Goal: Task Accomplishment & Management: Complete application form

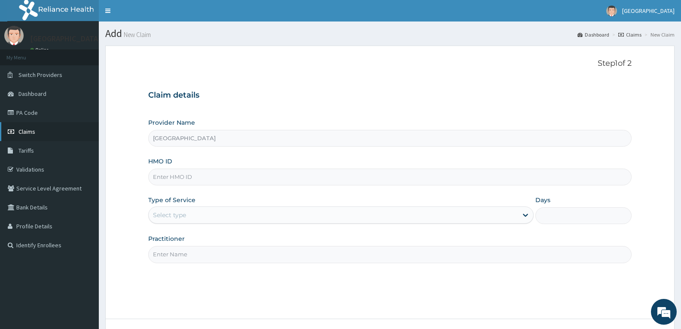
click at [47, 140] on link "Claims" at bounding box center [49, 131] width 99 height 19
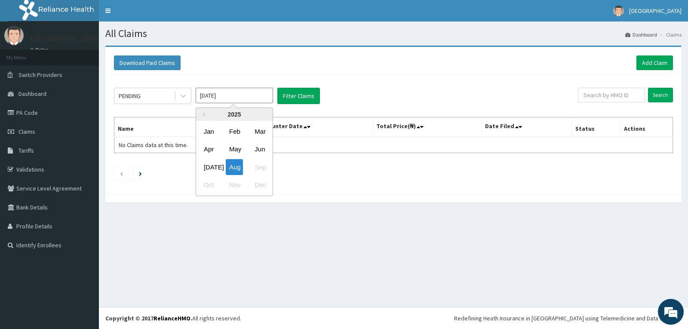
click at [235, 99] on input "[DATE]" at bounding box center [234, 95] width 77 height 15
click at [209, 167] on div "[DATE]" at bounding box center [208, 167] width 17 height 16
type input "[DATE]"
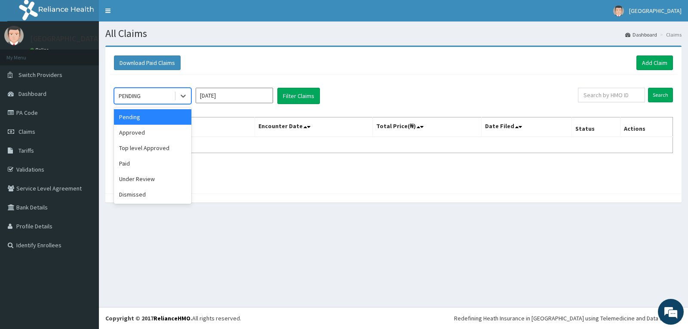
click at [165, 91] on div "PENDING" at bounding box center [144, 96] width 60 height 14
click at [312, 92] on button "Filter Claims" at bounding box center [298, 96] width 43 height 16
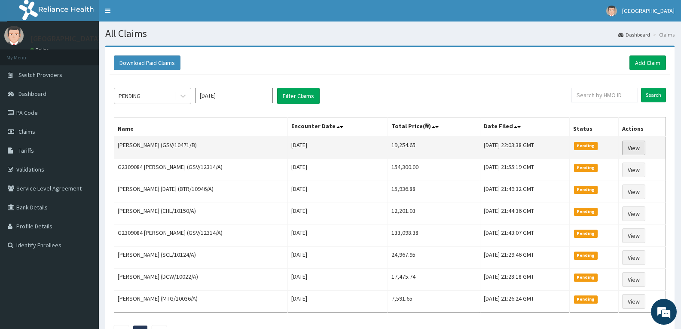
click at [637, 150] on link "View" at bounding box center [633, 148] width 23 height 15
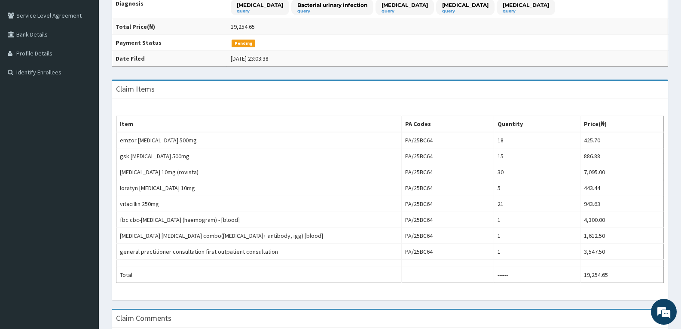
scroll to position [174, 0]
drag, startPoint x: 683, startPoint y: 80, endPoint x: 687, endPoint y: 168, distance: 88.6
click at [681, 168] on html "R EL Toggle navigation Adefemi Hospital Adefemi Hospital - adefemihospital@rock…" at bounding box center [340, 136] width 681 height 620
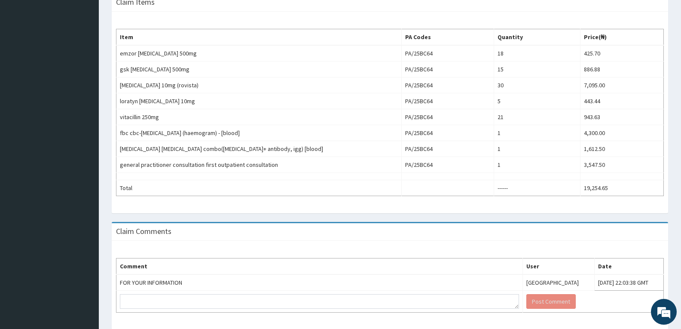
scroll to position [0, 0]
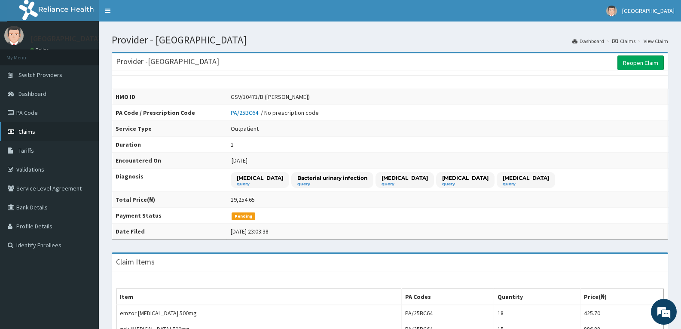
click at [44, 140] on link "Claims" at bounding box center [49, 131] width 99 height 19
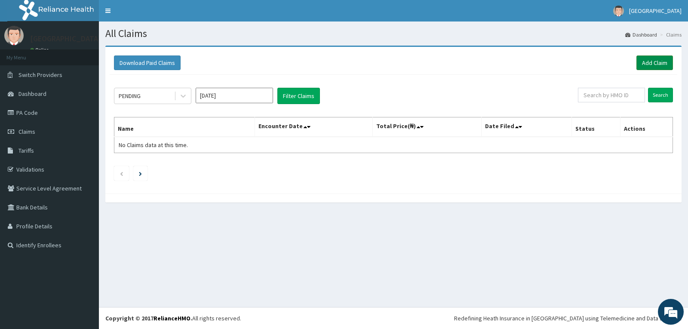
click at [656, 55] on link "Add Claim" at bounding box center [654, 62] width 37 height 15
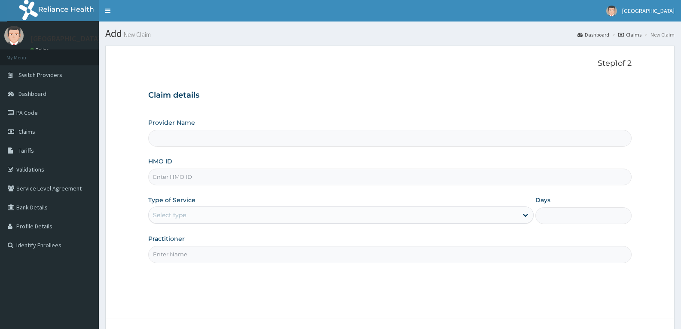
click at [176, 178] on input "HMO ID" at bounding box center [390, 177] width 484 height 17
paste input "GSV/10471/D"
type input "GSV/10471/D"
type input "[GEOGRAPHIC_DATA]"
type input "GSV/10471/D"
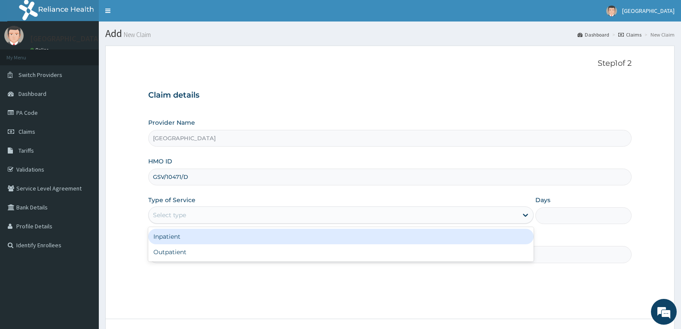
click at [170, 211] on div "Select type" at bounding box center [169, 215] width 33 height 9
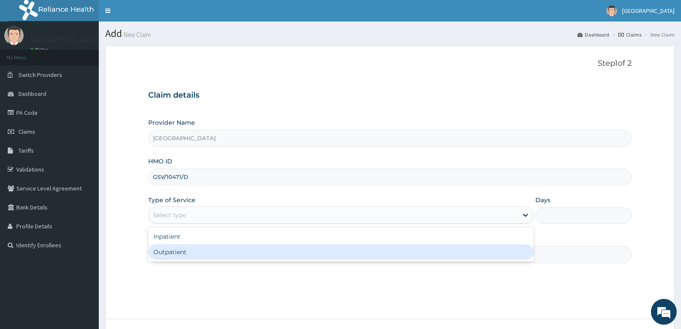
click at [169, 250] on div "Outpatient" at bounding box center [340, 251] width 385 height 15
type input "1"
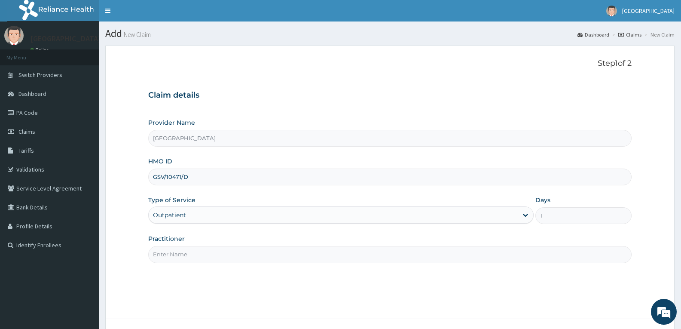
click at [169, 250] on input "Practitioner" at bounding box center [390, 254] width 484 height 17
type input "DR TROPHY"
click at [217, 276] on div "Step 1 of 2 Claim details Provider Name Adefemi Hospital HMO ID GSV/10471/D Typ…" at bounding box center [390, 182] width 484 height 247
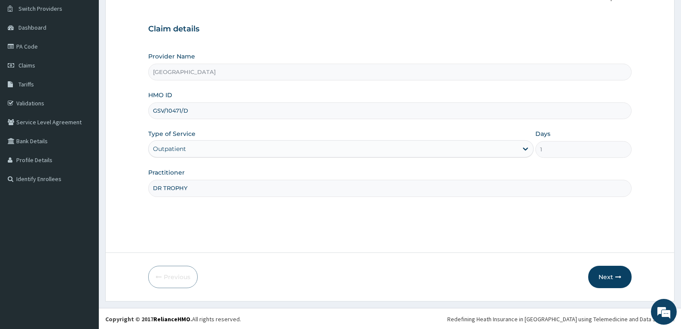
scroll to position [67, 0]
click at [607, 279] on button "Next" at bounding box center [609, 276] width 43 height 22
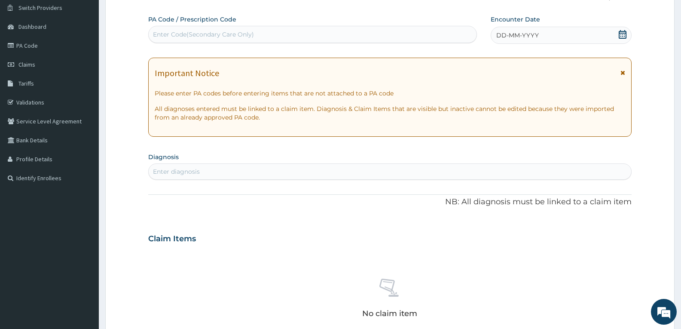
click at [192, 34] on div "Enter Code(Secondary Care Only)" at bounding box center [203, 34] width 101 height 9
paste input "PA/3FC072"
type input "PA/3FC072"
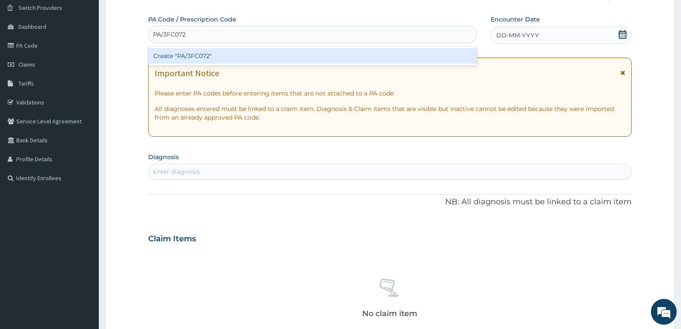
click at [193, 52] on div "Create "PA/3FC072"" at bounding box center [312, 55] width 329 height 15
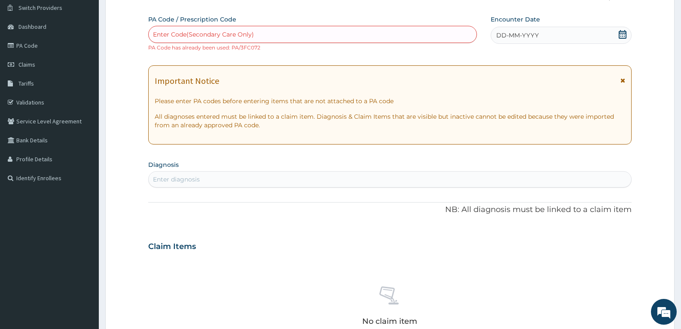
click at [190, 35] on div "Enter Code(Secondary Care Only)" at bounding box center [203, 34] width 101 height 9
paste input "PA/3FC072"
type input "PA/3FC072"
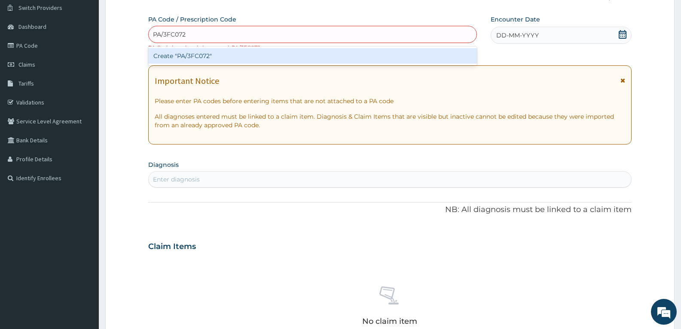
scroll to position [0, 0]
click at [190, 55] on div "Create "PA/3FC072"" at bounding box center [312, 55] width 329 height 15
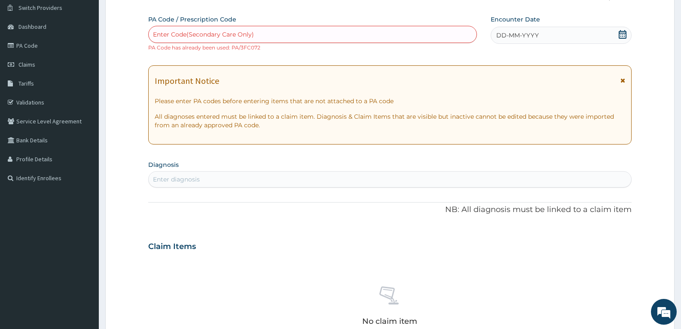
click at [484, 163] on section "Diagnosis Enter diagnosis" at bounding box center [390, 172] width 484 height 29
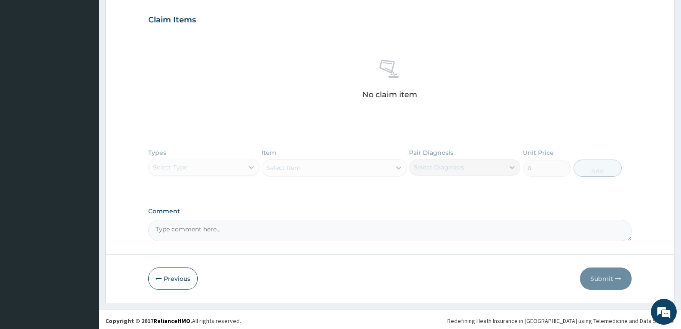
scroll to position [296, 0]
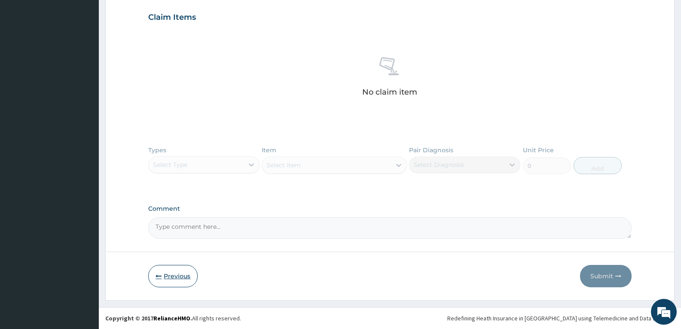
click at [167, 278] on button "Previous" at bounding box center [172, 276] width 49 height 22
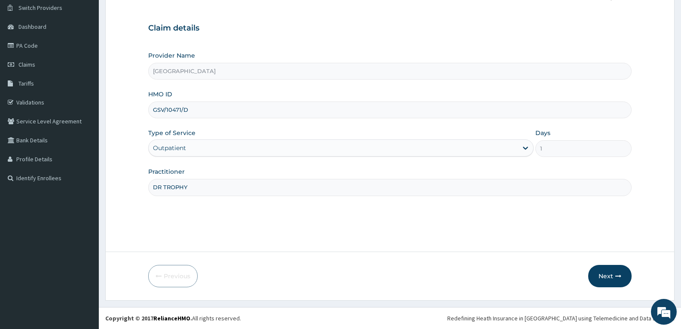
click at [237, 115] on input "GSV/10471/D" at bounding box center [390, 109] width 484 height 17
type input "G"
paste input "GSV/11344/A"
type input "GSV/11344/A"
click at [604, 272] on button "Next" at bounding box center [609, 276] width 43 height 22
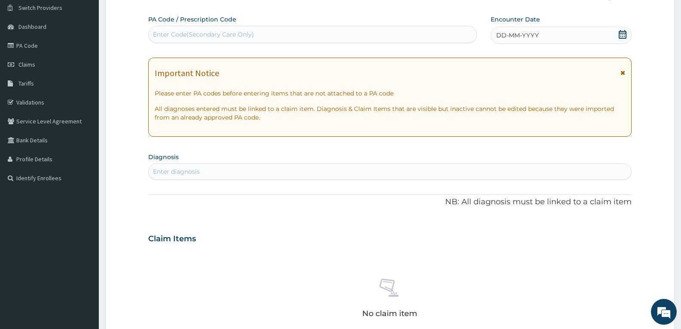
click at [230, 29] on div "Enter Code(Secondary Care Only)" at bounding box center [313, 35] width 328 height 14
paste input "PA/124C5F"
type input "PA/124C5F"
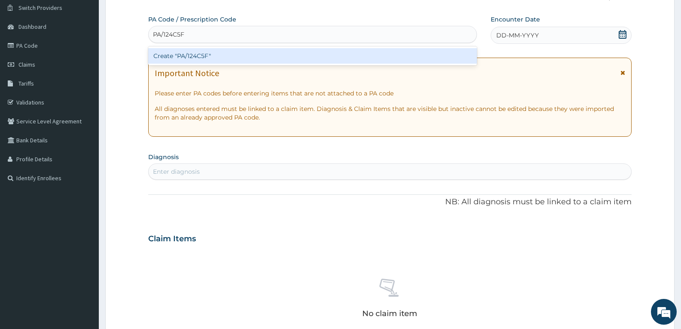
click at [229, 50] on div "Create "PA/124C5F"" at bounding box center [312, 55] width 329 height 15
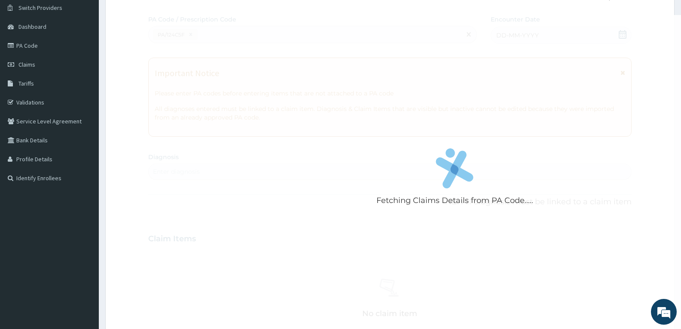
scroll to position [490, 0]
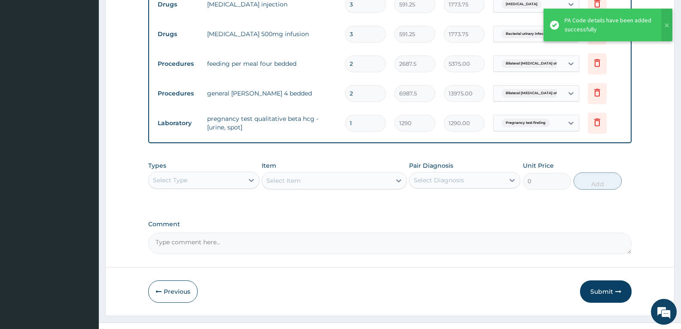
scroll to position [547, 0]
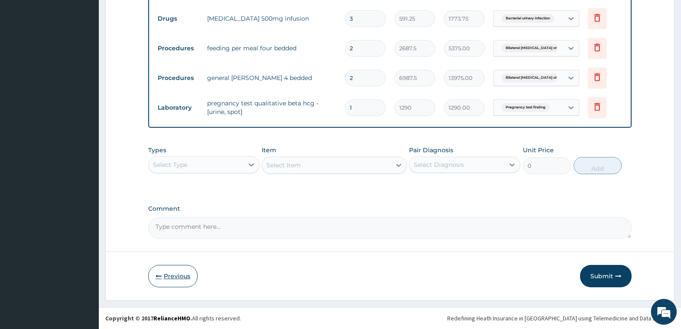
click at [175, 278] on button "Previous" at bounding box center [172, 276] width 49 height 22
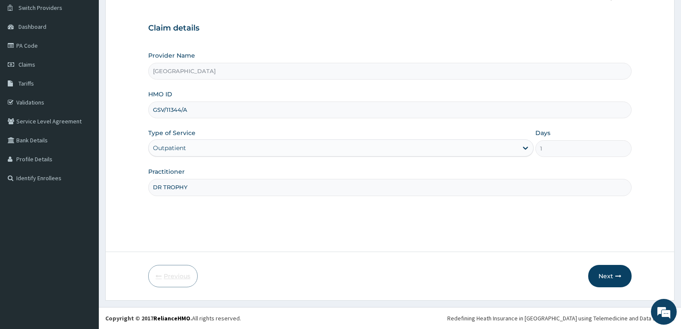
scroll to position [67, 0]
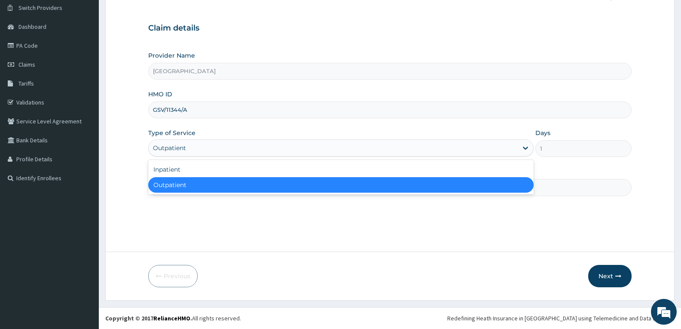
click at [200, 152] on div "Outpatient" at bounding box center [333, 148] width 369 height 14
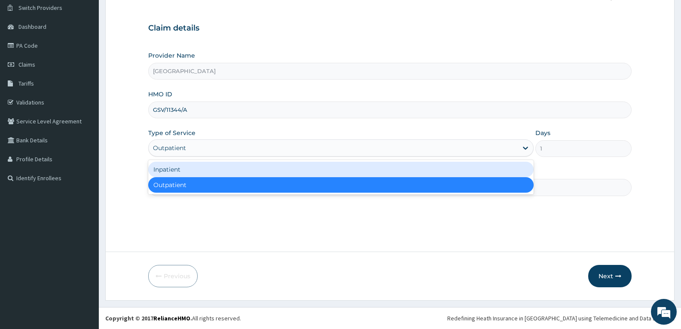
click at [199, 167] on div "Inpatient" at bounding box center [340, 169] width 385 height 15
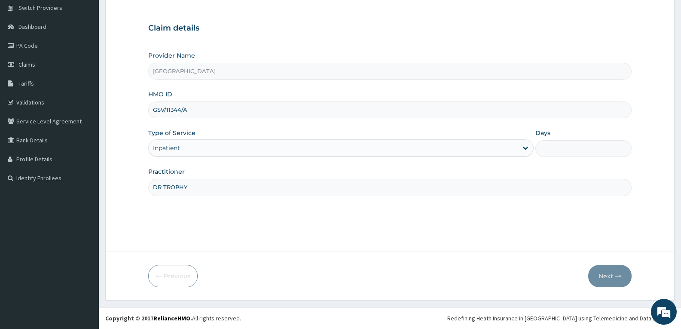
click at [545, 148] on input "Days" at bounding box center [584, 148] width 96 height 17
type input "2"
click at [601, 271] on button "Next" at bounding box center [609, 276] width 43 height 22
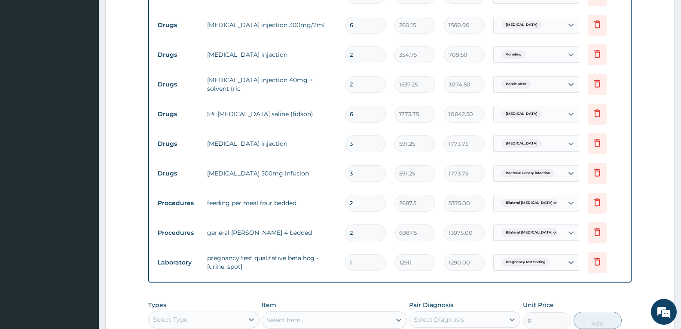
scroll to position [394, 0]
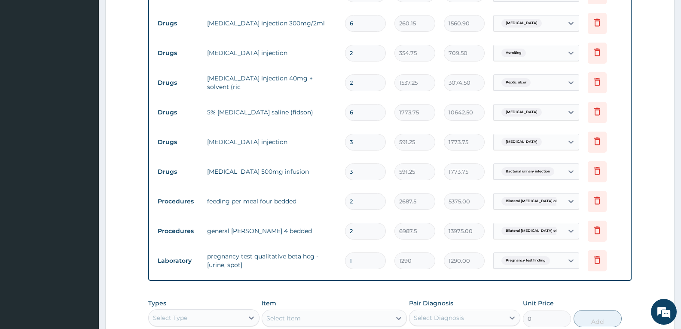
click at [368, 119] on input "6" at bounding box center [365, 112] width 41 height 17
type input "0.00"
type input "3"
type input "5321.25"
type input "3"
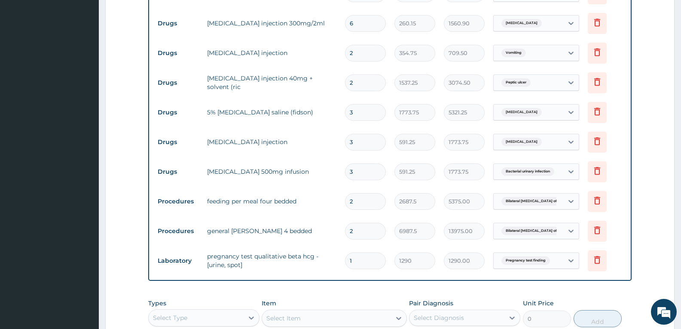
click at [352, 287] on div "PA Code / Prescription Code PA/124C5F Encounter Date 21-07-2025 Important Notic…" at bounding box center [390, 39] width 484 height 703
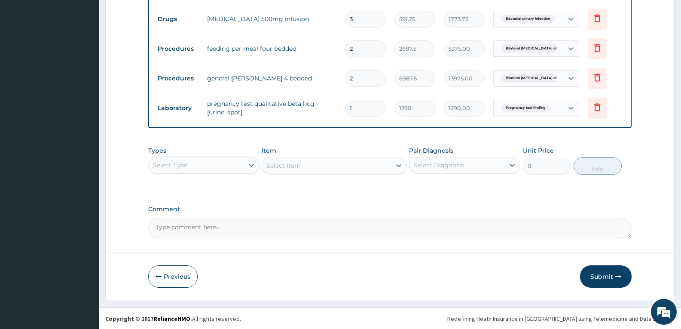
scroll to position [547, 0]
click at [329, 216] on div "Comment" at bounding box center [390, 222] width 484 height 34
click at [328, 223] on textarea "Comment" at bounding box center [390, 227] width 484 height 21
type textarea "f"
type textarea "FOR YOUR INFORMATION"
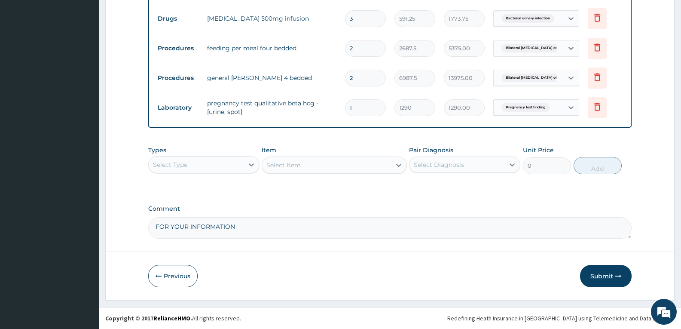
click at [593, 274] on button "Submit" at bounding box center [606, 276] width 52 height 22
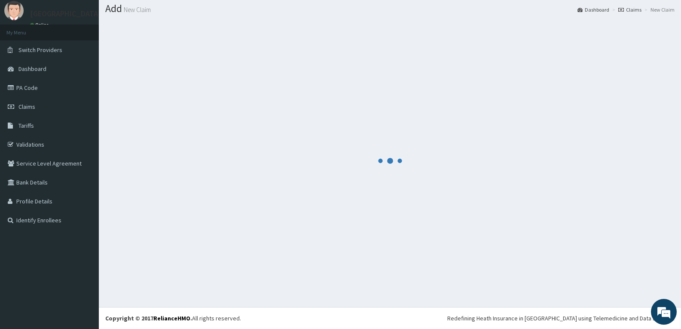
scroll to position [25, 0]
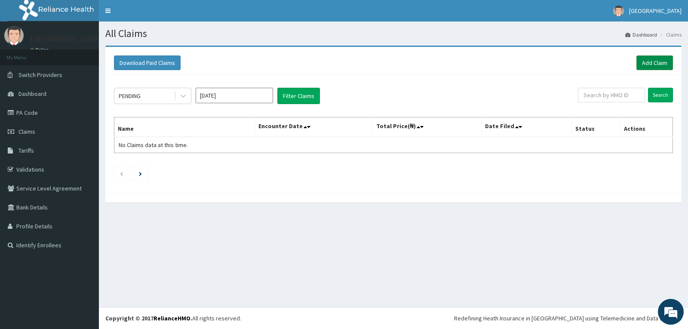
click at [649, 58] on link "Add Claim" at bounding box center [654, 62] width 37 height 15
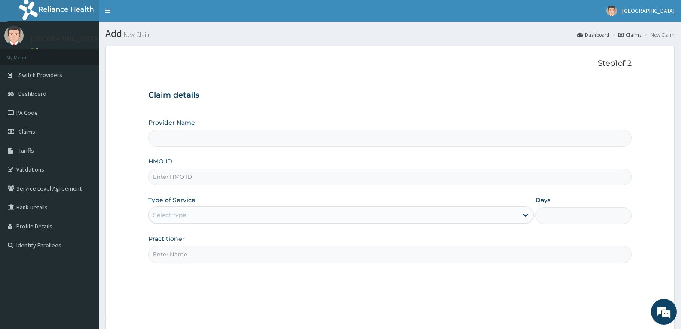
click at [171, 172] on input "HMO ID" at bounding box center [390, 177] width 484 height 17
paste input "JIO/10091/A"
type input "JIO/10091/A"
type input "[GEOGRAPHIC_DATA]"
type input "JIO/10091/A"
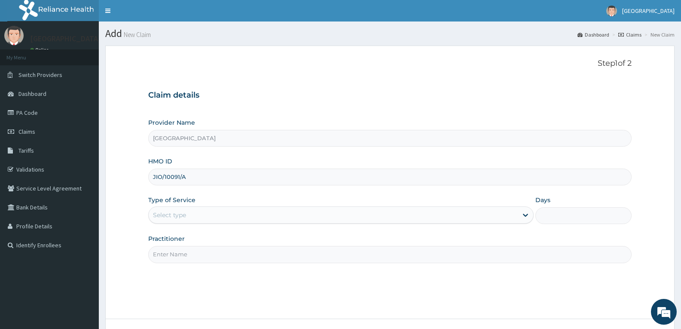
click at [168, 218] on div "Select type" at bounding box center [169, 215] width 33 height 9
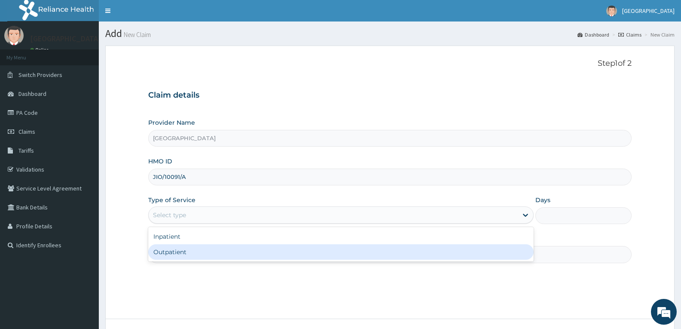
click at [175, 251] on div "Outpatient" at bounding box center [340, 251] width 385 height 15
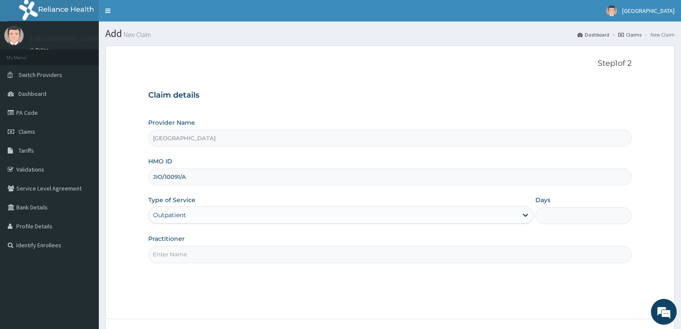
type input "1"
click at [175, 251] on input "Practitioner" at bounding box center [390, 254] width 484 height 17
type input "DR TROPHY"
click at [205, 280] on div "Step 1 of 2 Claim details Provider Name Adefemi Hospital HMO ID JIO/10091/A Typ…" at bounding box center [390, 182] width 484 height 247
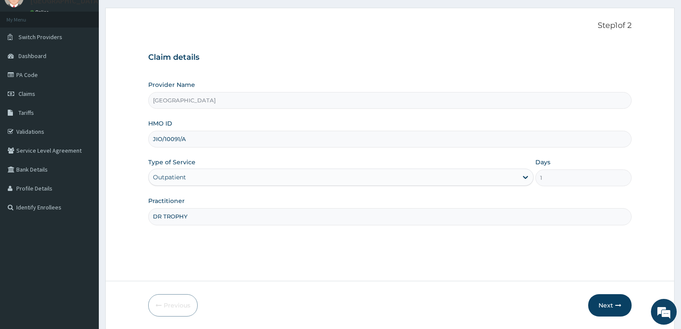
scroll to position [67, 0]
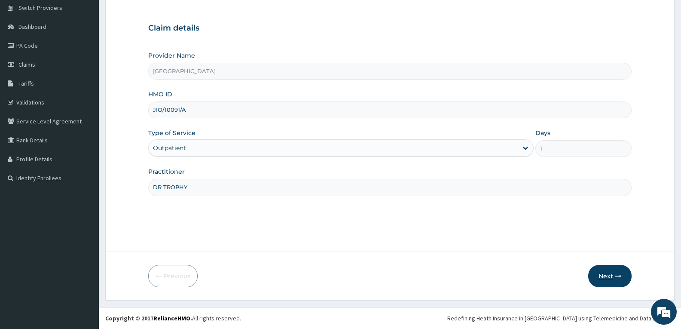
click at [610, 270] on button "Next" at bounding box center [609, 276] width 43 height 22
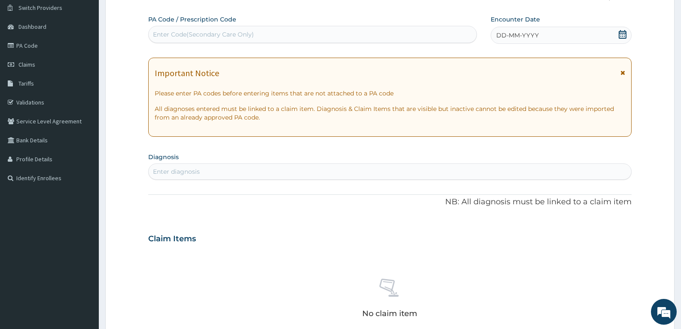
scroll to position [0, 0]
click at [212, 32] on div "Enter Code(Secondary Care Only)" at bounding box center [203, 34] width 101 height 9
paste input "PA/C712E1"
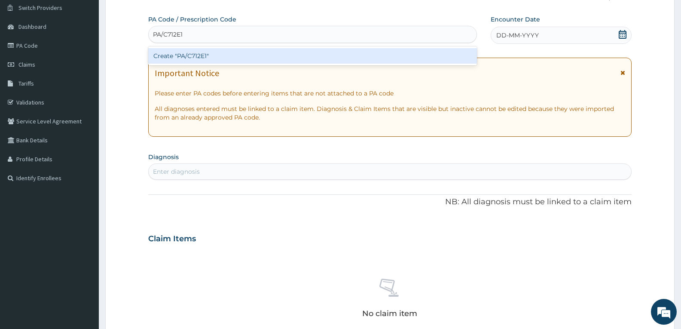
type input "PA/C712E1"
click at [206, 53] on div "Create "PA/C712E1"" at bounding box center [312, 55] width 329 height 15
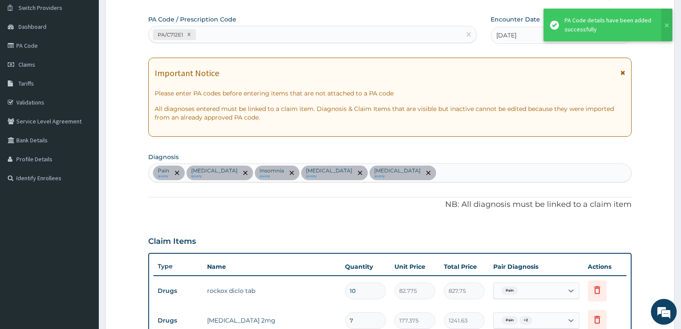
scroll to position [312, 0]
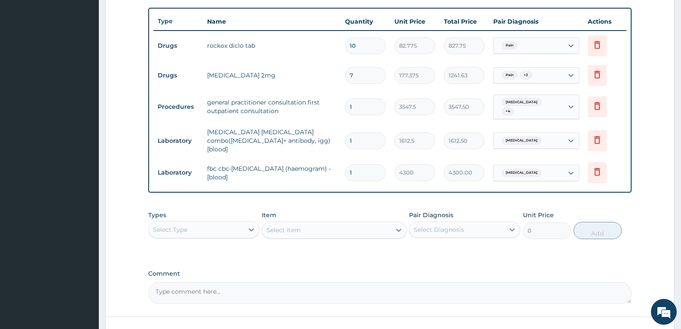
click at [309, 270] on label "Comment" at bounding box center [390, 273] width 484 height 7
click at [309, 282] on textarea "Comment" at bounding box center [390, 292] width 484 height 21
click at [329, 282] on textarea "Comment" at bounding box center [390, 292] width 484 height 21
click at [344, 246] on div "Types Select Type Item Select Item Pair Diagnosis Select Diagnosis Unit Price 0…" at bounding box center [390, 231] width 484 height 50
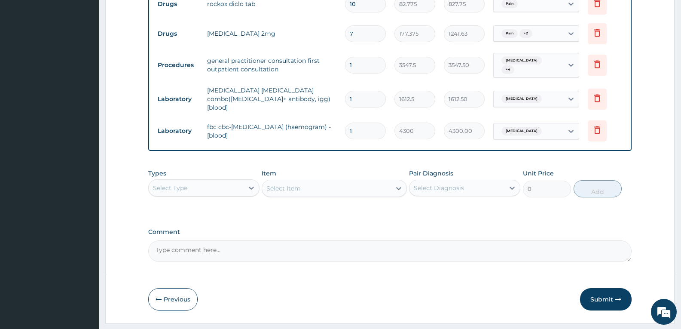
scroll to position [369, 0]
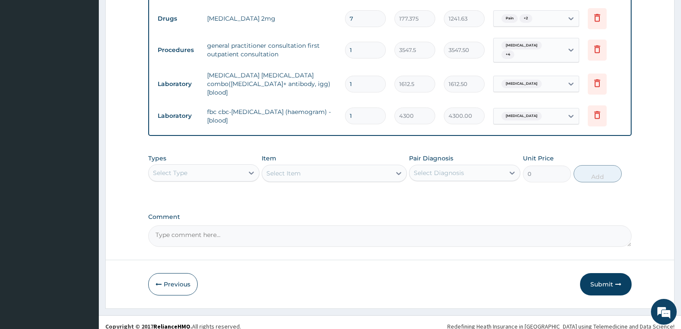
click at [344, 230] on textarea "Comment" at bounding box center [390, 235] width 484 height 21
type textarea "FOR YOUR INFORMATION"
click at [600, 278] on button "Submit" at bounding box center [606, 284] width 52 height 22
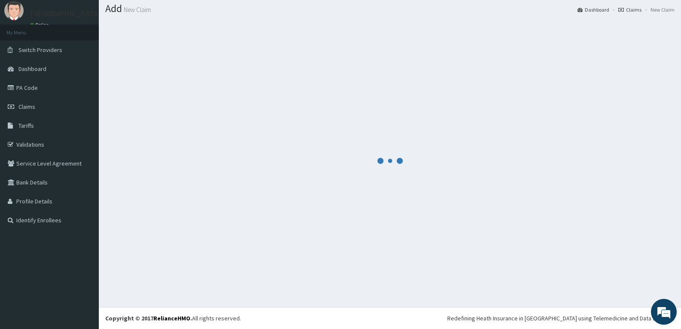
scroll to position [25, 0]
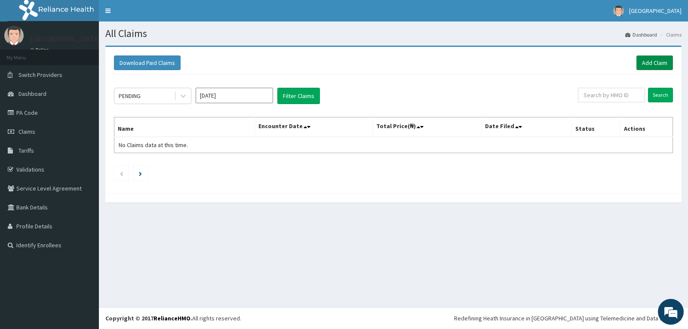
click at [650, 61] on link "Add Claim" at bounding box center [654, 62] width 37 height 15
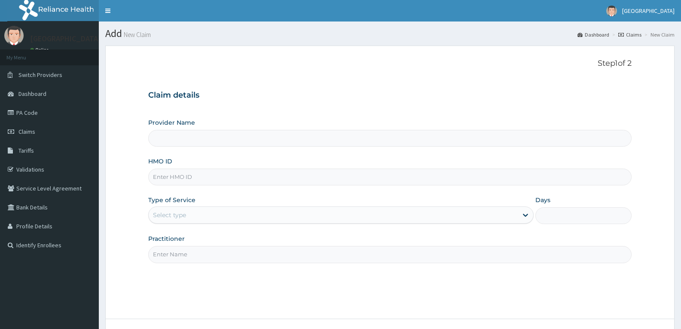
click at [222, 181] on input "HMO ID" at bounding box center [390, 177] width 484 height 17
paste input "okb/11652/a"
type input "okb/11652/a"
type input "[GEOGRAPHIC_DATA]"
type input "okb/11652/a"
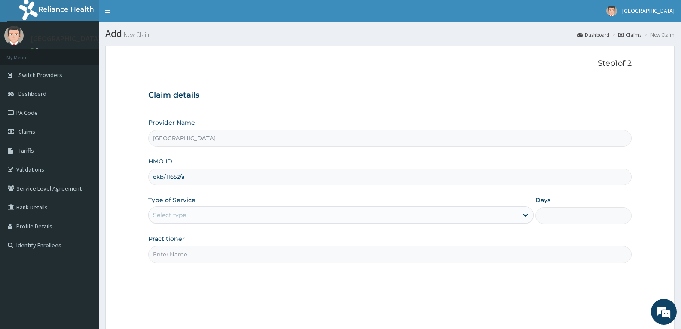
click at [202, 222] on div "Select type" at bounding box center [333, 215] width 369 height 14
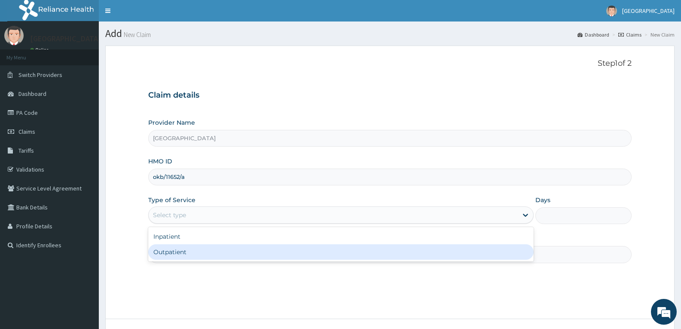
click at [198, 245] on div "Outpatient" at bounding box center [340, 251] width 385 height 15
type input "1"
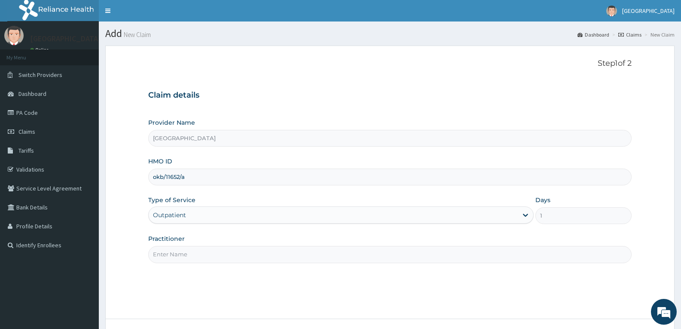
click at [198, 245] on div "Practitioner" at bounding box center [390, 248] width 484 height 28
click at [199, 252] on input "Practitioner" at bounding box center [390, 254] width 484 height 17
type input "DR TROPHY"
click at [217, 278] on div "Step 1 of 2 Claim details Provider Name Adefemi Hospital HMO ID okb/11652/a Typ…" at bounding box center [390, 182] width 484 height 247
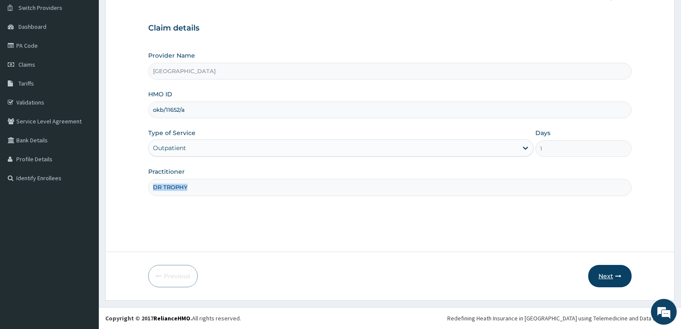
click at [605, 276] on button "Next" at bounding box center [609, 276] width 43 height 22
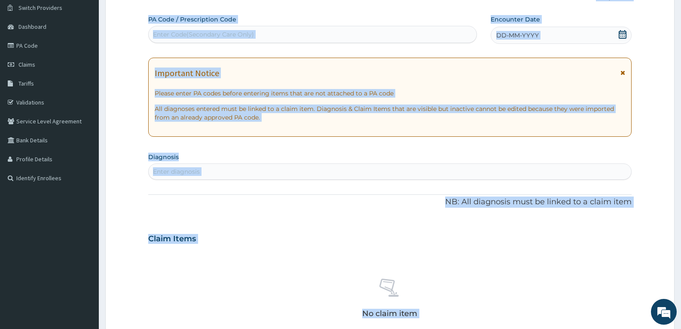
click at [410, 227] on div "Claim Items" at bounding box center [390, 237] width 484 height 22
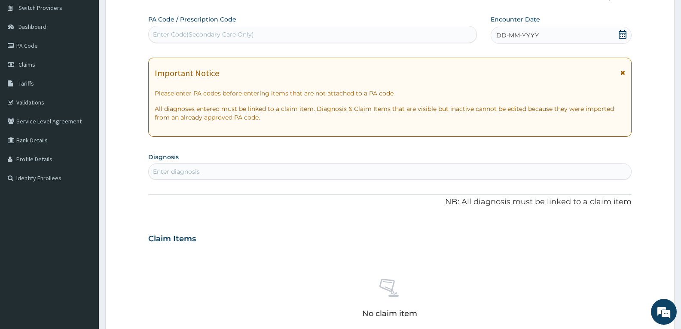
click at [166, 36] on div "Enter Code(Secondary Care Only)" at bounding box center [203, 34] width 101 height 9
paste input "PA/FB1964"
type input "PA/FB1964"
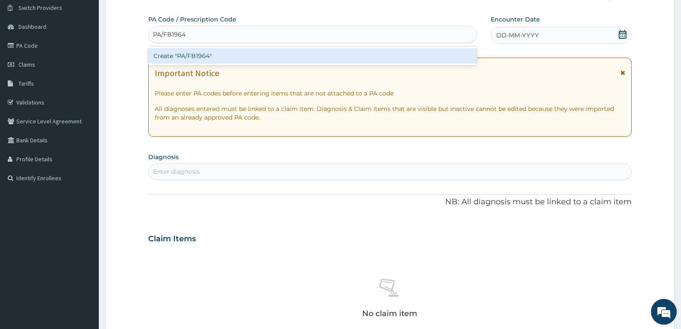
click at [177, 54] on div "Create "PA/FB1964"" at bounding box center [312, 55] width 329 height 15
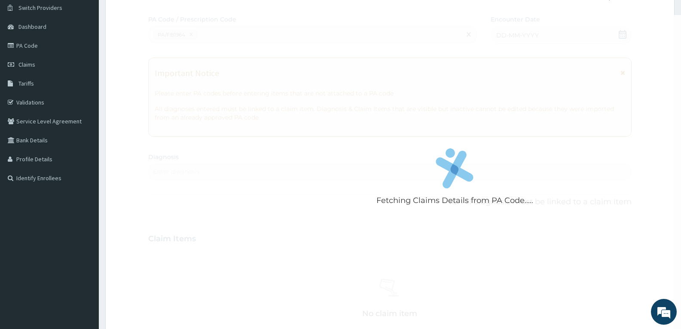
scroll to position [312, 0]
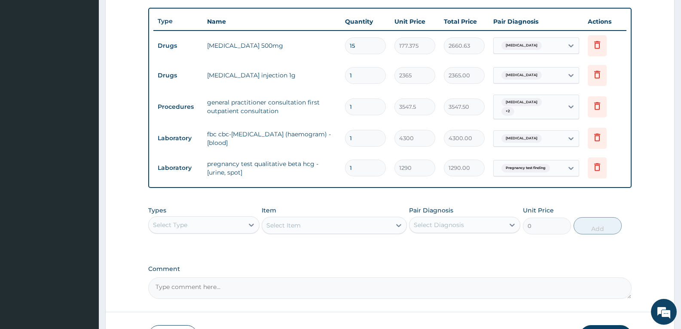
click at [246, 241] on div "Types Select Type Item Select Item Pair Diagnosis Select Diagnosis Unit Price 0…" at bounding box center [390, 227] width 484 height 50
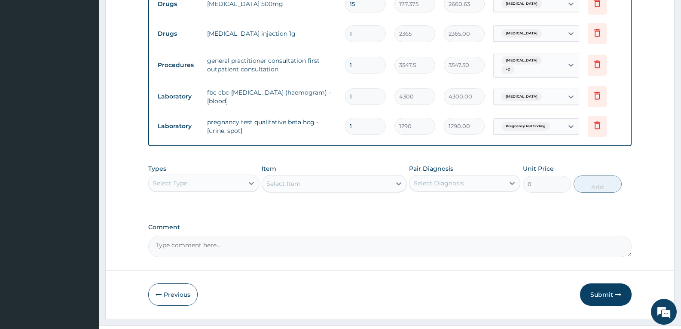
scroll to position [369, 0]
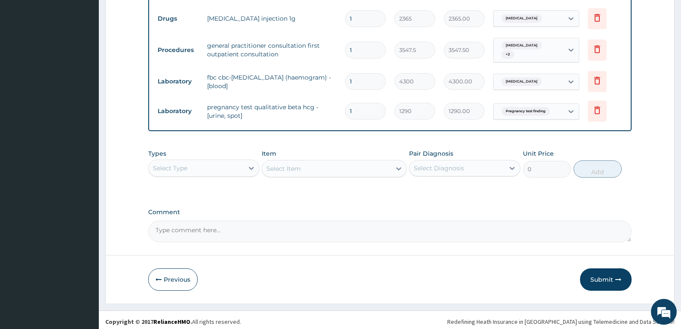
click at [247, 228] on textarea "Comment" at bounding box center [390, 231] width 484 height 21
type textarea "FOR YOUR INFORMATION"
click at [602, 279] on button "Submit" at bounding box center [606, 279] width 52 height 22
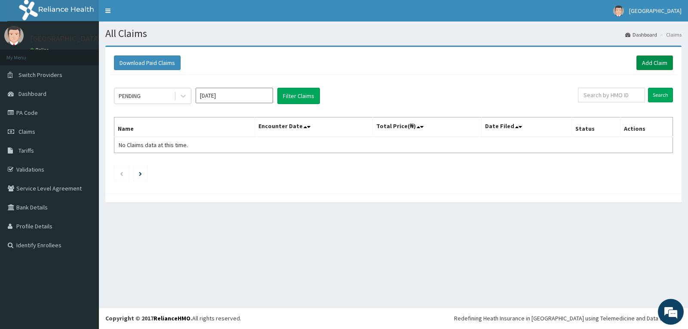
click at [644, 62] on link "Add Claim" at bounding box center [654, 62] width 37 height 15
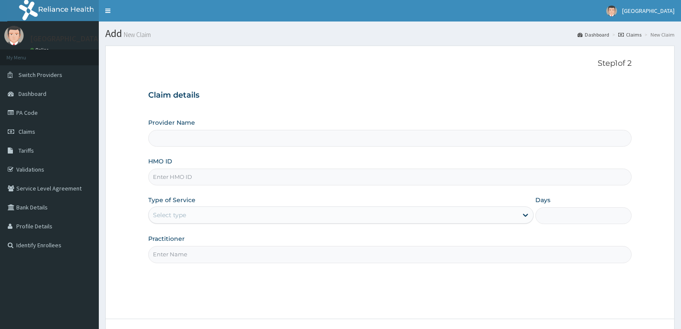
drag, startPoint x: 0, startPoint y: 0, endPoint x: 179, endPoint y: 181, distance: 254.7
click at [179, 181] on input "HMO ID" at bounding box center [390, 177] width 484 height 17
paste input "BTR/10946/A"
type input "BTR/10946/A"
type input "[GEOGRAPHIC_DATA]"
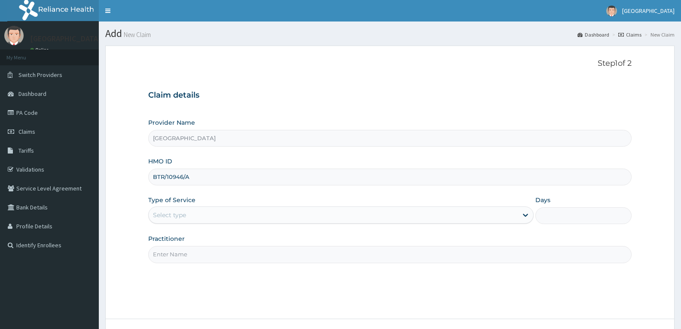
type input "BTR/10946/A"
click at [182, 211] on div "Select type" at bounding box center [169, 215] width 33 height 9
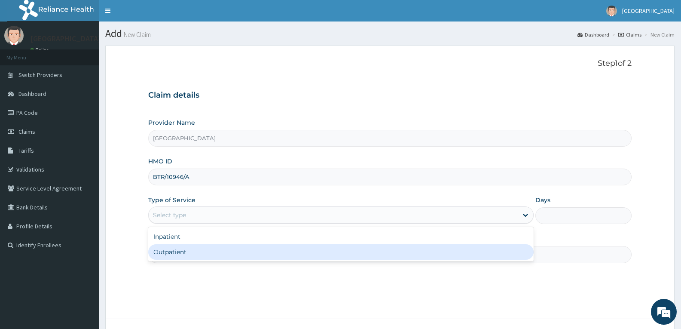
click at [182, 254] on div "Outpatient" at bounding box center [340, 251] width 385 height 15
type input "1"
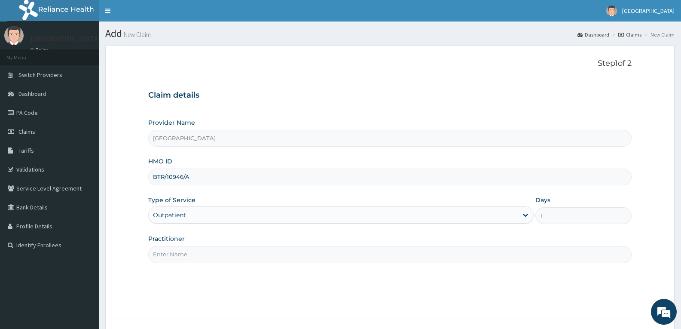
click at [182, 254] on input "Practitioner" at bounding box center [390, 254] width 484 height 17
type input "DR TROPHY"
click at [198, 274] on div "Step 1 of 2 Claim details Provider Name Adefemi Hospital HMO ID BTR/10946/A Typ…" at bounding box center [390, 182] width 484 height 247
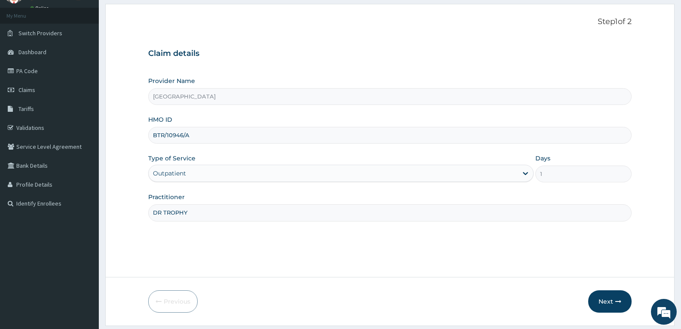
scroll to position [67, 0]
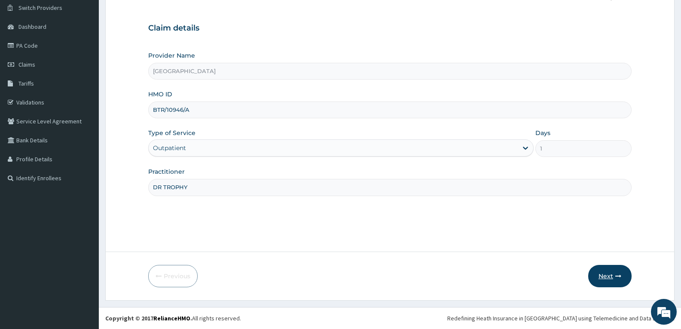
click at [616, 279] on icon "button" at bounding box center [619, 276] width 6 height 6
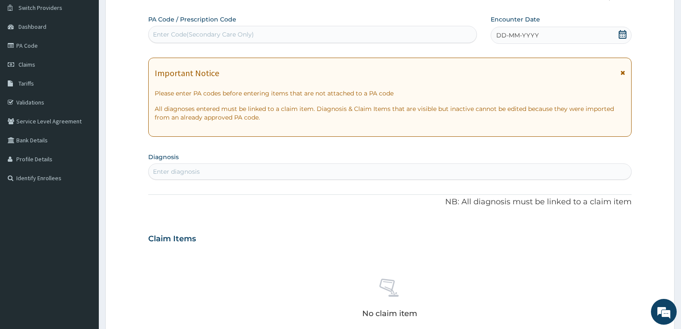
scroll to position [0, 0]
click at [232, 29] on div "Enter Code(Secondary Care Only)" at bounding box center [313, 35] width 328 height 14
paste input "PA/81EA88"
type input "PA/81EA88"
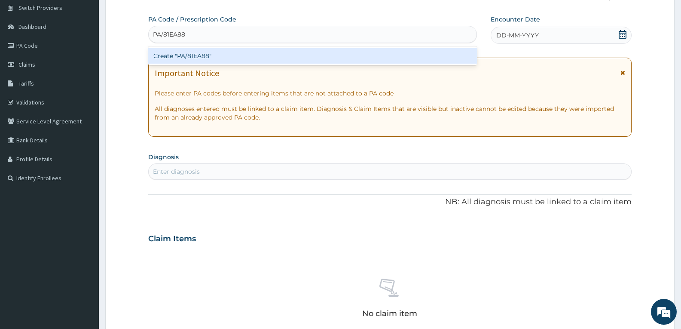
click at [217, 58] on div "Create "PA/81EA88"" at bounding box center [312, 55] width 329 height 15
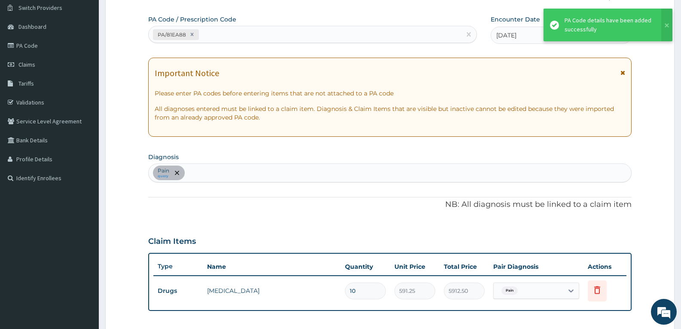
click at [263, 221] on div "PA Code / Prescription Code PA/81EA88 Encounter Date [DATE] Important Notice Pl…" at bounding box center [390, 218] width 484 height 407
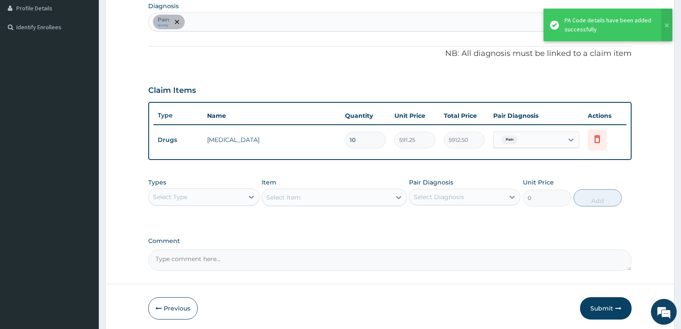
scroll to position [250, 0]
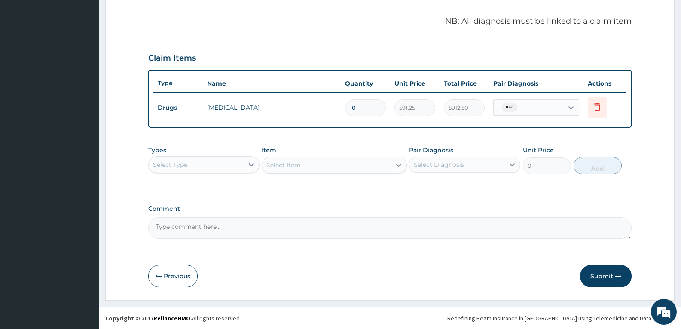
click at [239, 164] on div "Select Type" at bounding box center [196, 165] width 95 height 14
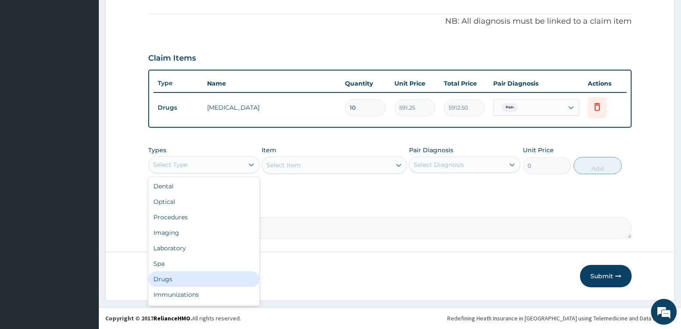
click at [215, 277] on div "Drugs" at bounding box center [203, 278] width 111 height 15
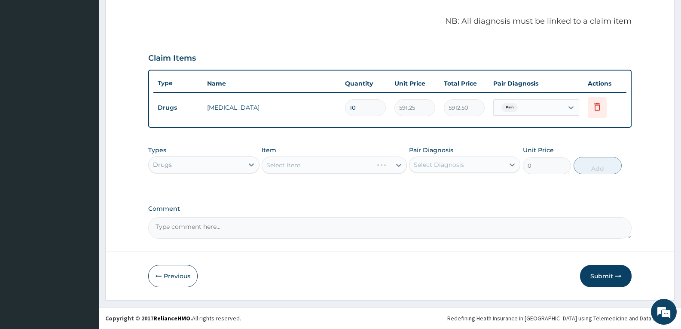
click at [253, 221] on textarea "Comment" at bounding box center [390, 227] width 484 height 21
type textarea "FOR YOUR INFORMATION"
click at [308, 167] on div "Select Item" at bounding box center [326, 165] width 129 height 14
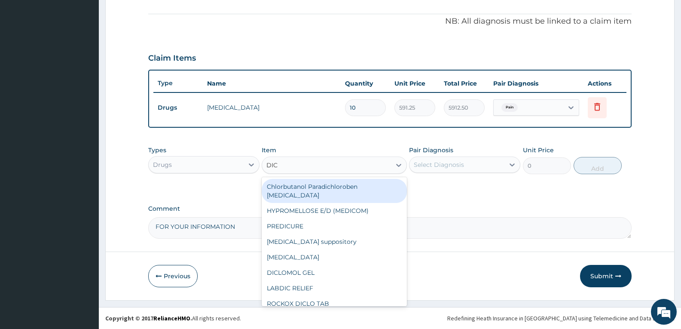
type input "DICL"
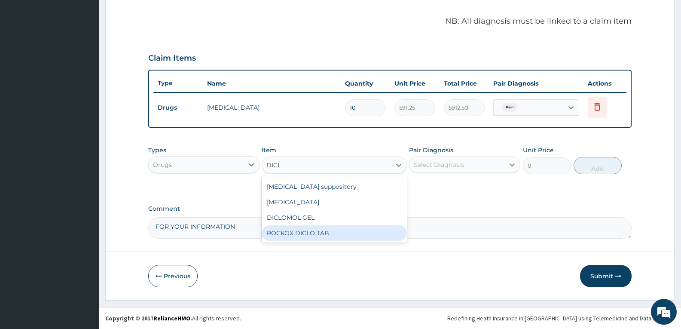
click at [309, 233] on div "ROCKOX DICLO TAB" at bounding box center [334, 232] width 145 height 15
type input "82.775"
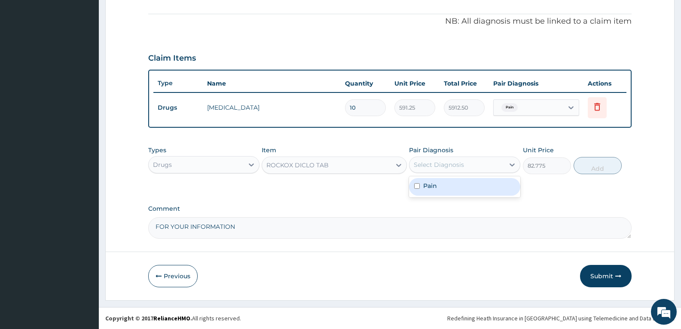
click at [469, 164] on div "Select Diagnosis" at bounding box center [457, 165] width 95 height 14
click at [431, 193] on div "Pain" at bounding box center [464, 187] width 111 height 18
checkbox input "true"
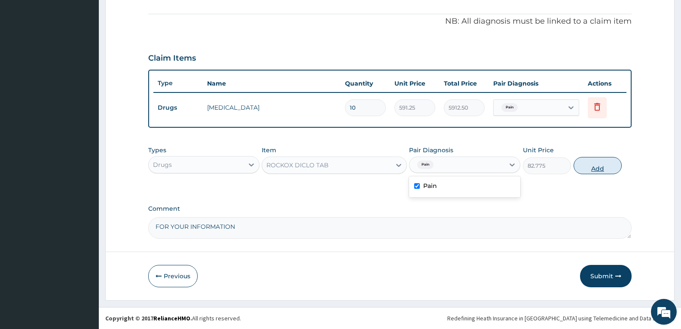
click at [591, 162] on button "Add" at bounding box center [598, 165] width 48 height 17
type input "0"
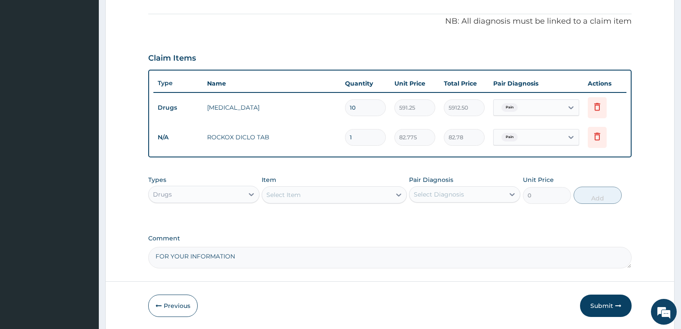
type input "10"
type input "827.75"
type input "10"
click at [596, 102] on icon at bounding box center [597, 106] width 10 height 10
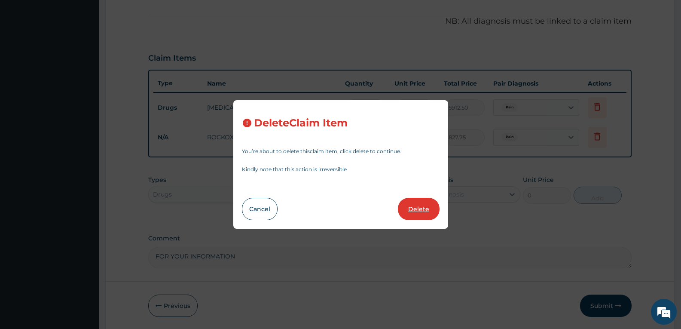
click at [432, 207] on button "Delete" at bounding box center [419, 209] width 42 height 22
type input "82.775"
type input "827.75"
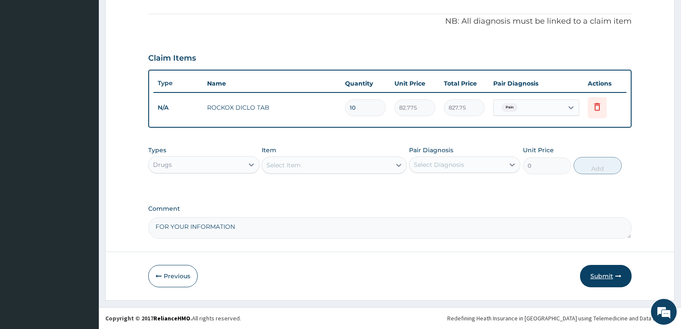
click at [600, 277] on button "Submit" at bounding box center [606, 276] width 52 height 22
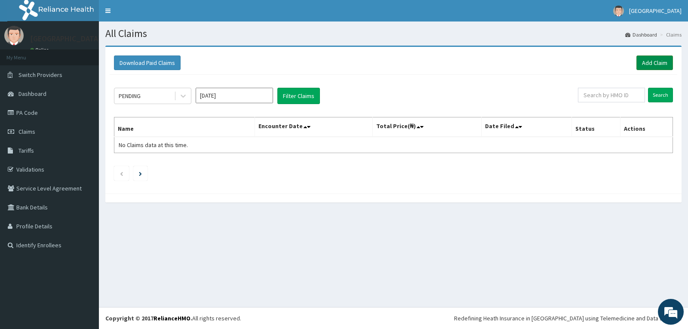
click at [654, 63] on link "Add Claim" at bounding box center [654, 62] width 37 height 15
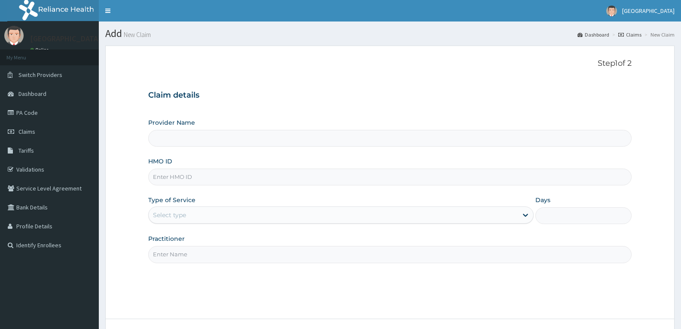
click at [183, 179] on input "HMO ID" at bounding box center [390, 177] width 484 height 17
paste input "GSV/11344/A"
type input "GSV/11344/A"
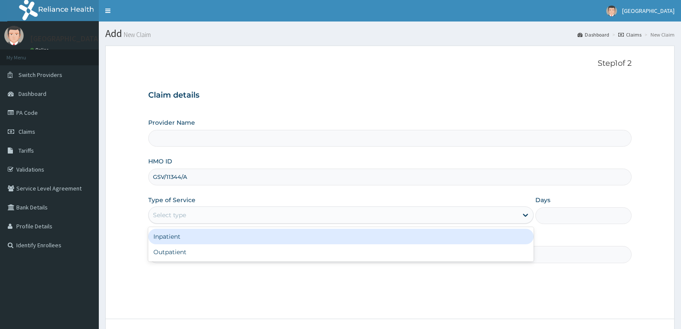
click at [182, 212] on div "Select type" at bounding box center [169, 215] width 33 height 9
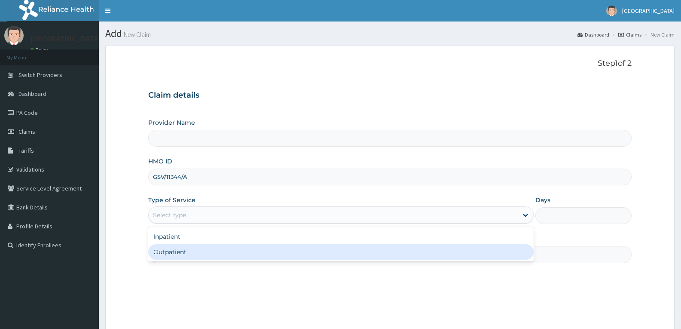
type input "[GEOGRAPHIC_DATA]"
click at [186, 251] on div "Outpatient" at bounding box center [340, 251] width 385 height 15
type input "1"
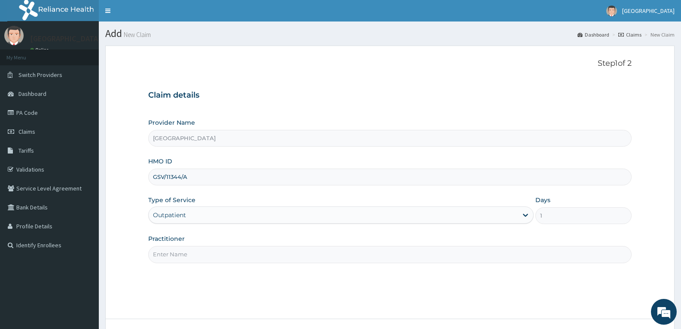
click at [186, 251] on input "Practitioner" at bounding box center [390, 254] width 484 height 17
type input "DR TROPHY"
click at [207, 276] on div "Step 1 of 2 Claim details Provider Name Adefemi Hospital HMO ID GSV/11344/A Typ…" at bounding box center [390, 182] width 484 height 247
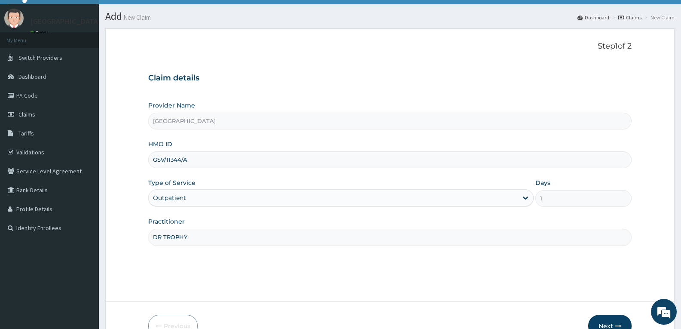
scroll to position [67, 0]
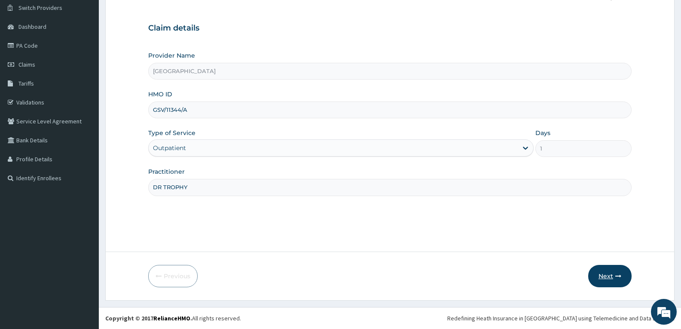
click at [609, 273] on button "Next" at bounding box center [609, 276] width 43 height 22
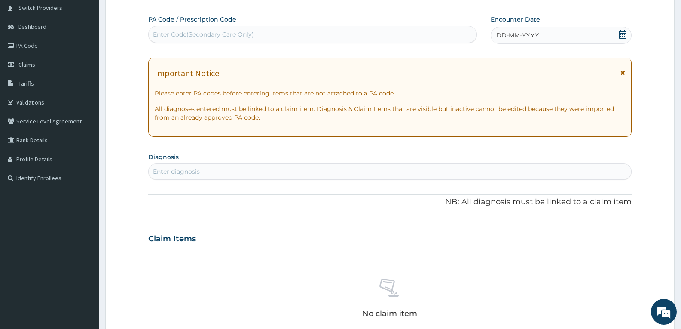
scroll to position [0, 0]
click at [286, 36] on div "Enter Code(Secondary Care Only)" at bounding box center [313, 35] width 328 height 14
paste input "PA/97E617"
type input "PA/97E617"
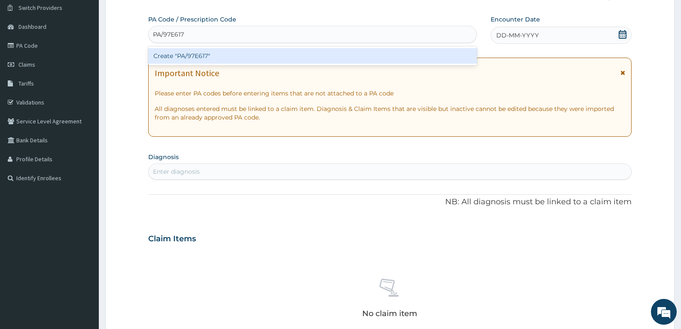
click at [257, 61] on div "Create "PA/97E617"" at bounding box center [312, 55] width 329 height 15
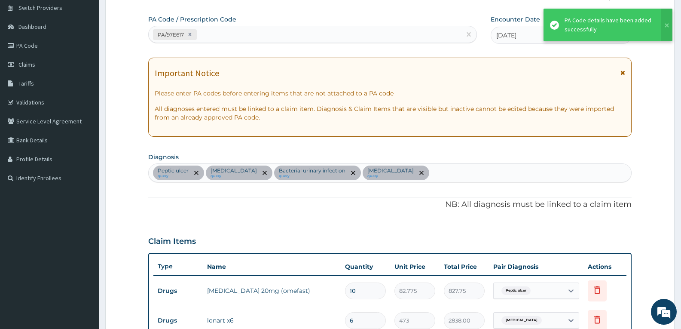
scroll to position [342, 0]
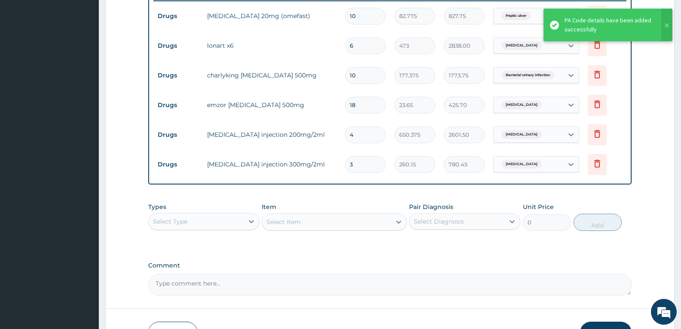
click at [234, 198] on div "Types Select Type Item Select Item Pair Diagnosis Select Diagnosis Unit Price 0…" at bounding box center [390, 216] width 484 height 37
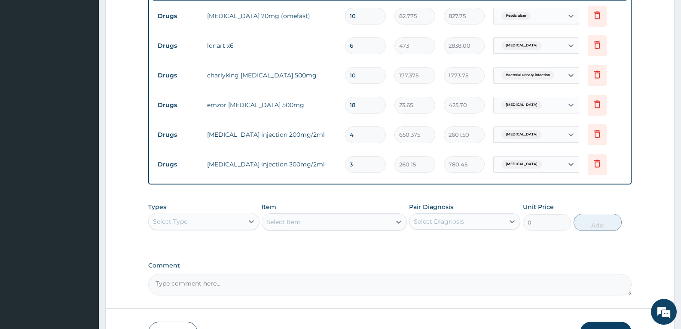
click at [207, 199] on div "Types Select Type Item Select Item Pair Diagnosis Select Diagnosis Unit Price 0…" at bounding box center [390, 216] width 484 height 37
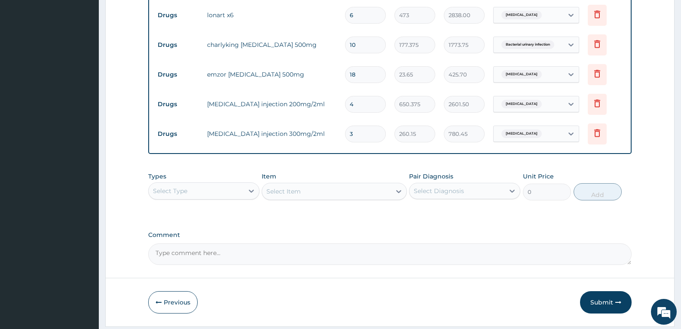
scroll to position [398, 0]
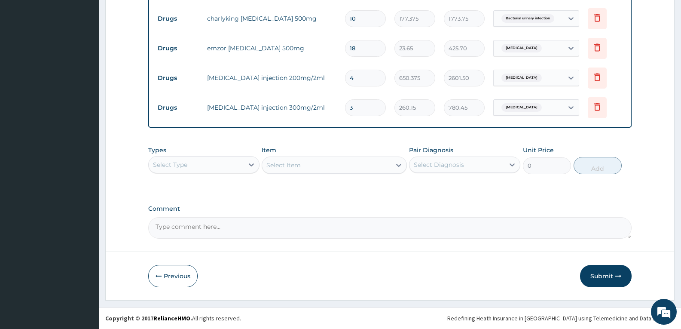
click at [214, 230] on textarea "Comment" at bounding box center [390, 227] width 484 height 21
type textarea "FOR YOUR INFORMATION"
click at [601, 273] on button "Submit" at bounding box center [606, 276] width 52 height 22
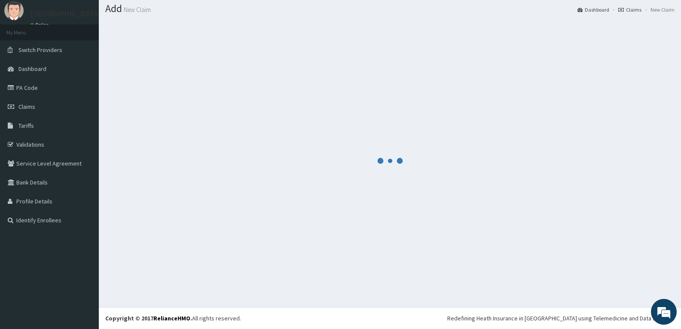
scroll to position [25, 0]
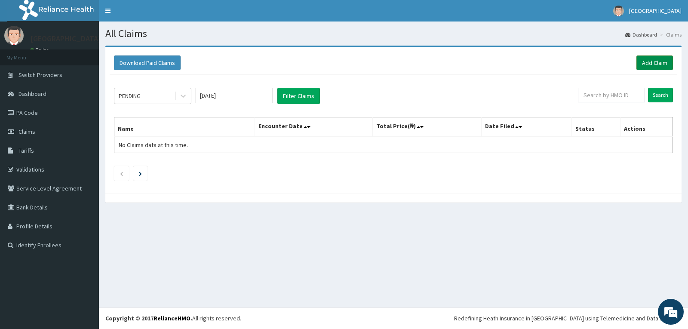
click at [650, 65] on link "Add Claim" at bounding box center [654, 62] width 37 height 15
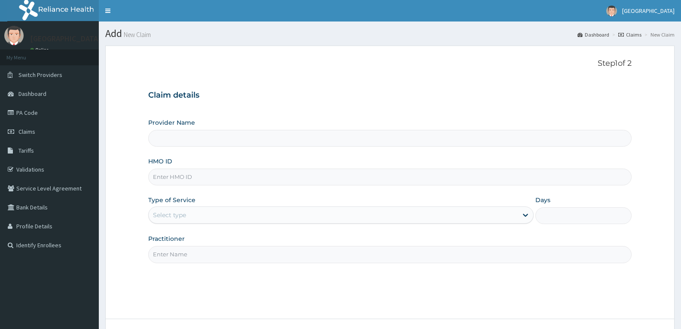
click at [190, 174] on input "HMO ID" at bounding box center [390, 177] width 484 height 17
paste input "DFD/10243/A"
click at [166, 176] on input "DFD/10243/A" at bounding box center [390, 177] width 484 height 17
type input "DFD/10243/A"
type input "[GEOGRAPHIC_DATA]"
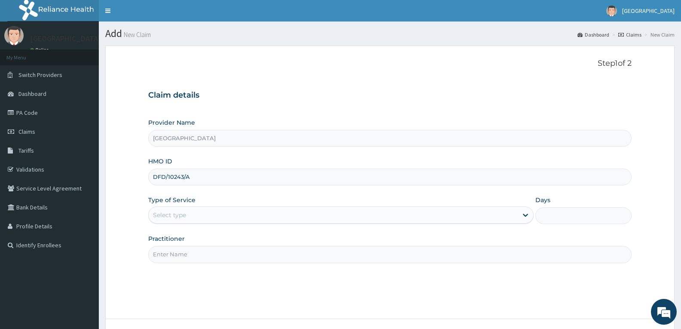
type input "DFD/10243/A"
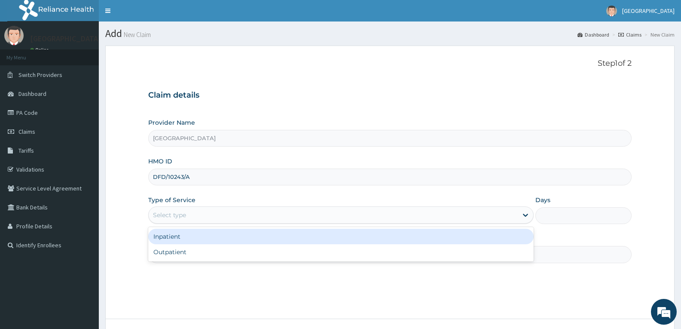
click at [184, 211] on div "Select type" at bounding box center [169, 215] width 33 height 9
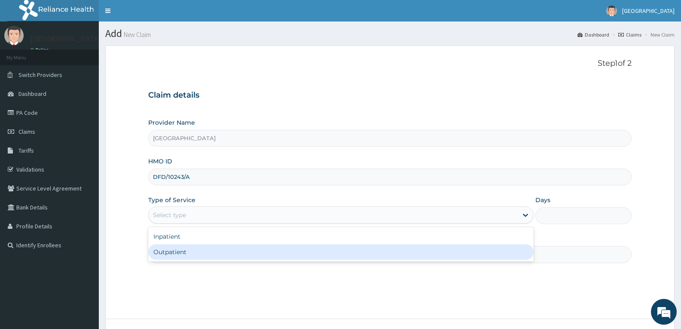
click at [184, 248] on div "Outpatient" at bounding box center [340, 251] width 385 height 15
type input "1"
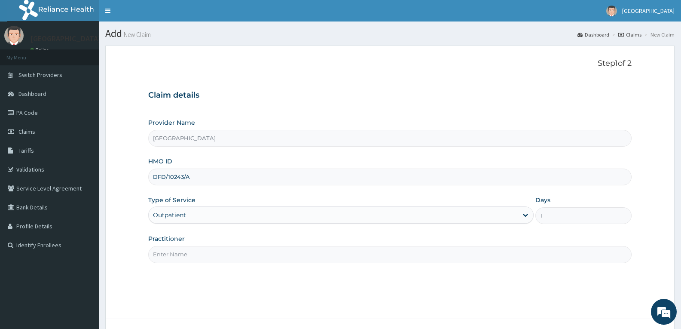
click at [184, 248] on input "Practitioner" at bounding box center [390, 254] width 484 height 17
type input "DR TROPHY"
click at [207, 286] on div "Step 1 of 2 Claim details Provider Name Adefemi Hospital HMO ID DFD/10243/A Typ…" at bounding box center [390, 182] width 484 height 247
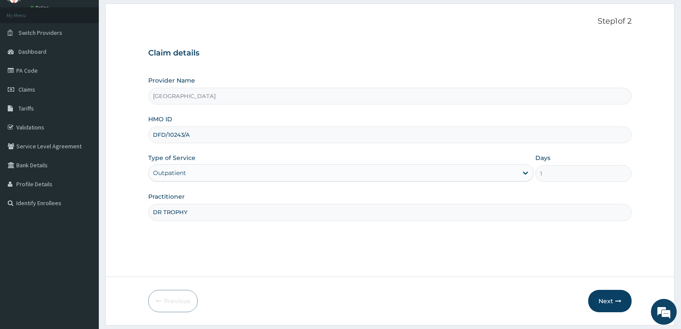
scroll to position [67, 0]
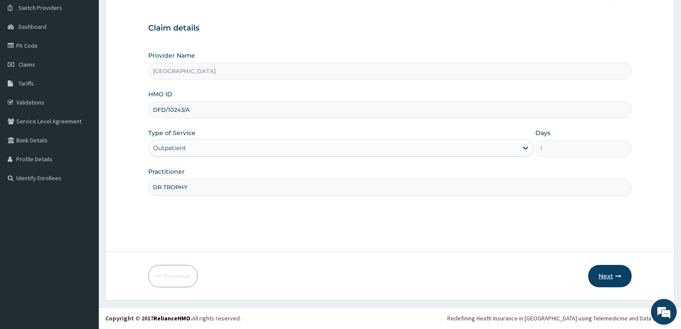
click at [601, 273] on button "Next" at bounding box center [609, 276] width 43 height 22
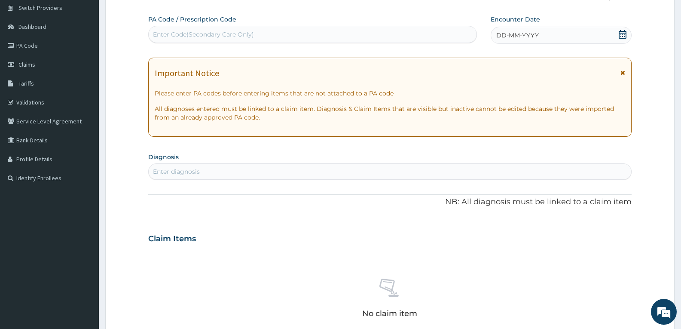
scroll to position [0, 0]
click at [208, 28] on div "Enter Code(Secondary Care Only)" at bounding box center [313, 35] width 328 height 14
paste input "PA/C44138"
type input "PA/C44138"
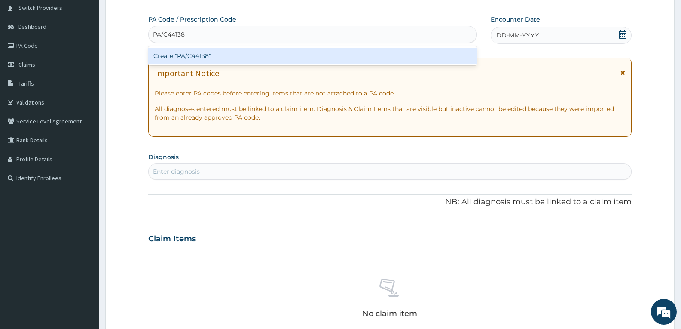
click at [202, 50] on div "Create "PA/C44138"" at bounding box center [312, 55] width 329 height 15
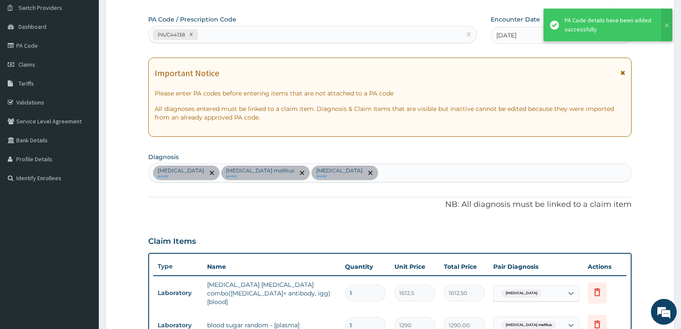
scroll to position [282, 0]
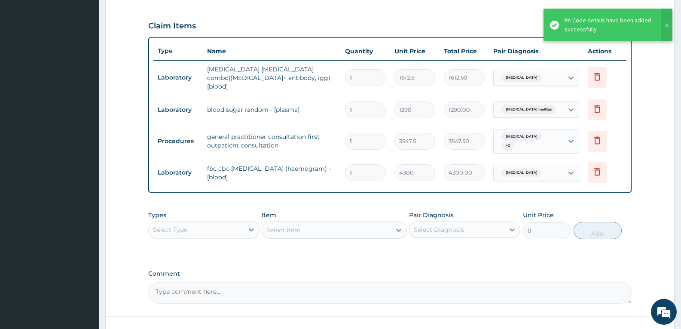
click at [234, 188] on div "PA Code / Prescription Code PA/C44138 Encounter Date [DATE] Important Notice Pl…" at bounding box center [390, 52] width 484 height 504
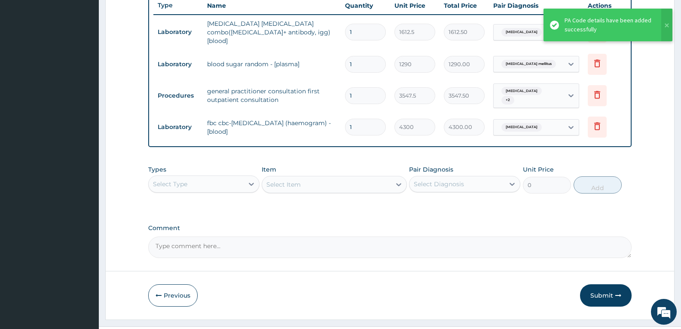
scroll to position [339, 0]
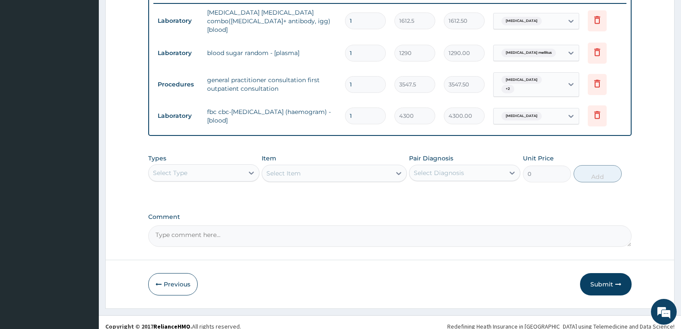
click at [230, 225] on textarea "Comment" at bounding box center [390, 235] width 484 height 21
type textarea "FOR YOUR INFORMATION"
click at [597, 278] on button "Submit" at bounding box center [606, 284] width 52 height 22
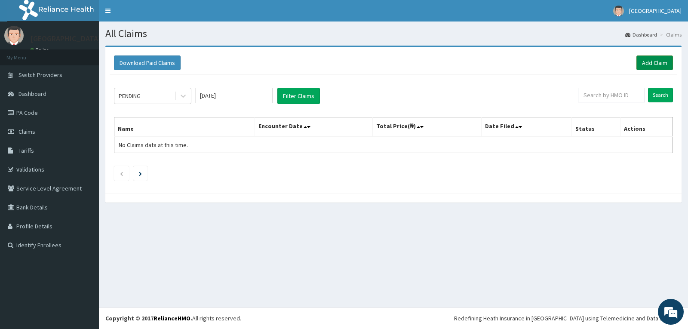
click at [651, 56] on link "Add Claim" at bounding box center [654, 62] width 37 height 15
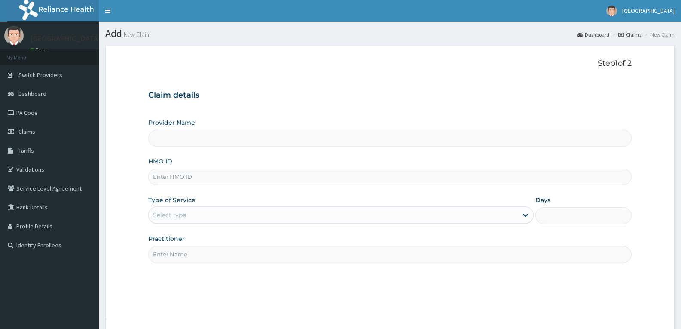
drag, startPoint x: 0, startPoint y: 0, endPoint x: 167, endPoint y: 178, distance: 244.5
click at [167, 178] on input "HMO ID" at bounding box center [390, 177] width 484 height 17
paste input "TYI/10184/A"
type input "TYI/10184/A"
type input "[GEOGRAPHIC_DATA]"
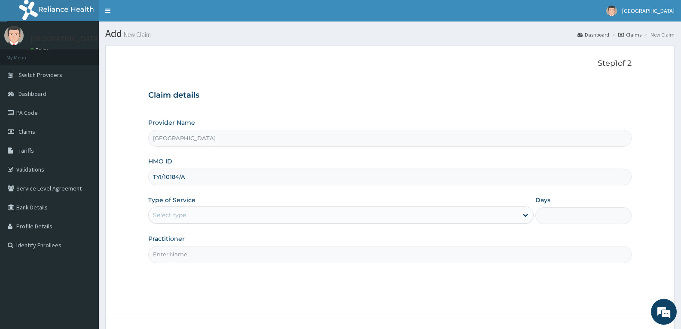
type input "TYI/10184/A"
click at [166, 211] on div "Select type" at bounding box center [169, 215] width 33 height 9
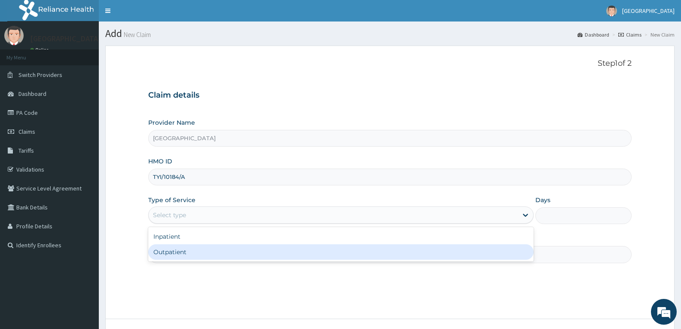
click at [165, 258] on div "Outpatient" at bounding box center [340, 251] width 385 height 15
type input "1"
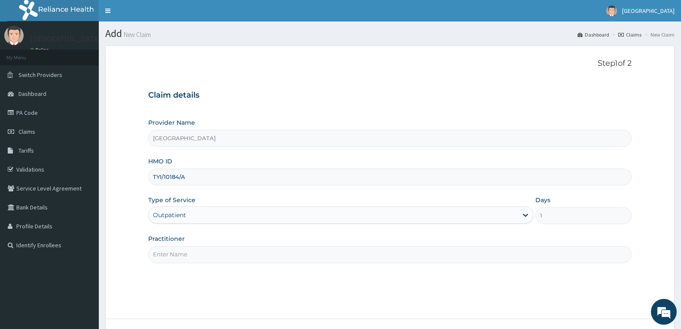
click at [165, 258] on input "Practitioner" at bounding box center [390, 254] width 484 height 17
type input "DR TROPHY"
click at [205, 276] on div "Step 1 of 2 Claim details Provider Name Adefemi Hospital HMO ID TYI/10184/A Typ…" at bounding box center [390, 182] width 484 height 247
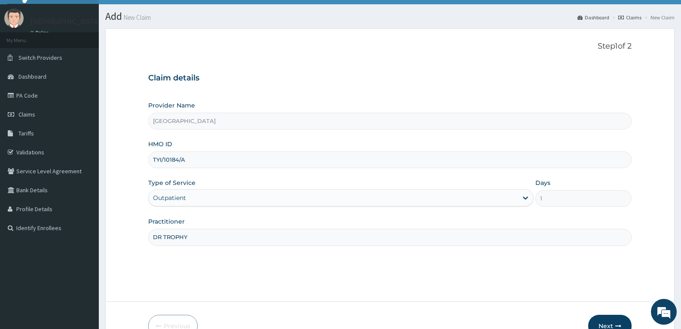
scroll to position [67, 0]
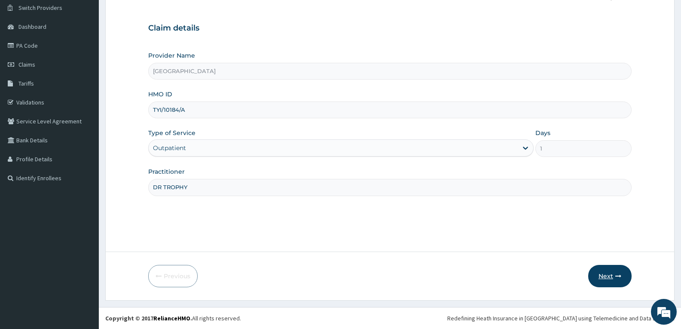
click at [610, 274] on button "Next" at bounding box center [609, 276] width 43 height 22
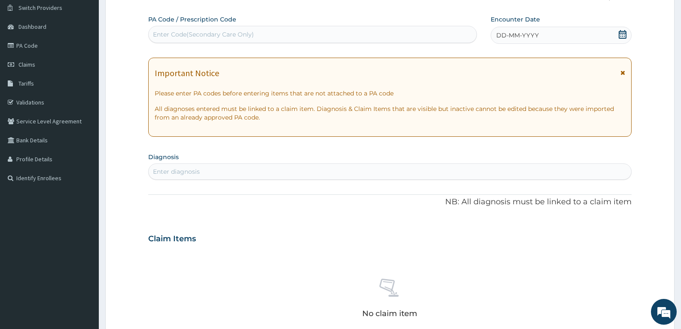
scroll to position [0, 0]
click at [188, 38] on div "Enter Code(Secondary Care Only)" at bounding box center [203, 34] width 101 height 9
paste input "PA/F19F92"
type input "PA/F19F92"
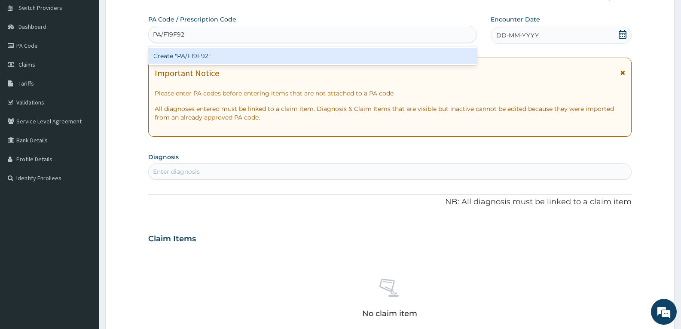
click at [186, 53] on div "Create "PA/F19F92"" at bounding box center [312, 55] width 329 height 15
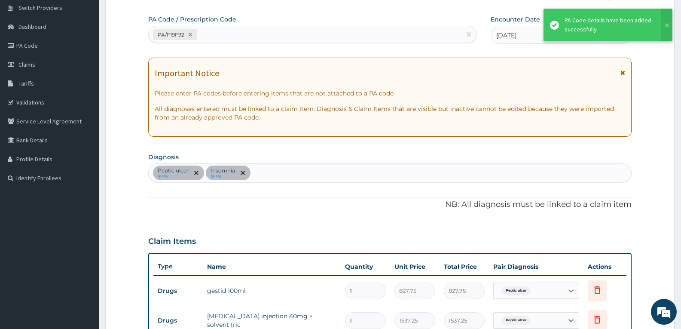
scroll to position [312, 0]
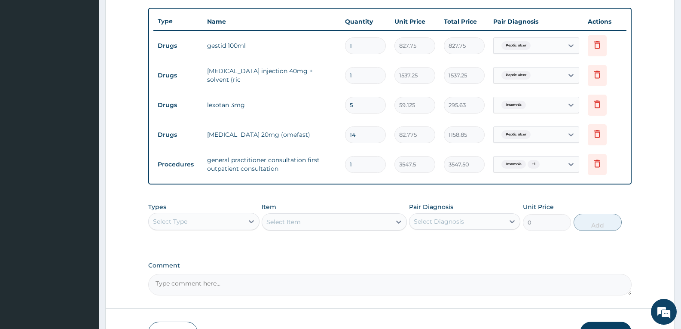
click at [313, 290] on textarea "Comment" at bounding box center [390, 284] width 484 height 21
click at [327, 258] on div "PA Code / Prescription Code PA/F19F92 Encounter Date 23-07-2025 Important Notic…" at bounding box center [390, 32] width 484 height 525
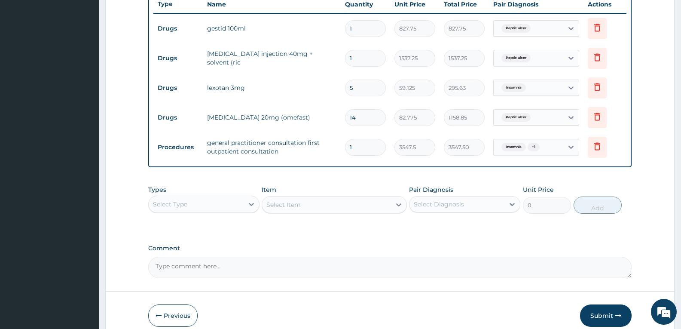
scroll to position [369, 0]
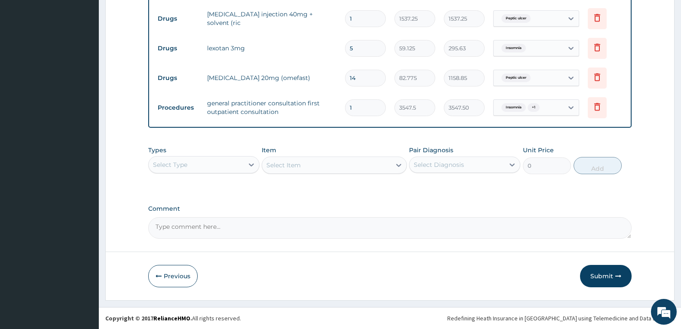
click at [319, 226] on textarea "Comment" at bounding box center [390, 227] width 484 height 21
type textarea "FOR YOUR INFORMATION"
click at [599, 273] on button "Submit" at bounding box center [606, 276] width 52 height 22
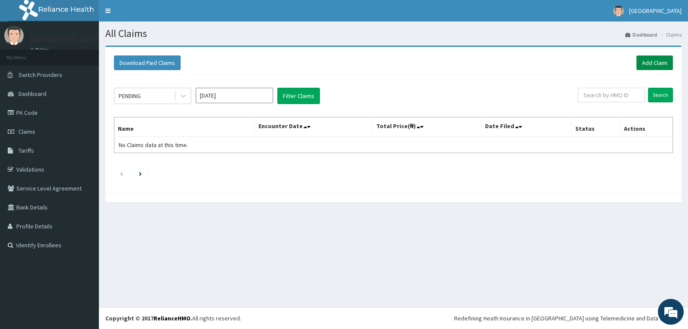
click at [649, 64] on link "Add Claim" at bounding box center [654, 62] width 37 height 15
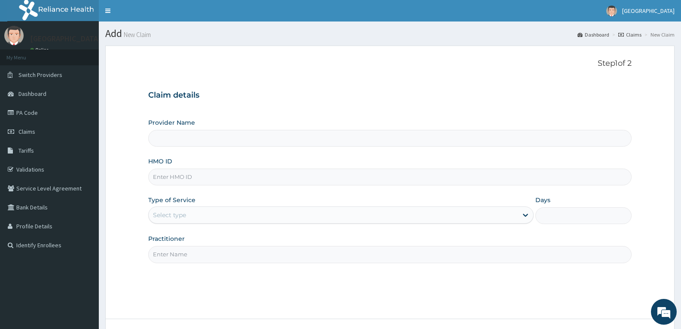
type input "[GEOGRAPHIC_DATA]"
click at [172, 174] on input "HMO ID" at bounding box center [390, 177] width 484 height 17
paste input "DFD/10243/A"
type input "DFD/10243/A"
click at [182, 213] on div "Select type" at bounding box center [169, 215] width 33 height 9
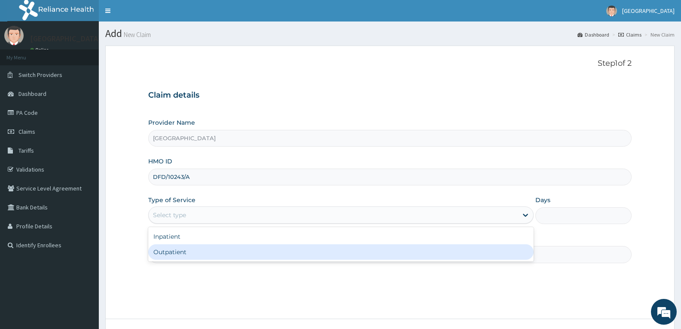
click at [188, 250] on div "Outpatient" at bounding box center [340, 251] width 385 height 15
type input "1"
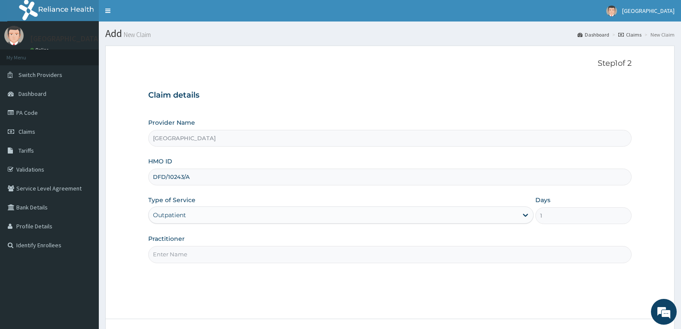
click at [188, 250] on input "Practitioner" at bounding box center [390, 254] width 484 height 17
type input "DR TROPHY"
click at [204, 279] on div "Step 1 of 2 Claim details Provider Name Adefemi Hospital HMO ID DFD/10243/A Typ…" at bounding box center [390, 182] width 484 height 247
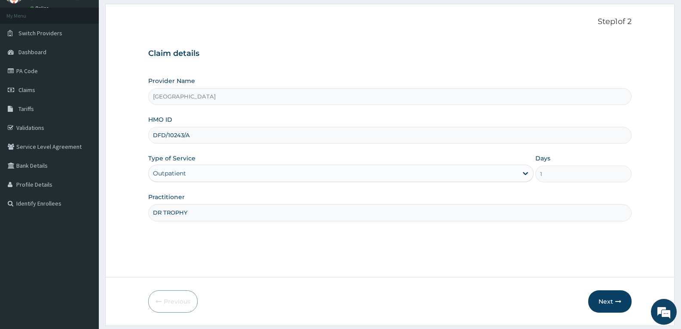
scroll to position [67, 0]
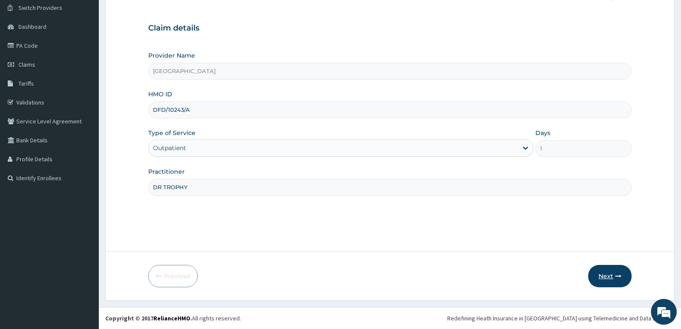
click at [613, 274] on button "Next" at bounding box center [609, 276] width 43 height 22
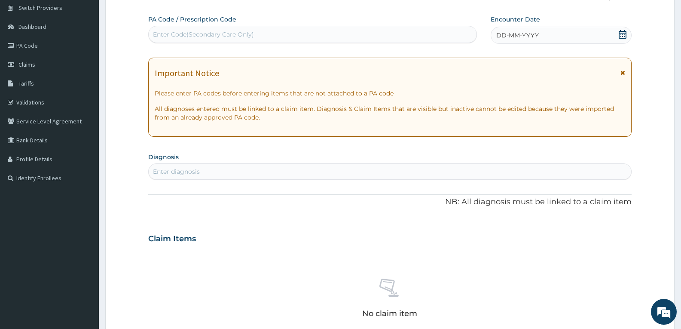
scroll to position [0, 0]
click at [188, 28] on div "Enter Code(Secondary Care Only)" at bounding box center [313, 35] width 328 height 14
paste input "PA/FD7622"
type input "PA/FD7622"
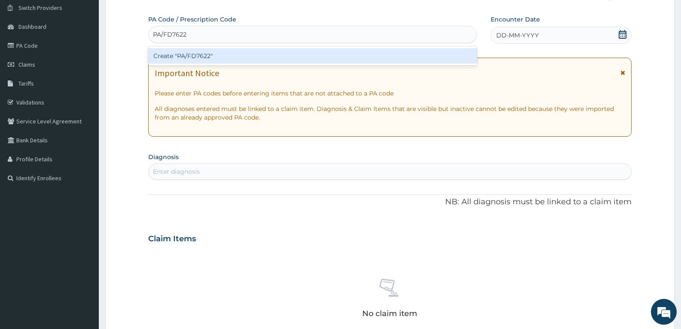
click at [184, 55] on div "Create "PA/FD7622"" at bounding box center [312, 55] width 329 height 15
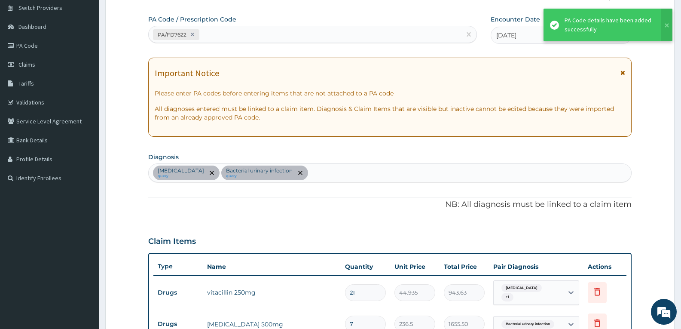
scroll to position [256, 0]
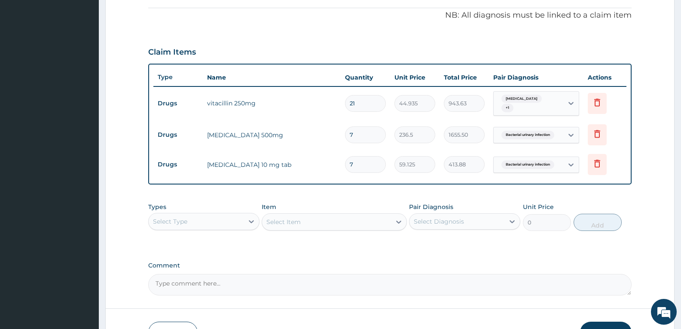
click at [338, 250] on div "PA Code / Prescription Code PA/FD7622 Encounter Date [DATE] Important Notice Pl…" at bounding box center [390, 60] width 484 height 469
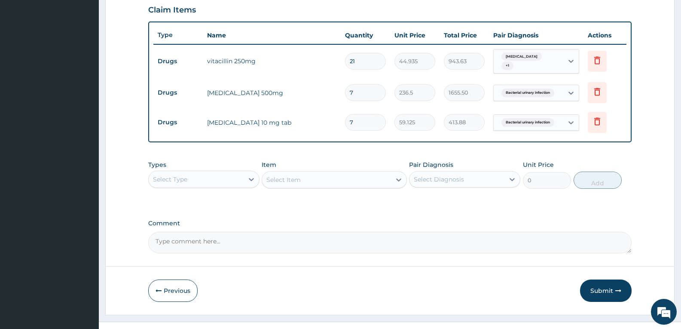
scroll to position [313, 0]
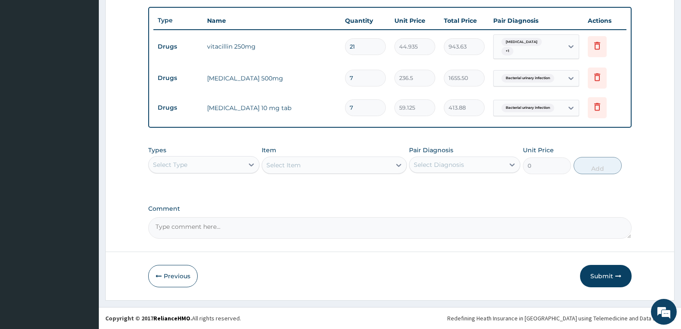
click at [331, 218] on textarea "Comment" at bounding box center [390, 227] width 484 height 21
type textarea "FOR YOUR INFORMATION"
click at [596, 277] on button "Submit" at bounding box center [606, 276] width 52 height 22
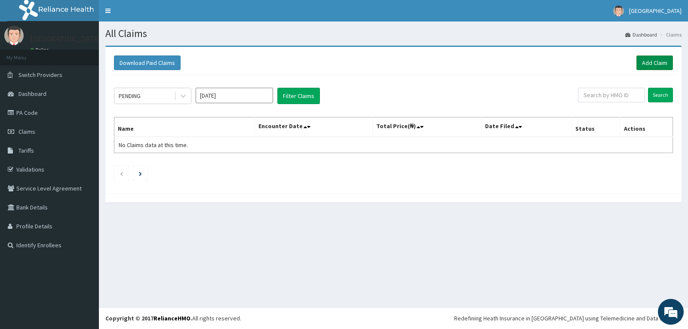
click at [660, 62] on link "Add Claim" at bounding box center [654, 62] width 37 height 15
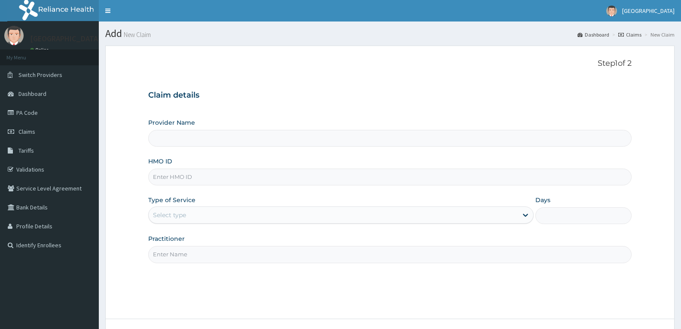
click at [172, 175] on input "HMO ID" at bounding box center [390, 177] width 484 height 17
paste input "fcc/15572/a"
type input "fcc/15572/a"
type input "[GEOGRAPHIC_DATA]"
type input "fcc/15572/a"
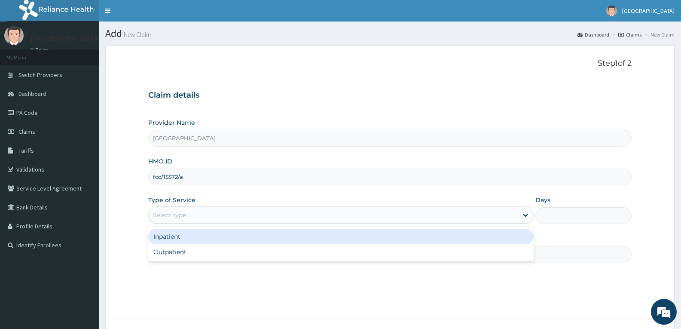
click at [175, 221] on div "Select type" at bounding box center [333, 215] width 369 height 14
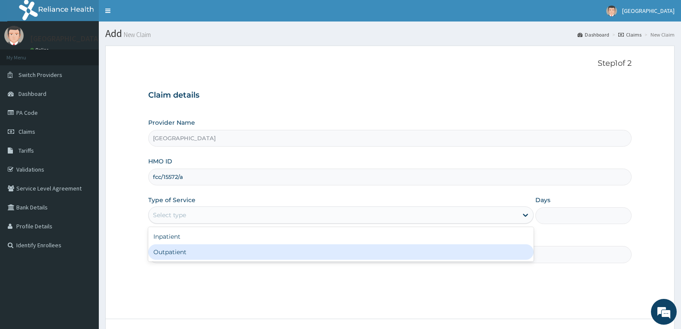
click at [176, 251] on div "Outpatient" at bounding box center [340, 251] width 385 height 15
type input "1"
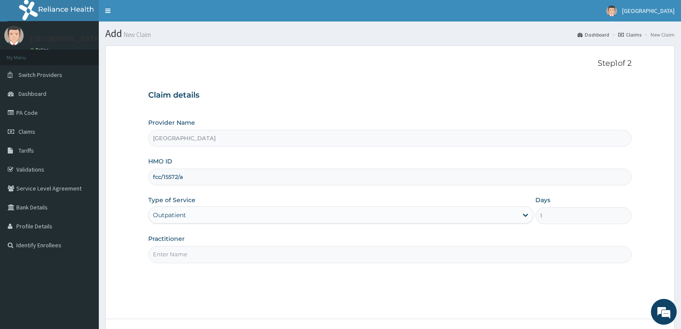
click at [176, 251] on input "Practitioner" at bounding box center [390, 254] width 484 height 17
type input "DR TROPHY"
click at [211, 283] on div "Step 1 of 2 Claim details Provider Name Adefemi Hospital HMO ID fcc/15572/a Typ…" at bounding box center [390, 182] width 484 height 247
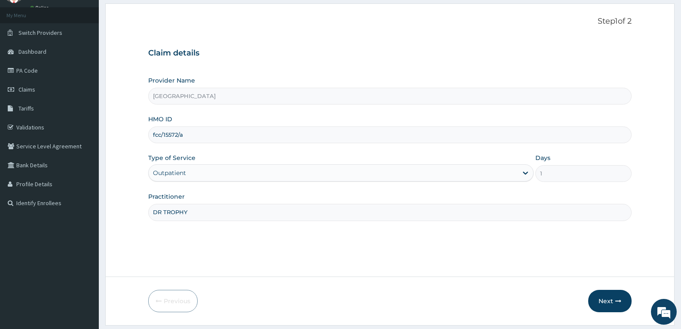
scroll to position [67, 0]
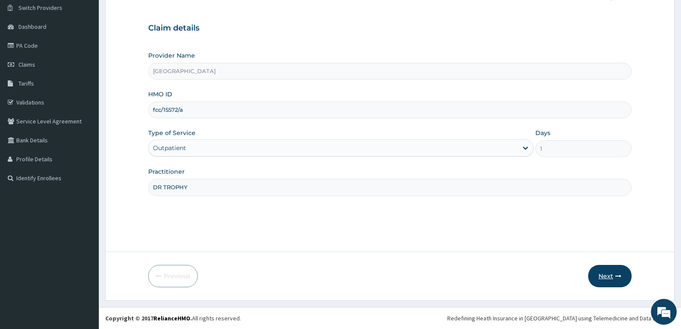
click at [600, 274] on button "Next" at bounding box center [609, 276] width 43 height 22
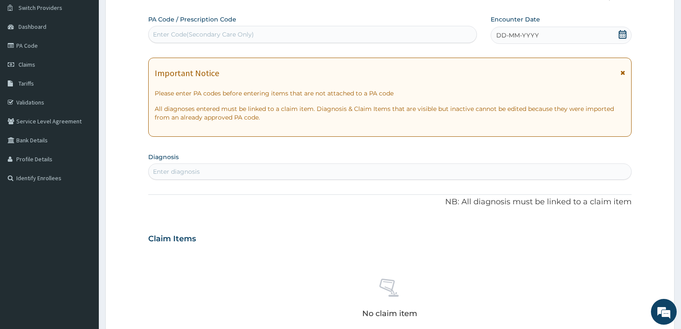
scroll to position [0, 0]
click at [188, 35] on div "Enter Code(Secondary Care Only)" at bounding box center [203, 34] width 101 height 9
paste input "PA/FF2CE3"
type input "PA/FF2CE3"
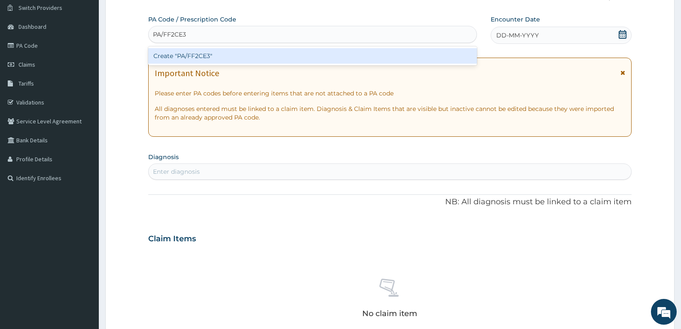
click at [187, 53] on div "Create "PA/FF2CE3"" at bounding box center [312, 55] width 329 height 15
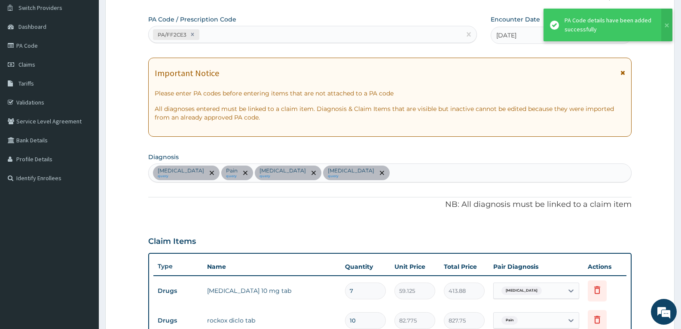
scroll to position [312, 0]
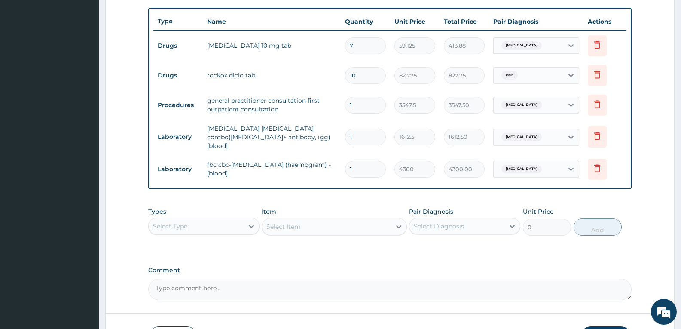
click at [310, 254] on div "PA Code / Prescription Code PA/FF2CE3 Encounter Date [DATE] Important Notice Pl…" at bounding box center [390, 35] width 484 height 530
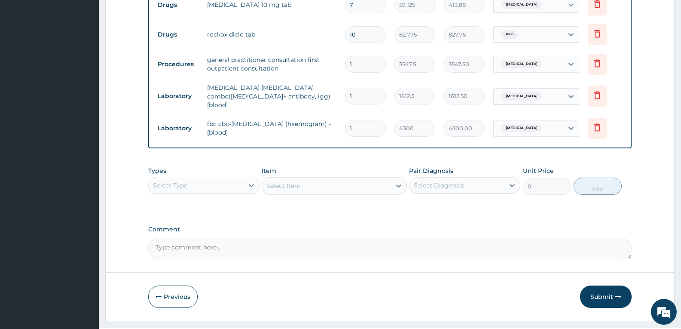
scroll to position [369, 0]
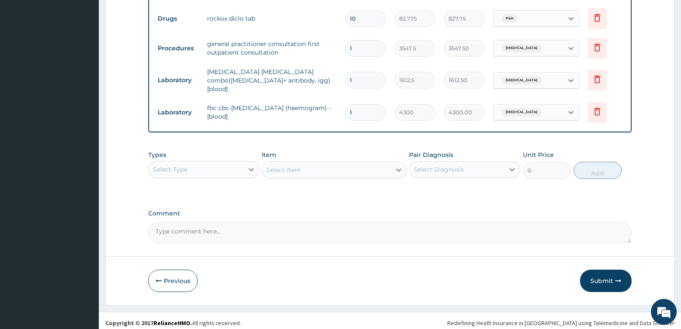
click at [302, 225] on textarea "Comment" at bounding box center [390, 232] width 484 height 21
type textarea "FOR YOUR INFORMATION"
click at [595, 278] on button "Submit" at bounding box center [606, 281] width 52 height 22
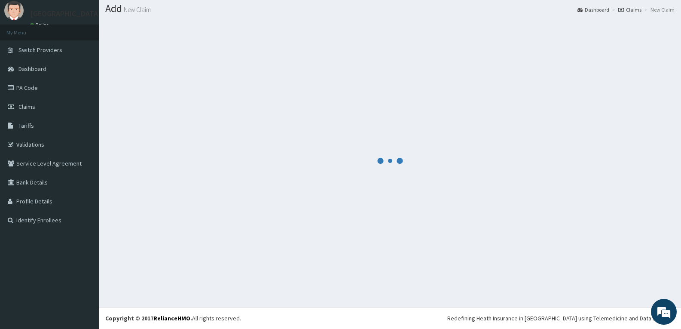
scroll to position [25, 0]
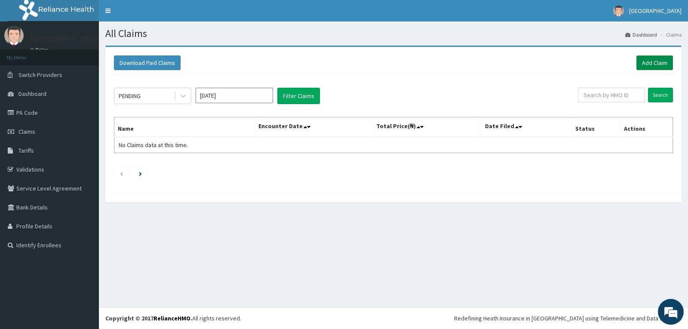
click at [651, 61] on link "Add Claim" at bounding box center [654, 62] width 37 height 15
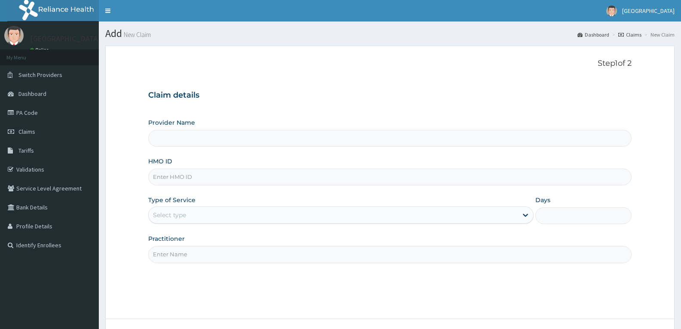
click at [169, 179] on input "HMO ID" at bounding box center [390, 177] width 484 height 17
type input "[GEOGRAPHIC_DATA]"
click at [166, 177] on input "fcc/15572/a" at bounding box center [390, 177] width 484 height 17
type input "fcc/15572/a"
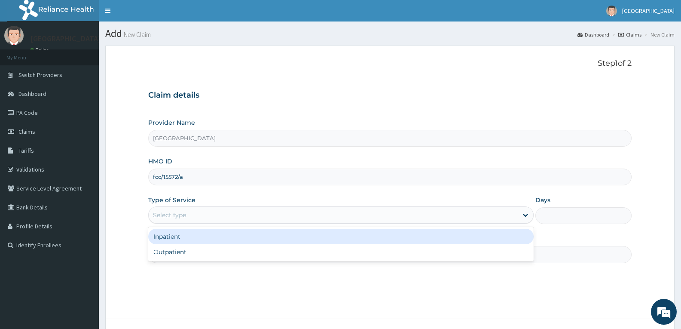
click at [174, 210] on div "Select type" at bounding box center [333, 215] width 369 height 14
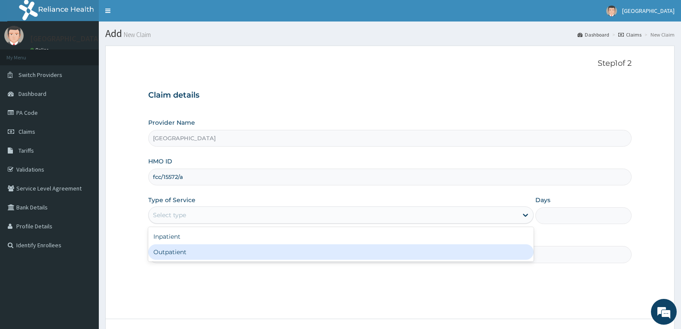
click at [191, 260] on div "Inpatient Outpatient" at bounding box center [340, 244] width 385 height 34
click at [191, 250] on div "Outpatient" at bounding box center [340, 251] width 385 height 15
type input "1"
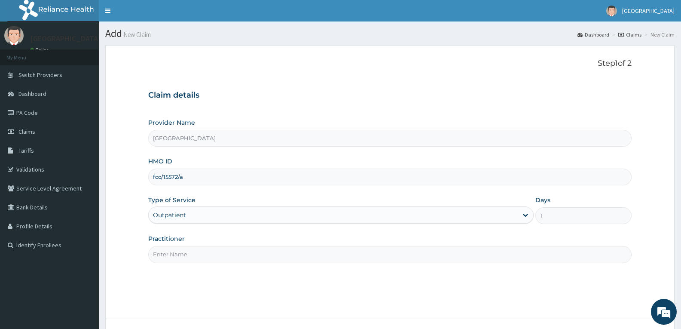
click at [191, 250] on input "Practitioner" at bounding box center [390, 254] width 484 height 17
type input "DR TROPHY"
click at [208, 280] on div "Step 1 of 2 Claim details Provider Name Adefemi Hospital HMO ID fcc/15572/a Typ…" at bounding box center [390, 182] width 484 height 247
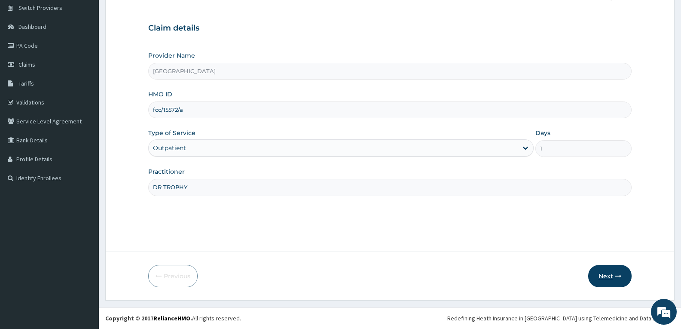
click at [604, 270] on button "Next" at bounding box center [609, 276] width 43 height 22
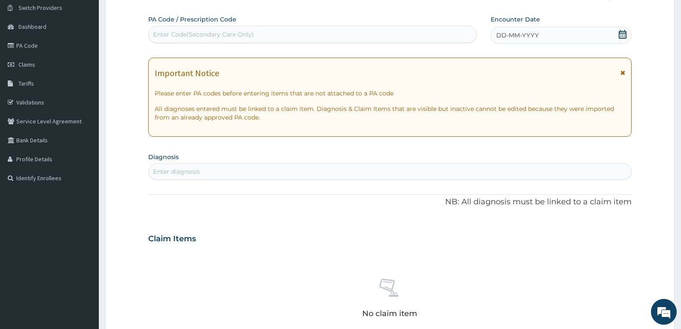
click at [194, 36] on div "Enter Code(Secondary Care Only)" at bounding box center [203, 34] width 101 height 9
paste input "PA/8DDAD5"
type input "PA/8DDAD5"
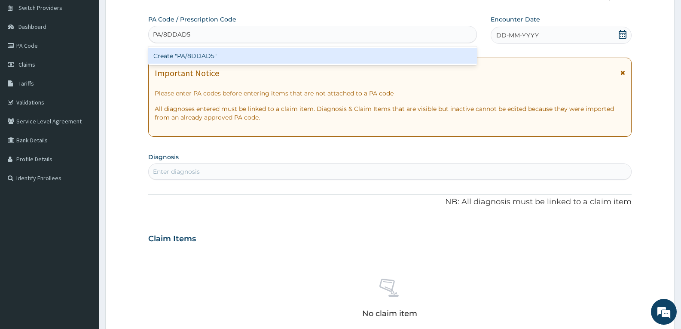
click at [194, 49] on div "Create "PA/8DDAD5"" at bounding box center [312, 55] width 329 height 15
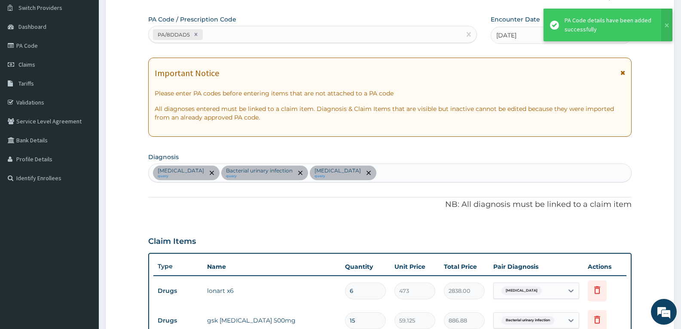
scroll to position [342, 0]
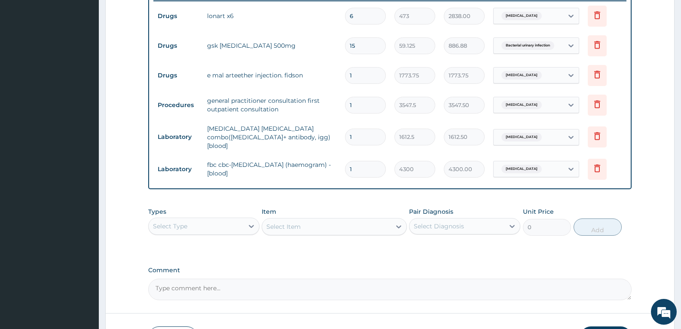
click at [194, 49] on td "Drugs" at bounding box center [177, 46] width 49 height 16
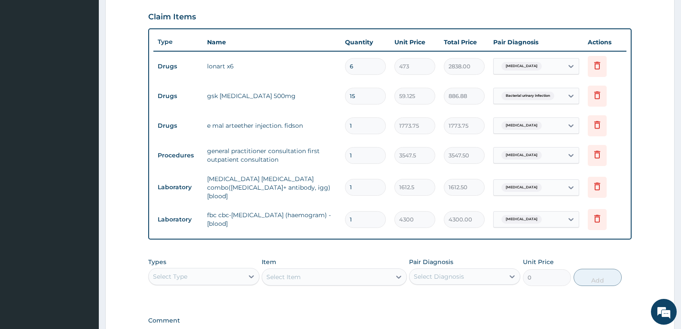
scroll to position [292, 0]
click at [341, 226] on td "1" at bounding box center [365, 218] width 49 height 25
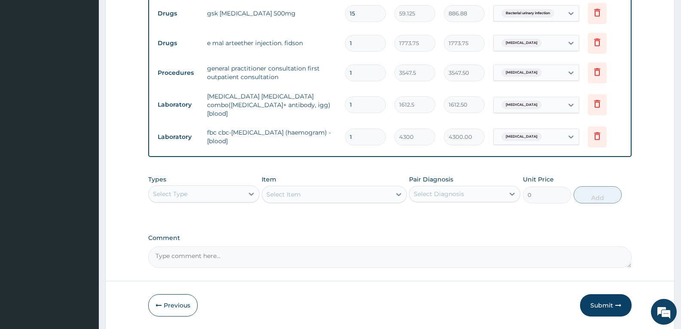
scroll to position [398, 0]
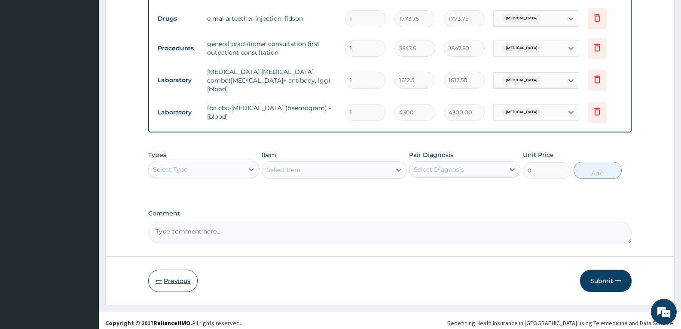
click at [175, 278] on button "Previous" at bounding box center [172, 281] width 49 height 22
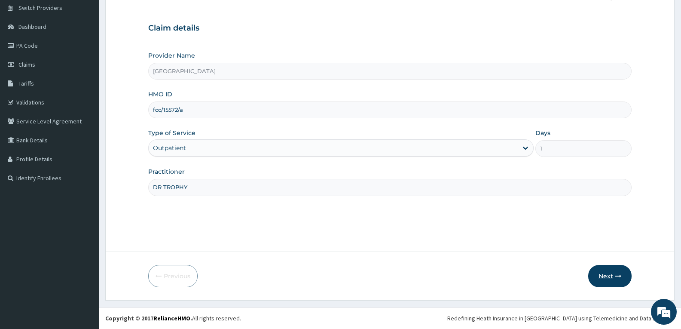
click at [610, 276] on button "Next" at bounding box center [609, 276] width 43 height 22
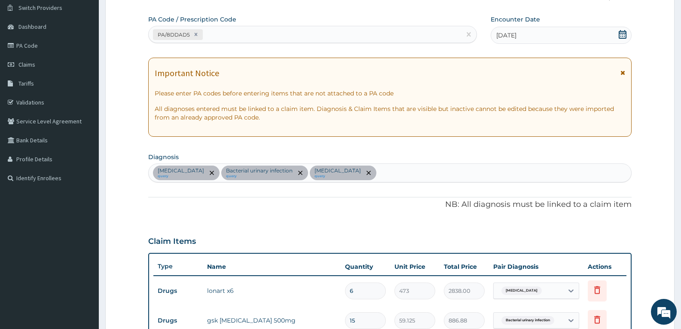
click at [298, 240] on div "Claim Items" at bounding box center [390, 239] width 484 height 22
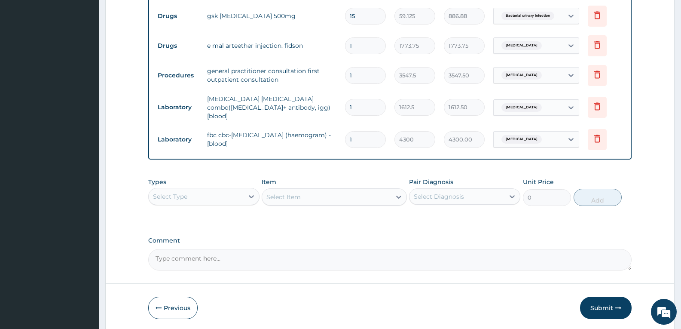
scroll to position [398, 0]
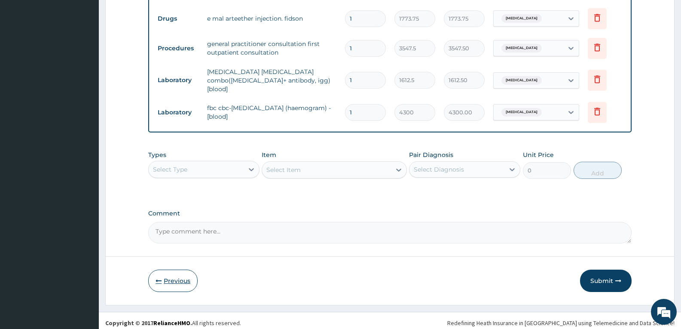
click at [177, 275] on button "Previous" at bounding box center [172, 281] width 49 height 22
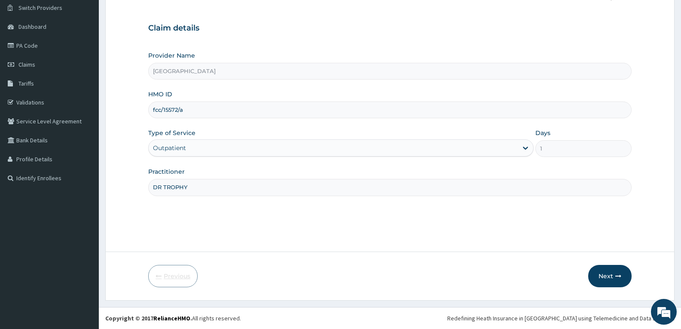
scroll to position [67, 0]
click at [214, 116] on input "fcc/15572/a" at bounding box center [390, 109] width 484 height 17
type input "f"
paste input "GSV/10233/A"
type input "GSV/10233/A"
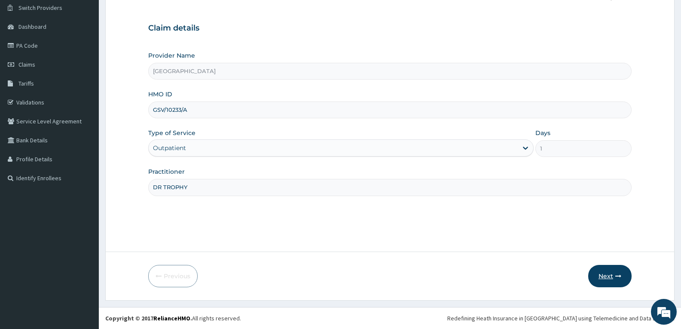
click at [607, 280] on button "Next" at bounding box center [609, 276] width 43 height 22
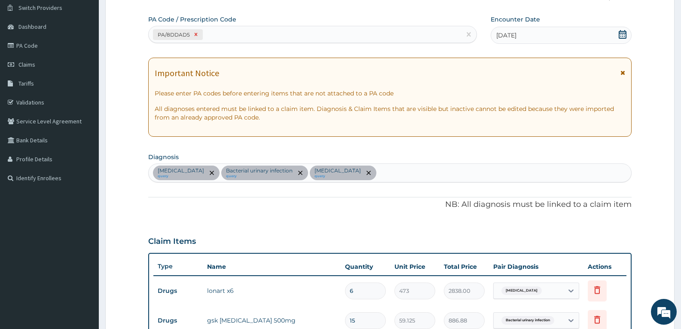
click at [196, 34] on icon at bounding box center [196, 34] width 3 height 3
click at [203, 33] on div "Enter Code(Secondary Care Only)" at bounding box center [203, 34] width 101 height 9
paste input "PA/6E6C17"
type input "PA/6E6C17"
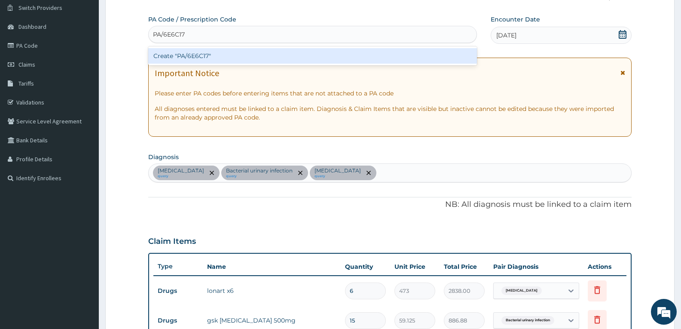
click at [200, 54] on div "Create "PA/6E6C17"" at bounding box center [312, 55] width 329 height 15
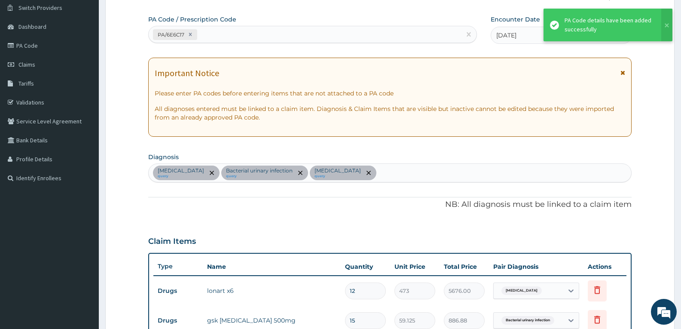
scroll to position [401, 0]
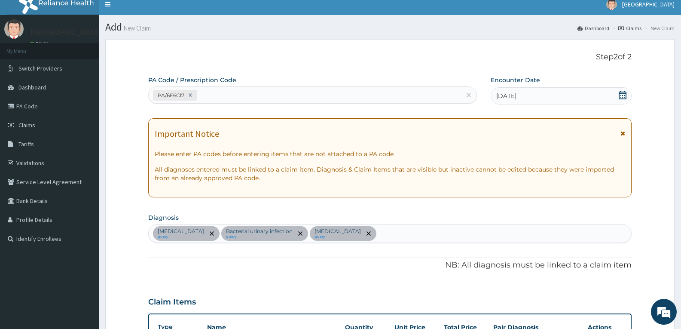
scroll to position [6, 0]
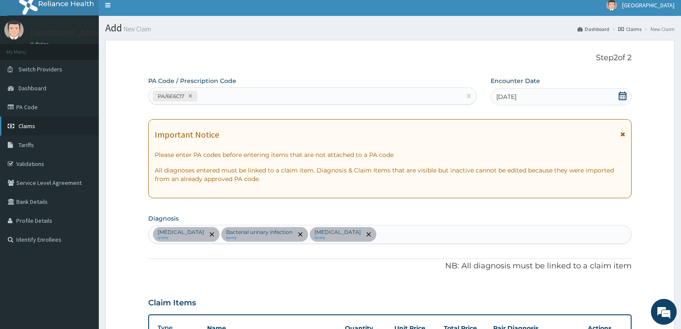
click at [32, 130] on link "Claims" at bounding box center [49, 125] width 99 height 19
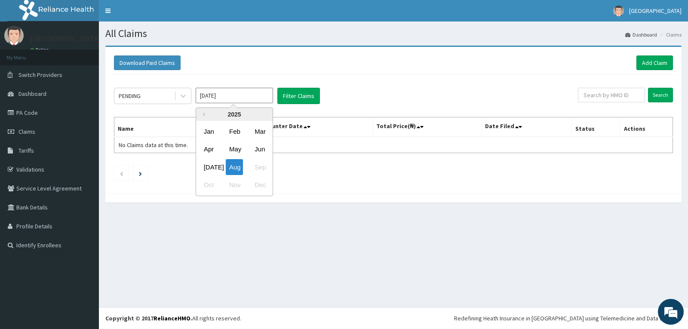
click at [214, 101] on input "Aug 2025" at bounding box center [234, 95] width 77 height 15
click at [210, 159] on div "Jul" at bounding box center [208, 167] width 17 height 16
type input "Jul 2025"
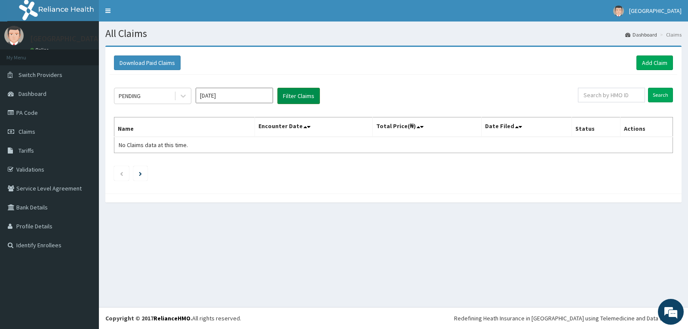
click at [305, 91] on button "Filter Claims" at bounding box center [298, 96] width 43 height 16
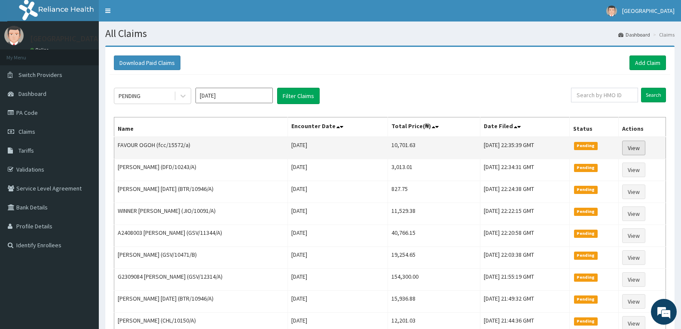
click at [642, 148] on link "View" at bounding box center [633, 148] width 23 height 15
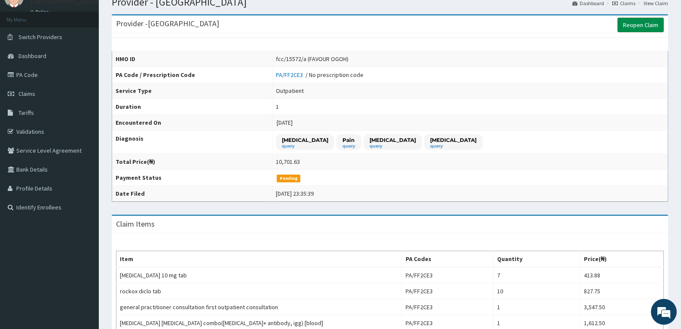
click at [634, 23] on link "Reopen Claim" at bounding box center [641, 25] width 46 height 15
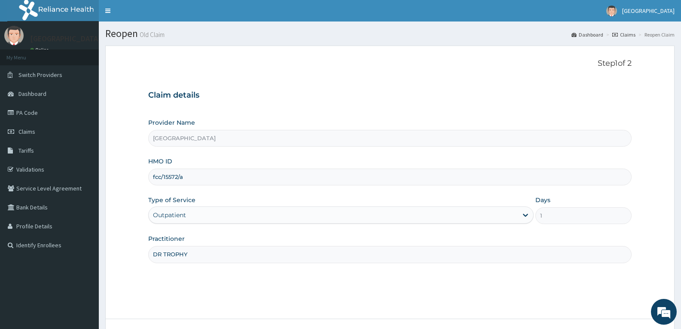
click at [525, 305] on div "Step 1 of 2 Claim details Provider Name Adefemi Hospital HMO ID fcc/15572/a Typ…" at bounding box center [390, 182] width 484 height 247
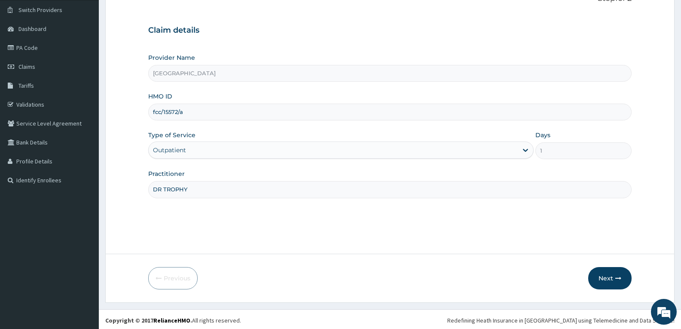
scroll to position [67, 0]
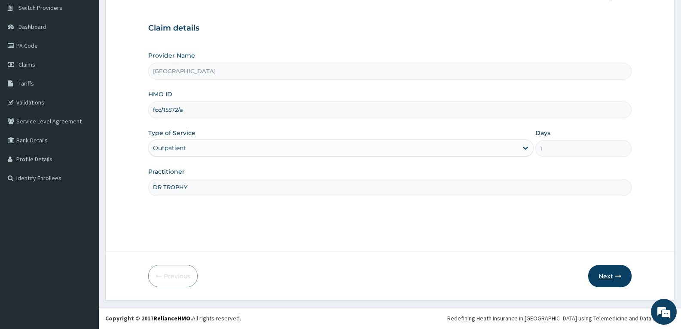
click at [610, 273] on button "Next" at bounding box center [609, 276] width 43 height 22
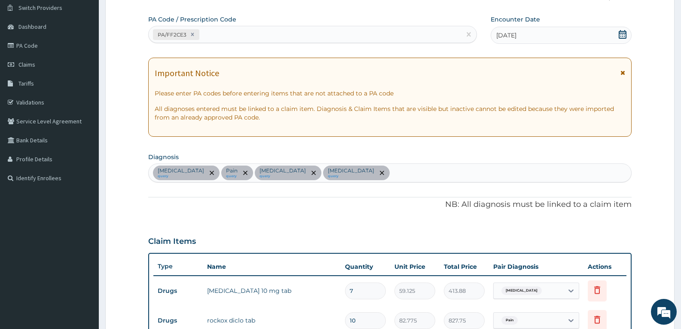
click at [256, 37] on div "PA/FF2CE3" at bounding box center [305, 35] width 313 height 14
paste input "PA/8DDAD5"
type input "PA/8DDAD5"
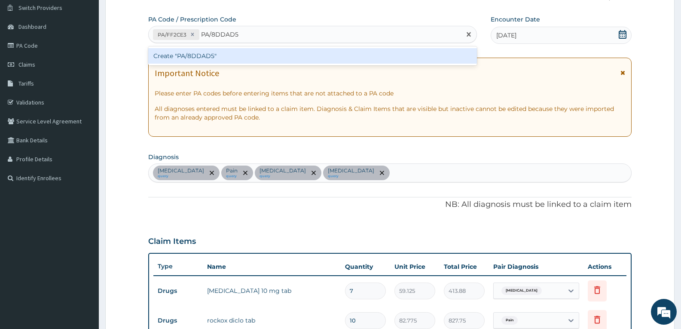
click at [238, 57] on div "Create "PA/8DDAD5"" at bounding box center [312, 55] width 329 height 15
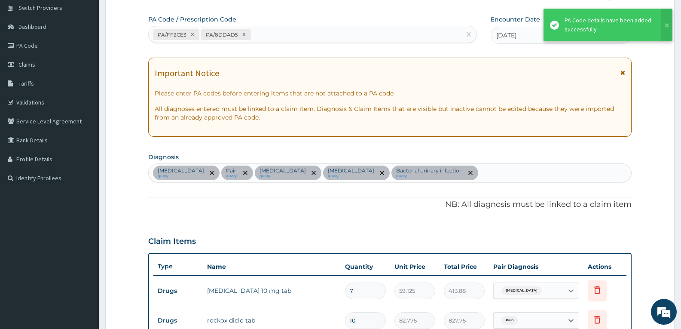
scroll to position [401, 0]
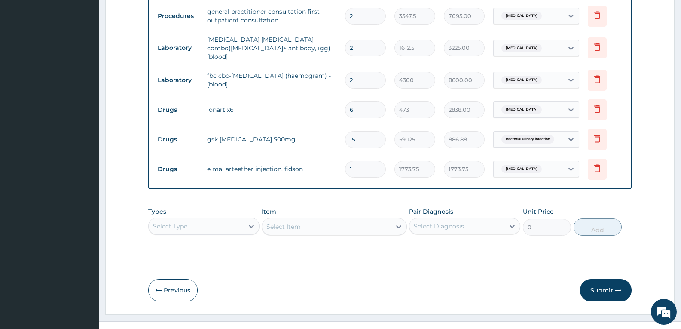
click at [365, 75] on input "2" at bounding box center [365, 80] width 41 height 17
type input "0.00"
type input "1"
type input "4300.00"
type input "1"
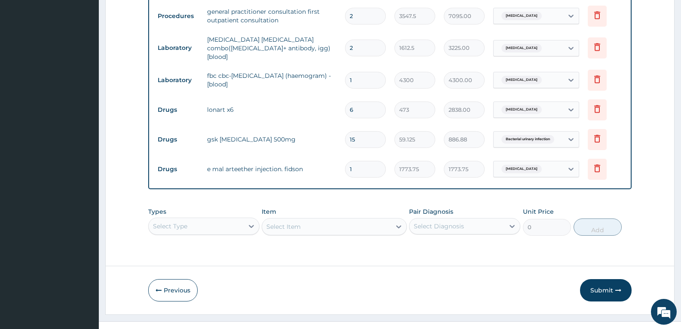
click at [371, 40] on input "2" at bounding box center [365, 48] width 41 height 17
type input "0.00"
type input "1"
type input "1612.50"
type input "1"
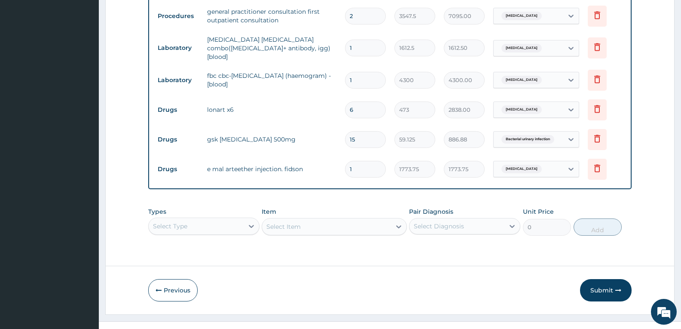
click at [368, 13] on input "2" at bounding box center [365, 16] width 41 height 17
type input "0.00"
type input "1"
type input "3547.50"
type input "1"
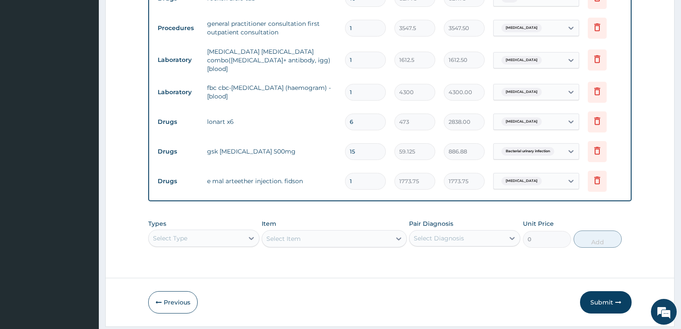
scroll to position [411, 0]
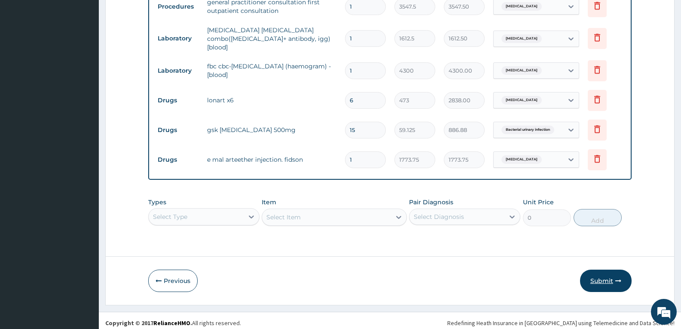
click at [605, 276] on button "Submit" at bounding box center [606, 281] width 52 height 22
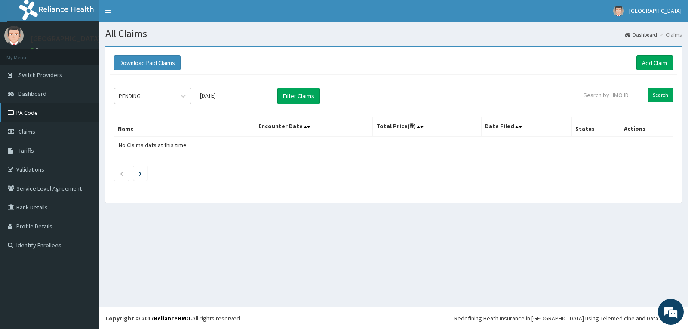
click at [23, 117] on link "PA Code" at bounding box center [49, 112] width 99 height 19
click at [649, 64] on link "Add Claim" at bounding box center [654, 62] width 37 height 15
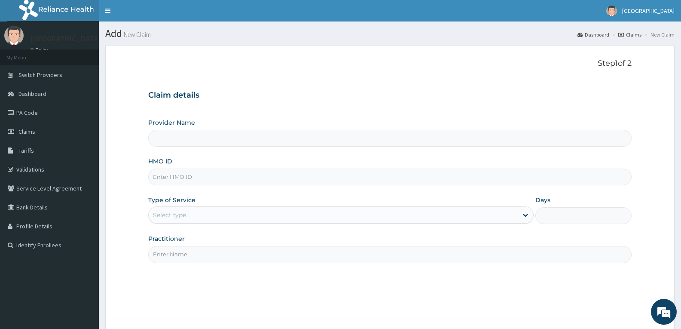
type input "[GEOGRAPHIC_DATA]"
click at [169, 180] on input "HMO ID" at bounding box center [390, 177] width 484 height 17
paste input "GSV/10233/A"
type input "GSV/10233/A"
click at [169, 211] on div "Select type" at bounding box center [169, 215] width 33 height 9
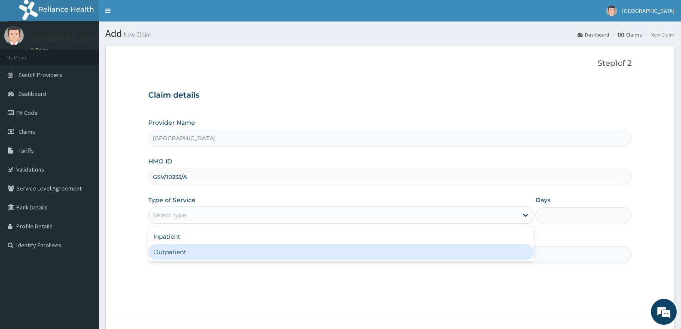
click at [184, 245] on div "Outpatient" at bounding box center [340, 251] width 385 height 15
type input "1"
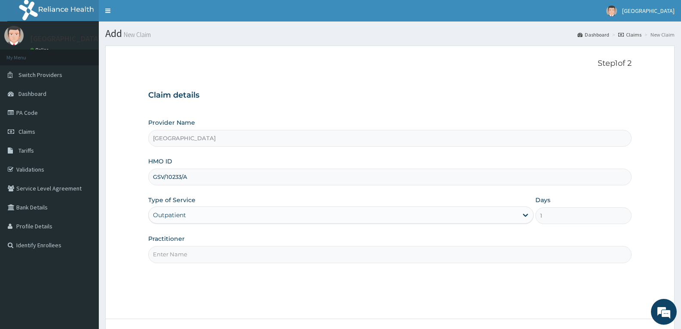
click at [185, 254] on input "Practitioner" at bounding box center [390, 254] width 484 height 17
type input "DR TROPHY"
click at [244, 279] on div "Step 1 of 2 Claim details Provider Name Adefemi Hospital HMO ID GSV/10233/A Typ…" at bounding box center [390, 182] width 484 height 247
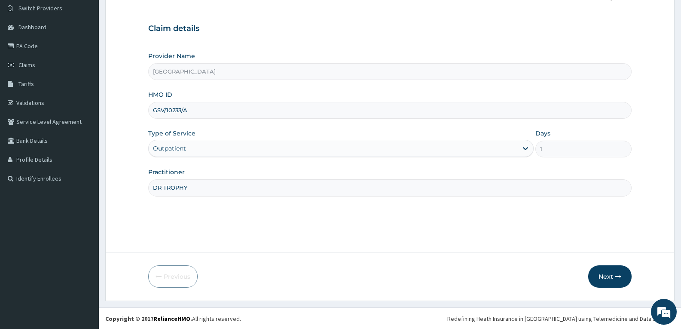
scroll to position [67, 0]
click at [600, 272] on button "Next" at bounding box center [609, 276] width 43 height 22
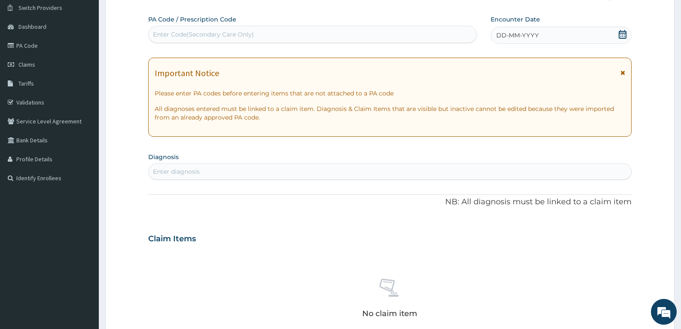
click at [174, 35] on div "Enter Code(Secondary Care Only)" at bounding box center [203, 34] width 101 height 9
paste input "PA/6E6C17"
type input "PA/6E6C17"
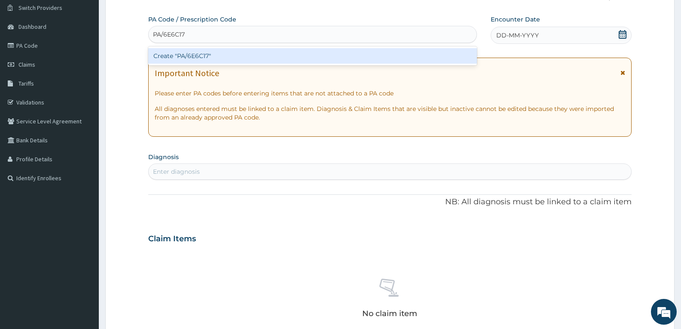
click at [175, 55] on div "Create "PA/6E6C17"" at bounding box center [312, 55] width 329 height 15
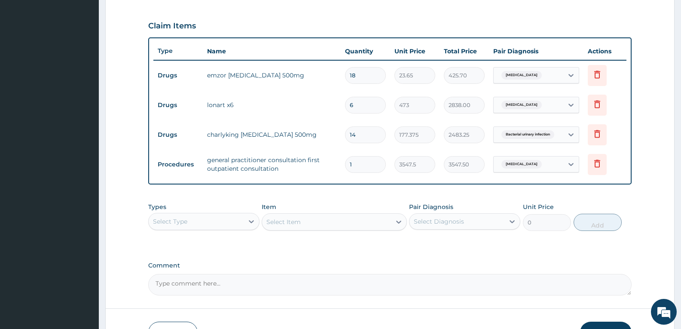
scroll to position [339, 0]
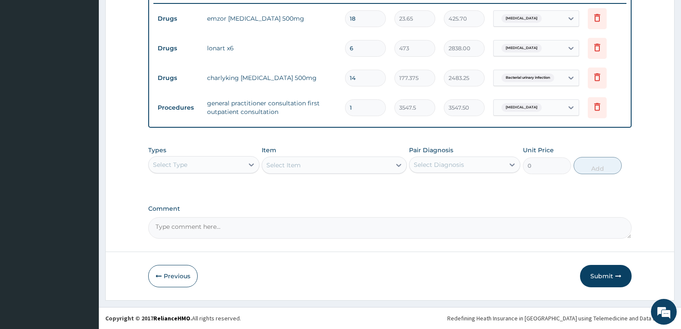
click at [469, 230] on textarea "Comment" at bounding box center [390, 227] width 484 height 21
type textarea "FOR YOUR INFORMATION"
click at [612, 273] on button "Submit" at bounding box center [606, 276] width 52 height 22
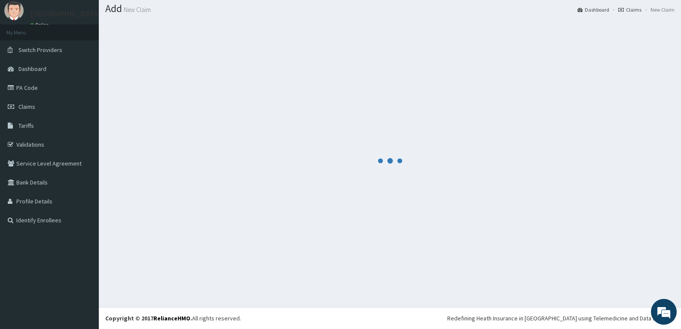
scroll to position [25, 0]
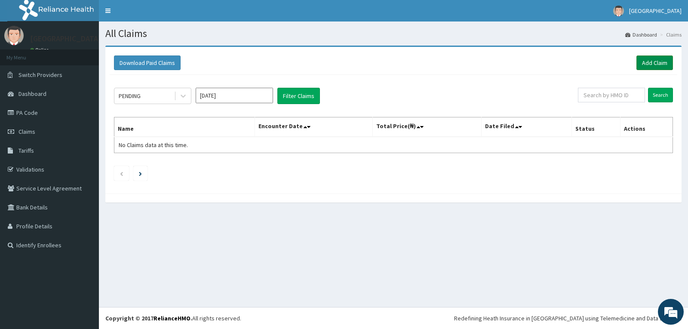
click at [653, 62] on link "Add Claim" at bounding box center [654, 62] width 37 height 15
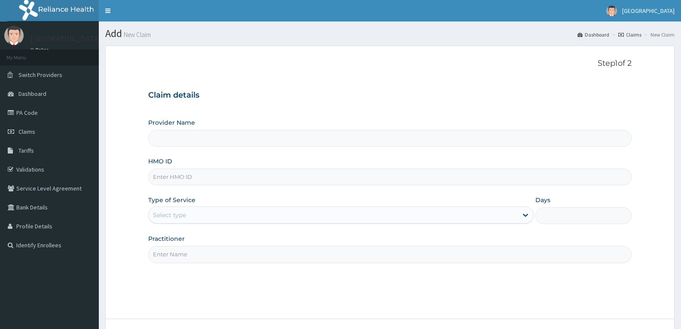
drag, startPoint x: 0, startPoint y: 0, endPoint x: 169, endPoint y: 178, distance: 245.7
click at [169, 178] on input "HMO ID" at bounding box center [390, 177] width 484 height 17
paste input "BWI/10081/B"
type input "BWI/10081/B"
type input "[GEOGRAPHIC_DATA]"
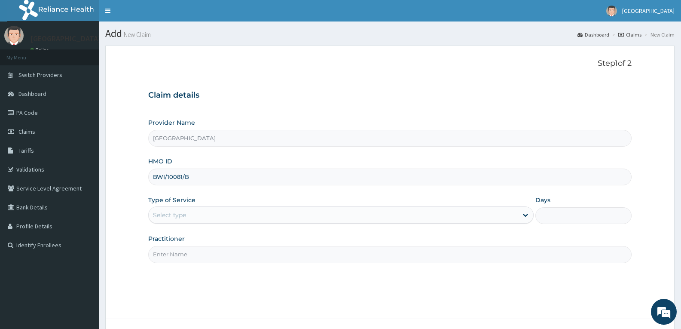
type input "BWI/10081/B"
click at [174, 218] on div "Select type" at bounding box center [169, 215] width 33 height 9
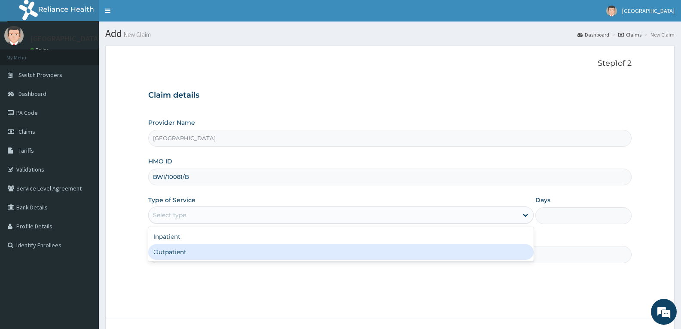
click at [173, 248] on div "Outpatient" at bounding box center [340, 251] width 385 height 15
type input "1"
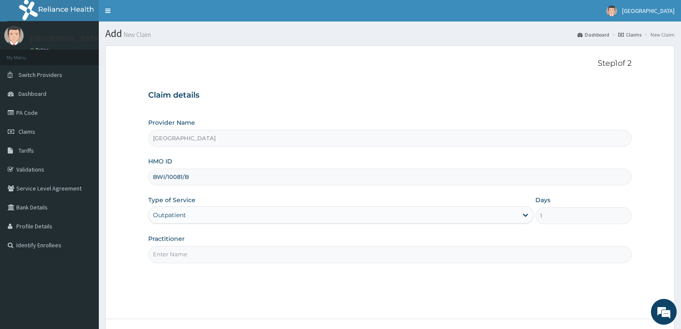
click at [173, 248] on input "Practitioner" at bounding box center [390, 254] width 484 height 17
type input "DR TROPHY"
click at [215, 277] on div "Step 1 of 2 Claim details Provider Name Adefemi Hospital HMO ID BWI/10081/B Typ…" at bounding box center [390, 182] width 484 height 247
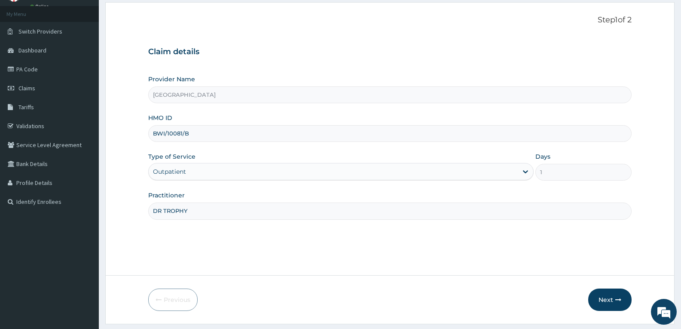
scroll to position [67, 0]
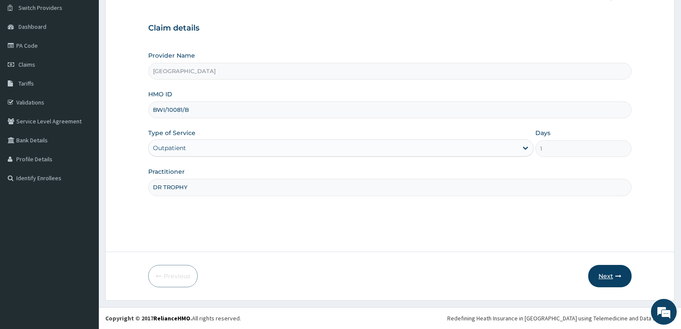
click button "Next"
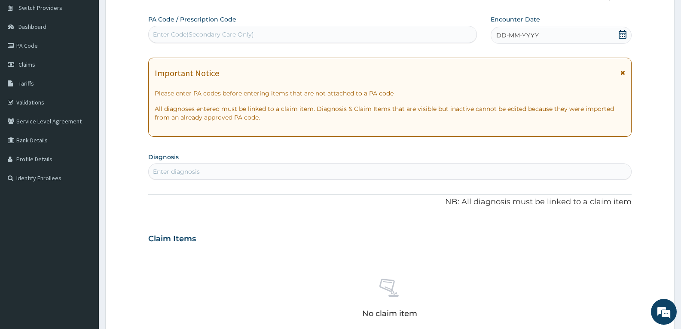
scroll to position [0, 0]
click div "Enter Code(Secondary Care Only)"
paste input "PA/552F33"
type input "PA/552F33"
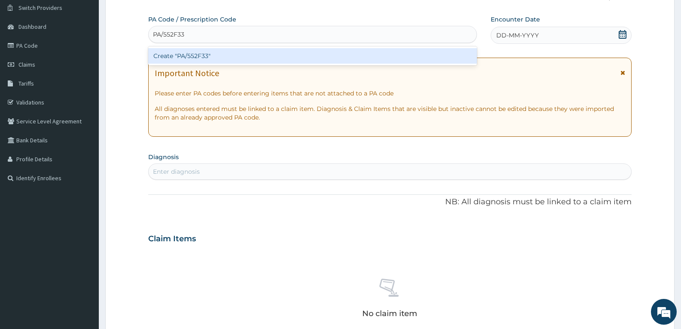
click div "Create "PA/552F33""
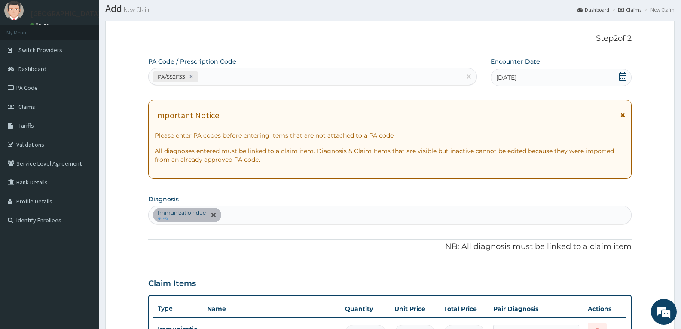
scroll to position [11, 0]
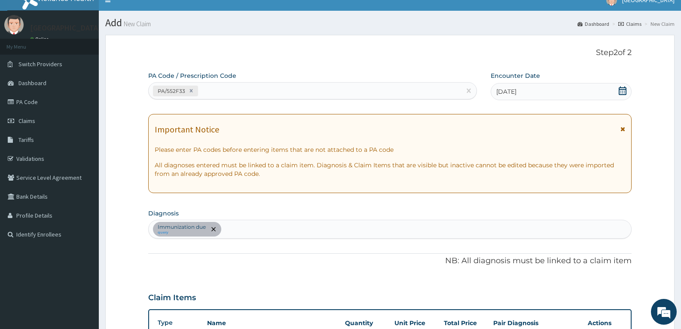
click div "PA Code / Prescription Code PA/552F33 Encounter Date 25-07-2025 Important Notic…"
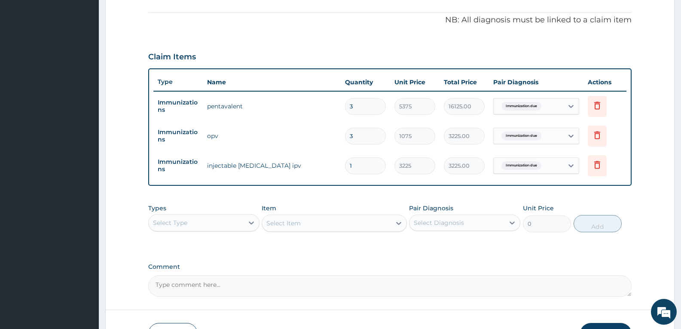
scroll to position [269, 0]
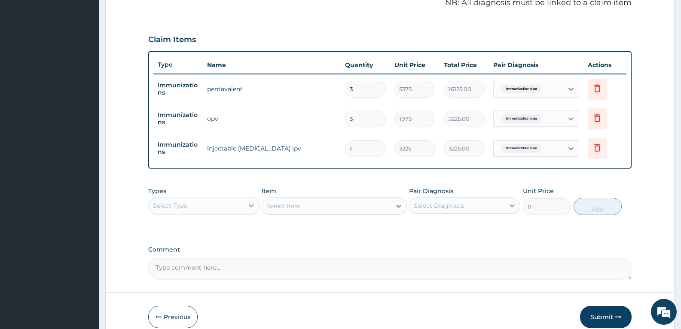
click icon
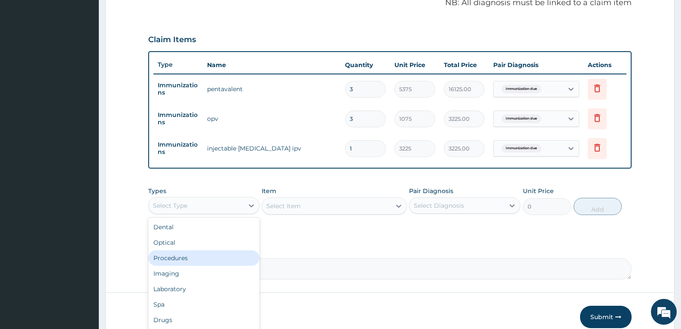
click div "Procedures"
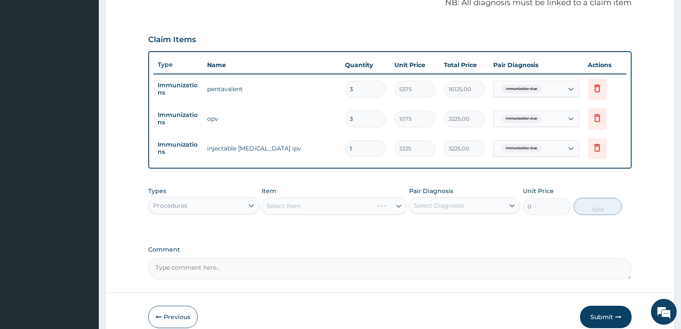
click div "Select Diagnosis"
click div "Immunization due"
checkbox input "true"
click textarea "Comment"
type textarea "FOR YOUR INFORMATION"
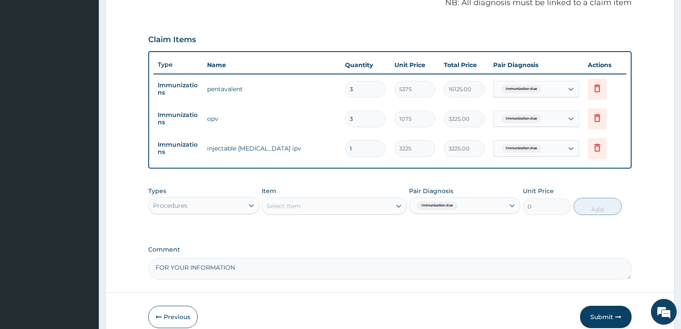
click div "Select Item"
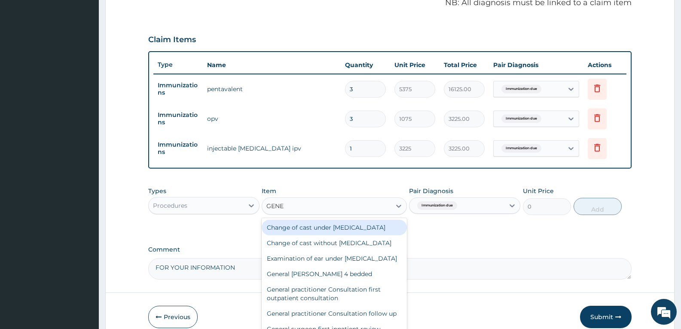
type input "GENER"
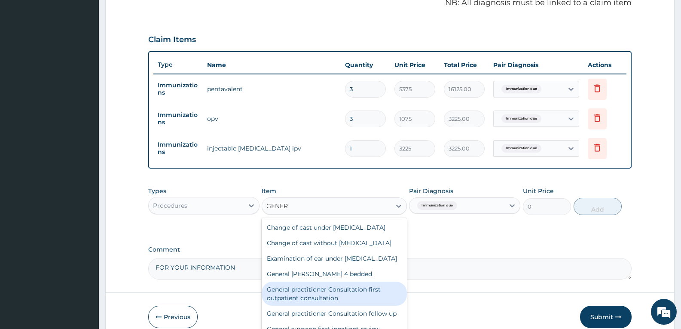
click div "General practitioner Consultation first outpatient consultation"
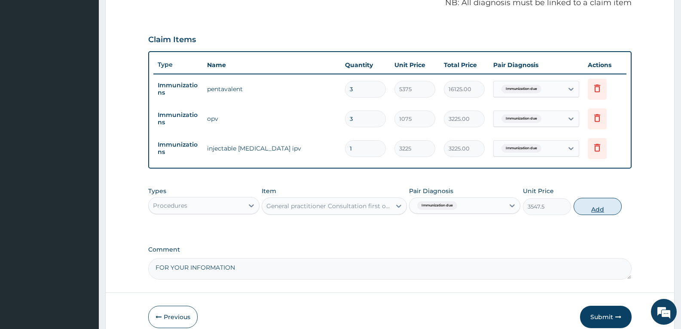
click button "Add"
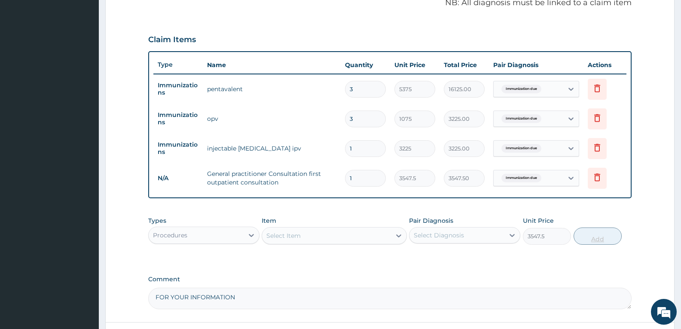
type input "0"
click form "Step 2 of 2 PA Code / Prescription Code PA/552F33 Encounter Date 25-07-2025 Imp…"
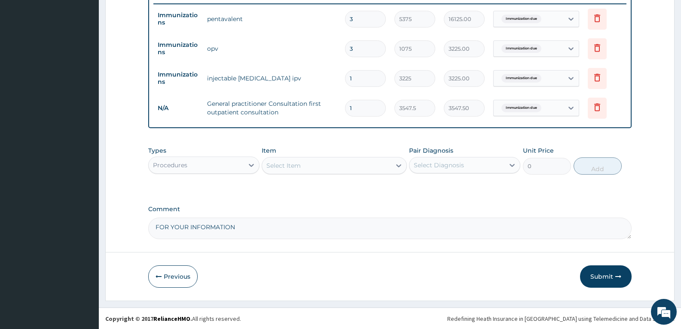
scroll to position [339, 0]
click icon "button"
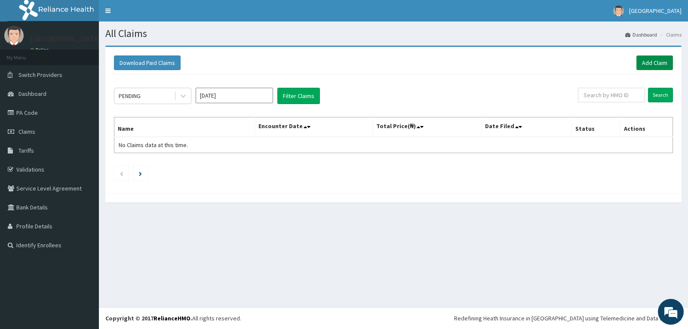
click at [656, 58] on link "Add Claim" at bounding box center [654, 62] width 37 height 15
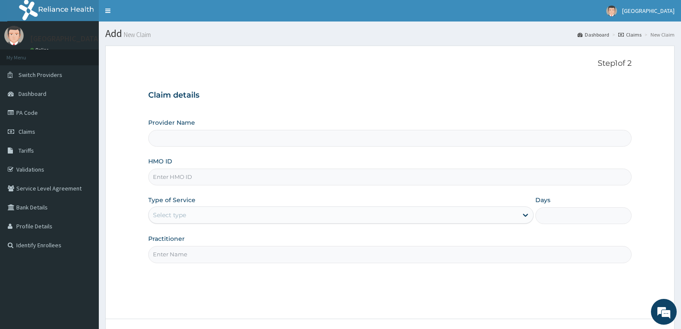
drag, startPoint x: 0, startPoint y: 0, endPoint x: 214, endPoint y: 177, distance: 278.2
click at [214, 177] on input "HMO ID" at bounding box center [390, 177] width 484 height 17
paste input "GSV/11016/A"
type input "GSV/11016/A"
type input "[GEOGRAPHIC_DATA]"
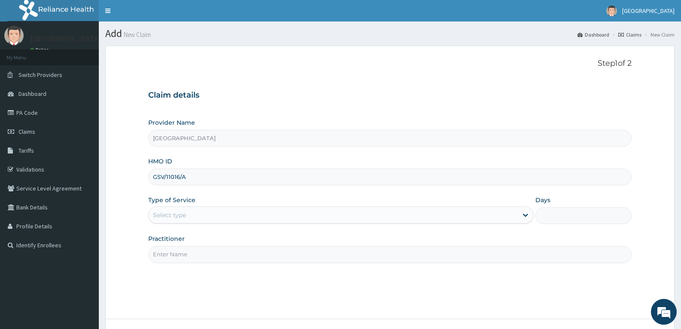
type input "GSV/11016/A"
click at [188, 211] on div "Select type" at bounding box center [333, 215] width 369 height 14
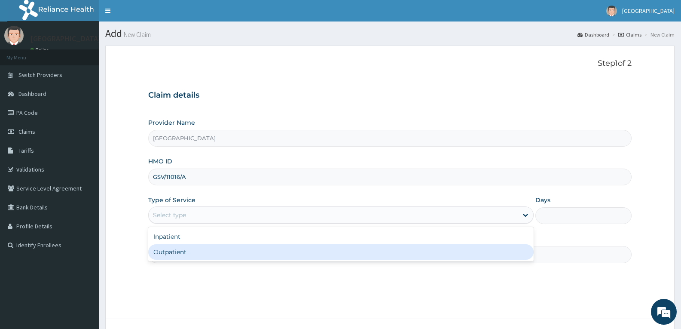
click at [183, 245] on div "Outpatient" at bounding box center [340, 251] width 385 height 15
type input "1"
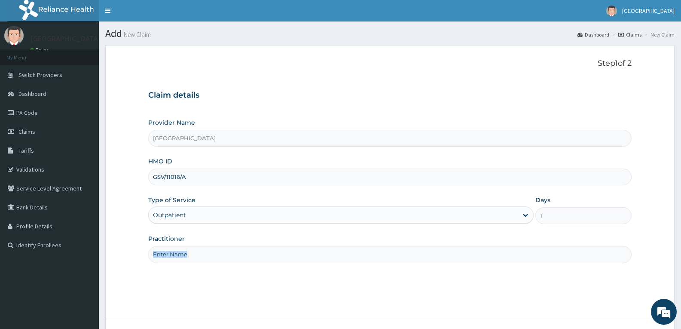
click at [183, 245] on div "Practitioner" at bounding box center [390, 248] width 484 height 28
click at [189, 252] on input "Practitioner" at bounding box center [390, 254] width 484 height 17
type input "DR TROPHY"
click at [196, 283] on div "Step 1 of 2 Claim details Provider Name Adefemi Hospital HMO ID GSV/11016/A Typ…" at bounding box center [390, 182] width 484 height 247
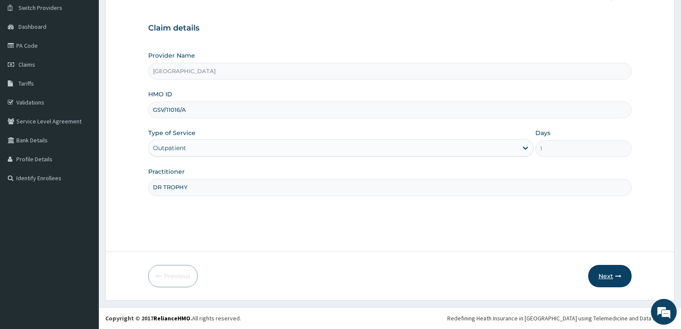
click at [603, 274] on button "Next" at bounding box center [609, 276] width 43 height 22
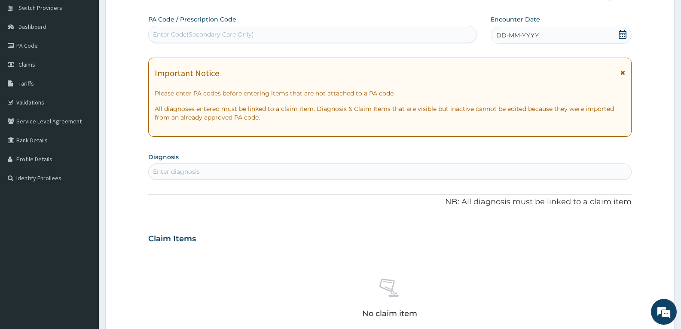
click at [181, 33] on div "Enter Code(Secondary Care Only)" at bounding box center [203, 34] width 101 height 9
paste input "PA/FE6521"
type input "PA/FE6521"
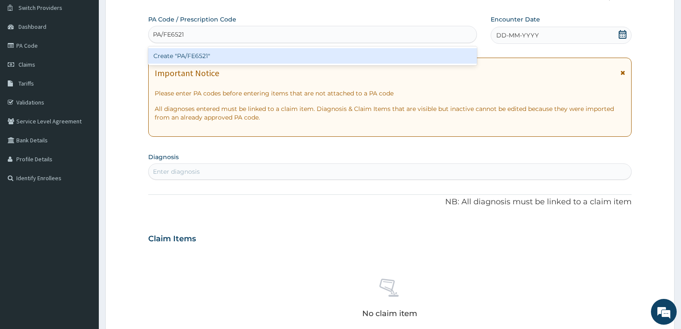
click at [181, 55] on div "Create "PA/FE6521"" at bounding box center [312, 55] width 329 height 15
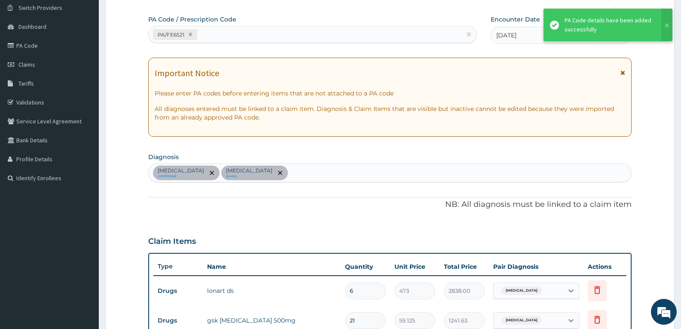
scroll to position [253, 0]
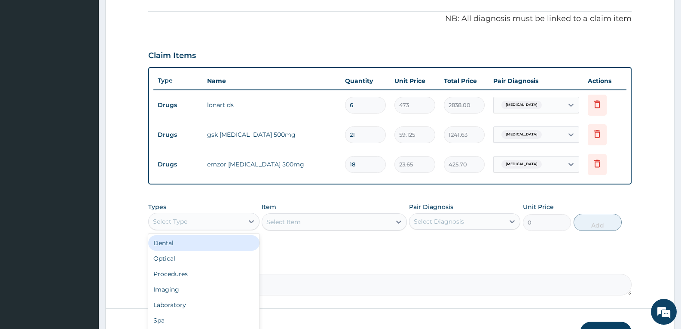
click at [215, 223] on div "Select Type" at bounding box center [196, 221] width 95 height 14
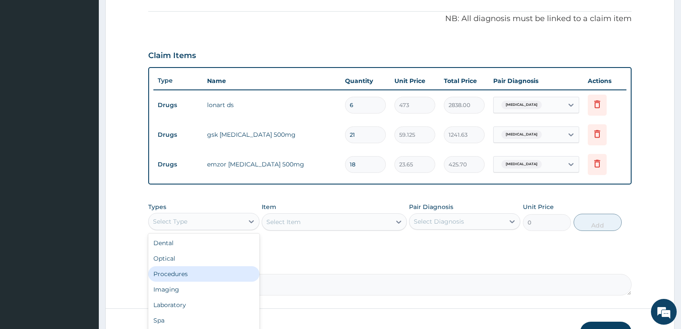
click at [199, 277] on div "Procedures" at bounding box center [203, 273] width 111 height 15
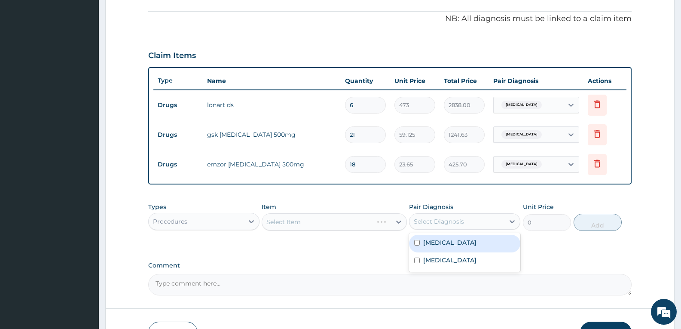
click at [419, 218] on div "Select Diagnosis" at bounding box center [439, 221] width 50 height 9
click at [424, 243] on label "[MEDICAL_DATA]" at bounding box center [449, 242] width 53 height 9
checkbox input "true"
click at [477, 217] on div "[MEDICAL_DATA]" at bounding box center [457, 221] width 95 height 15
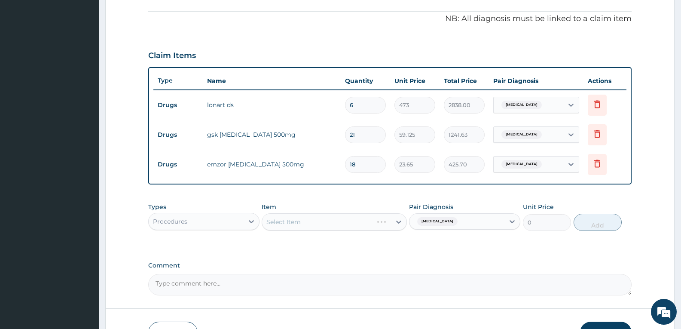
click at [465, 224] on div "Malaria" at bounding box center [457, 221] width 95 height 15
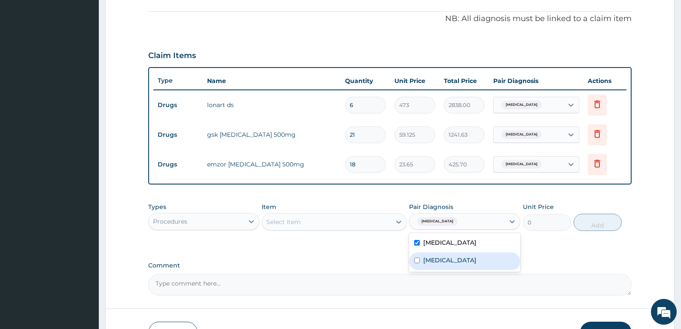
click at [428, 258] on label "Sepsis" at bounding box center [449, 260] width 53 height 9
checkbox input "true"
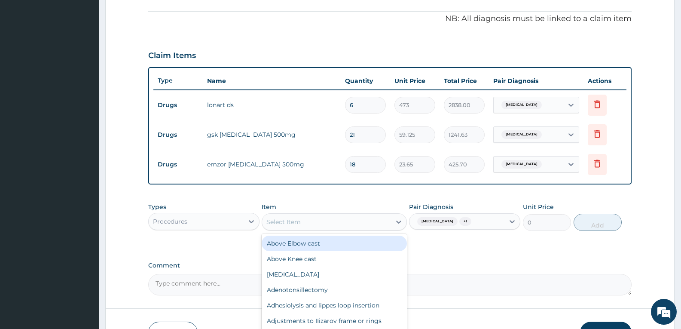
click at [341, 227] on div "Select Item" at bounding box center [326, 222] width 129 height 14
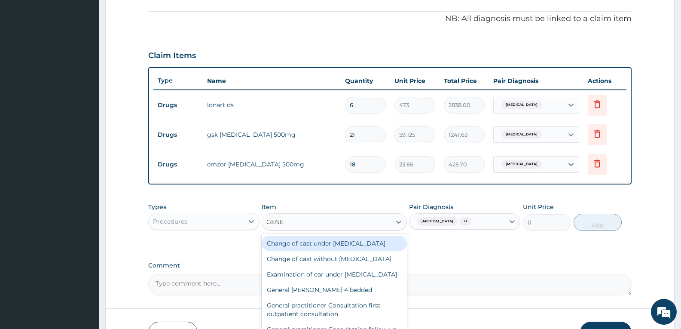
type input "GENER"
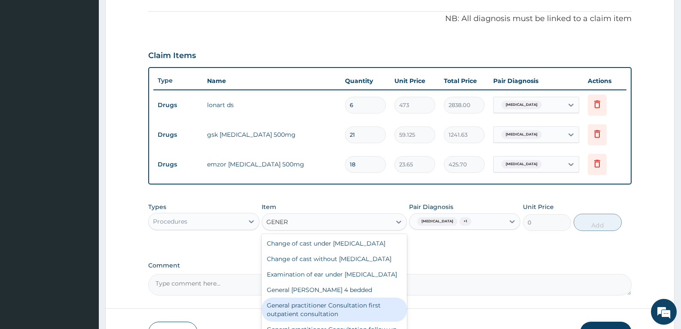
click at [328, 318] on div "General practitioner Consultation first outpatient consultation" at bounding box center [334, 309] width 145 height 24
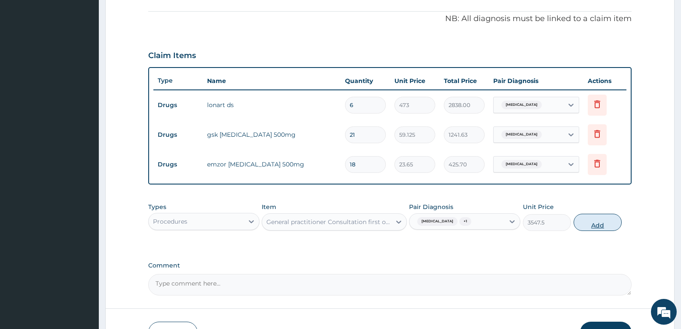
click at [589, 224] on button "Add" at bounding box center [598, 222] width 48 height 17
type input "0"
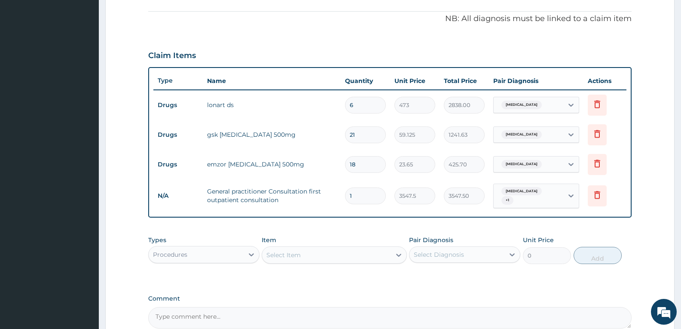
click at [360, 287] on div "PA Code / Prescription Code PA/FE6521 Encounter Date 26-07-2025 Important Notic…" at bounding box center [390, 78] width 484 height 499
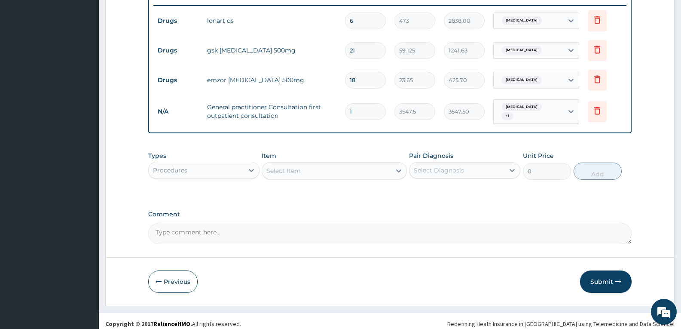
scroll to position [339, 0]
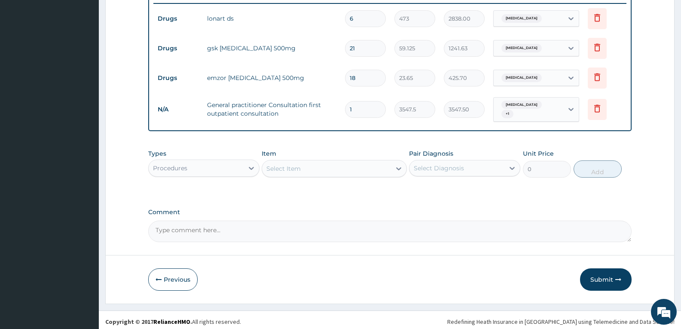
click at [301, 233] on textarea "Comment" at bounding box center [390, 231] width 484 height 21
type textarea "FOR YOUR INFORMATION"
click at [593, 276] on button "Submit" at bounding box center [606, 279] width 52 height 22
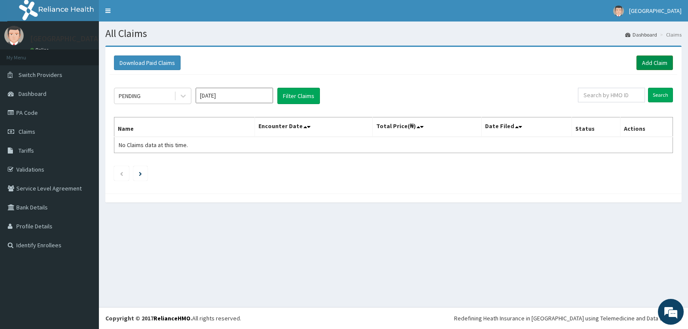
click at [637, 59] on link "Add Claim" at bounding box center [654, 62] width 37 height 15
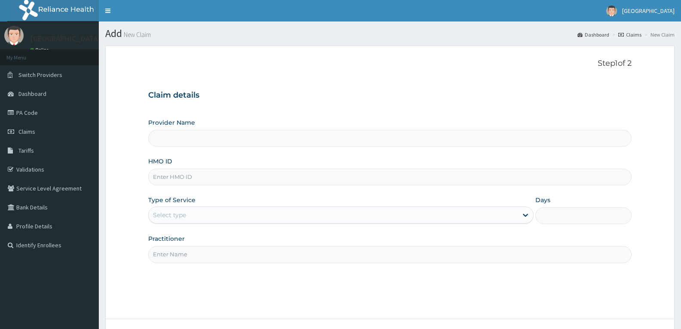
click at [165, 176] on input "HMO ID" at bounding box center [390, 177] width 484 height 17
paste input "JIO/10026/A"
type input "JIO/10026/A"
type input "[GEOGRAPHIC_DATA]"
type input "JIO/10026/A"
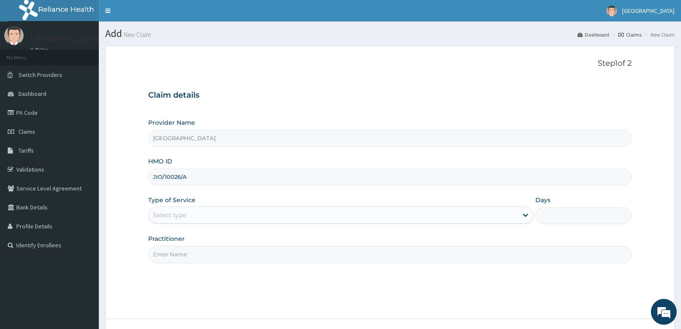
click at [171, 213] on div "Select type" at bounding box center [169, 215] width 33 height 9
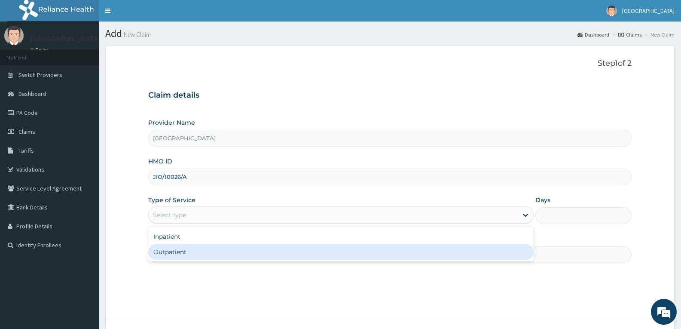
click at [169, 248] on div "Outpatient" at bounding box center [340, 251] width 385 height 15
type input "1"
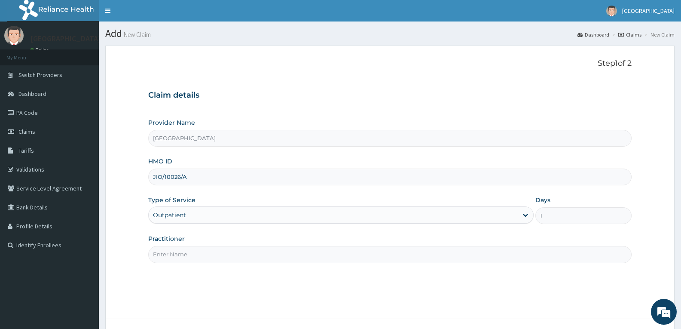
click at [169, 248] on input "Practitioner" at bounding box center [390, 254] width 484 height 17
type input "DR TROPHY"
click at [212, 281] on div "Step 1 of 2 Claim details Provider Name Adefemi Hospital HMO ID JIO/10026/A Typ…" at bounding box center [390, 182] width 484 height 247
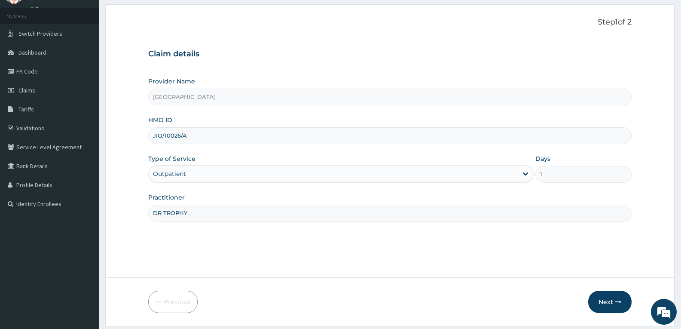
scroll to position [67, 0]
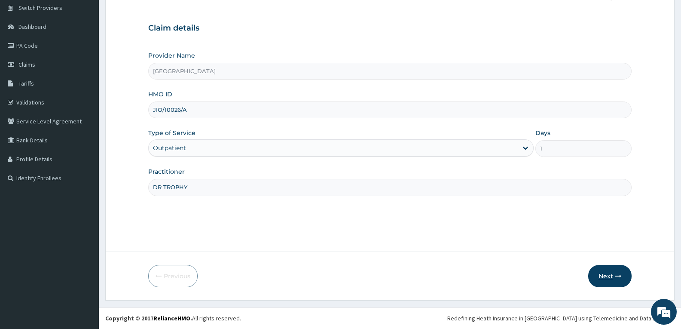
click at [602, 279] on button "Next" at bounding box center [609, 276] width 43 height 22
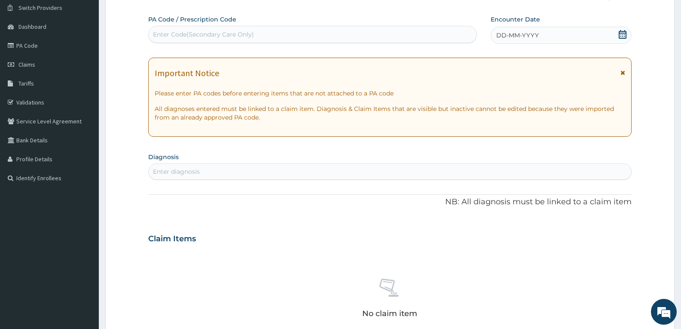
click at [181, 36] on div "Enter Code(Secondary Care Only)" at bounding box center [203, 34] width 101 height 9
paste input "PA/19F023"
type input "PA/19F023"
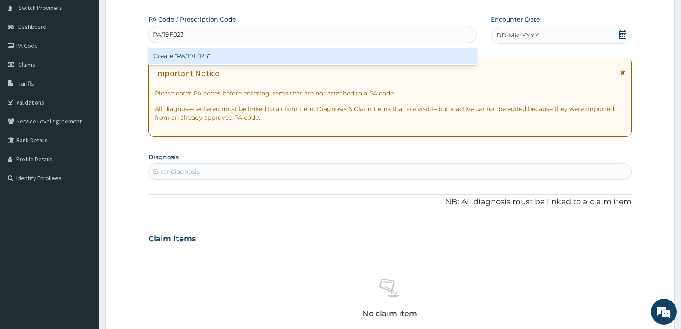
click at [184, 58] on div "Create "PA/19F023"" at bounding box center [312, 55] width 329 height 15
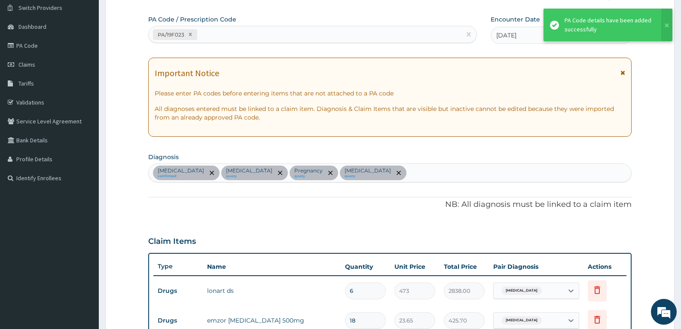
scroll to position [342, 0]
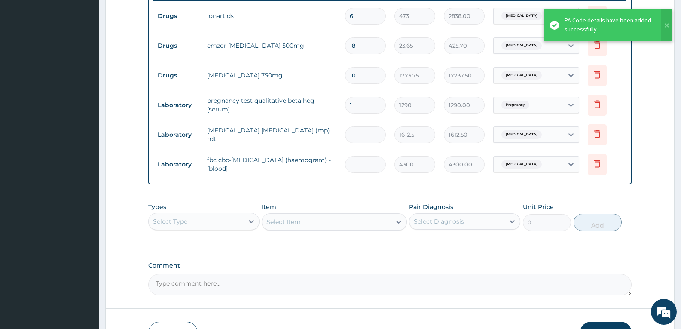
click at [200, 187] on div "PA Code / Prescription Code PA/19F023 Encounter Date [DATE] Important Notice Pl…" at bounding box center [390, 17] width 484 height 555
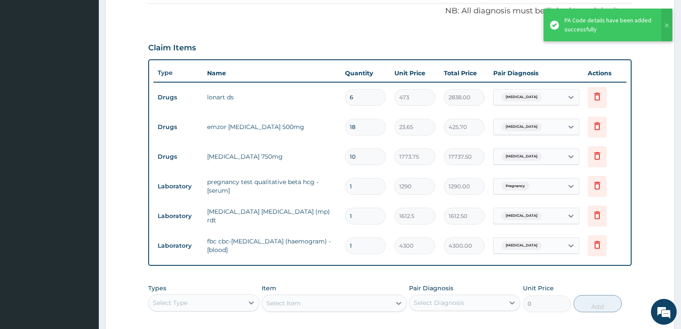
scroll to position [256, 0]
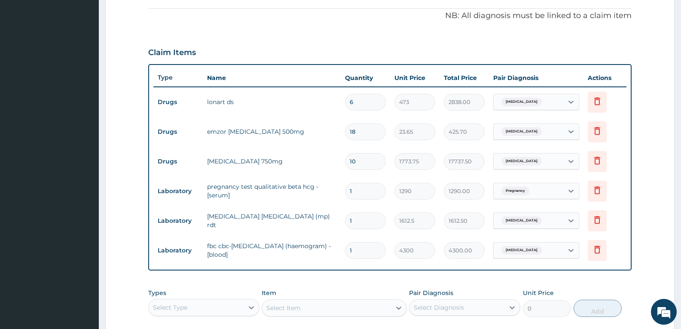
click at [368, 157] on input "10" at bounding box center [365, 161] width 41 height 17
type input "1"
type input "1773.75"
type input "0"
type input "0.00"
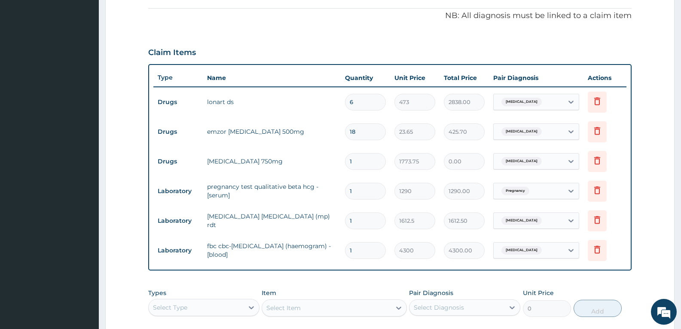
type input "0"
type input "0.00"
type input "1"
type input "1773.75"
type input "0"
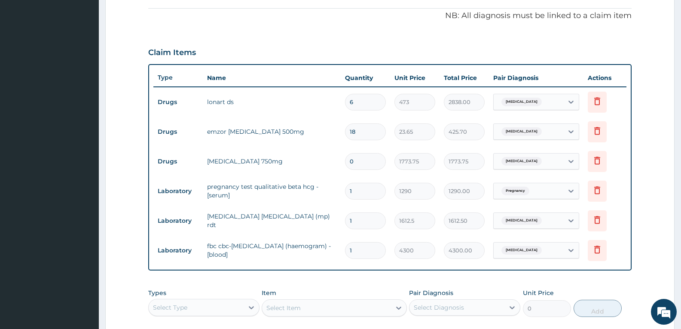
type input "0.00"
type input "1"
type input "1773.75"
type input "0"
type input "0.00"
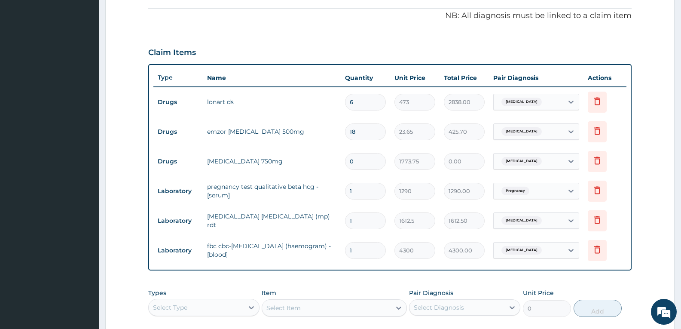
type input "01"
type input "1773.75"
type input "0"
type input "0.00"
type input "1"
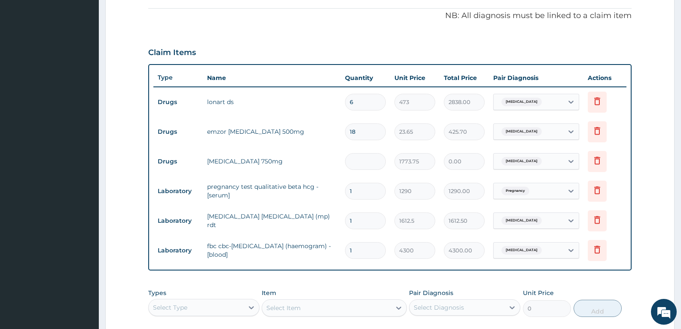
type input "1773.75"
type input "1"
click at [282, 288] on div "Item Select Item" at bounding box center [334, 302] width 145 height 28
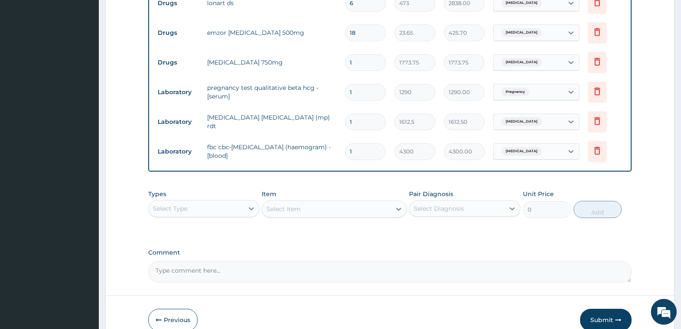
scroll to position [398, 0]
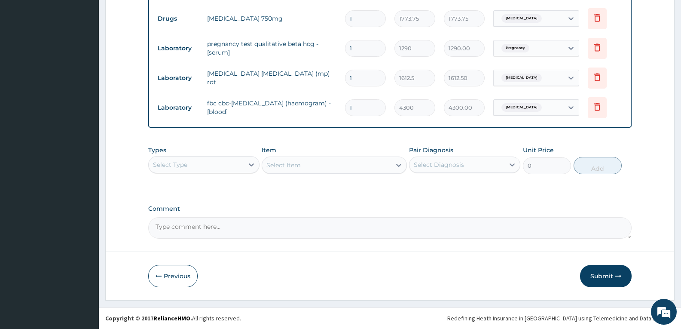
click at [222, 159] on div "Select Type" at bounding box center [196, 165] width 95 height 14
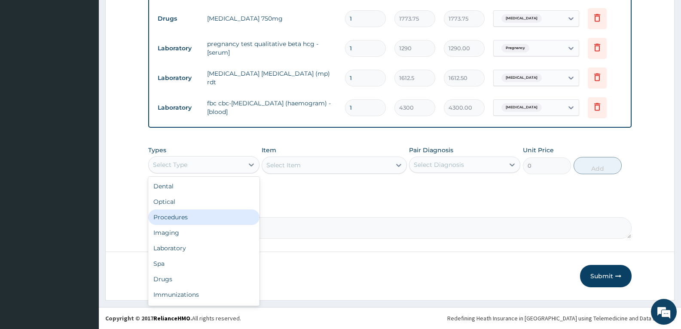
click at [206, 218] on div "Procedures" at bounding box center [203, 216] width 111 height 15
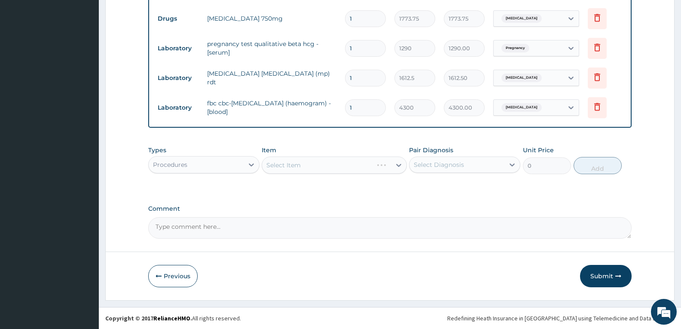
click at [206, 229] on textarea "Comment" at bounding box center [390, 227] width 484 height 21
type textarea "FOR YOUR INFORMATION"
click at [294, 168] on div "Select Item" at bounding box center [284, 165] width 34 height 9
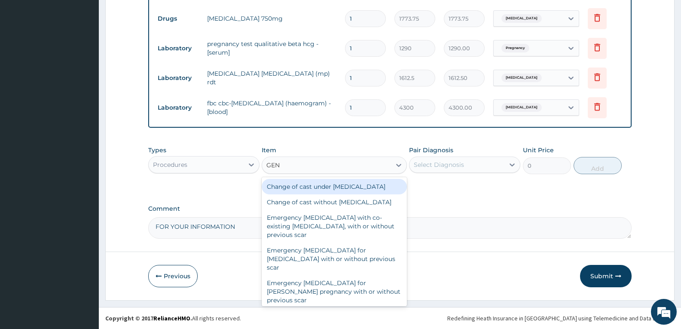
type input "GENE"
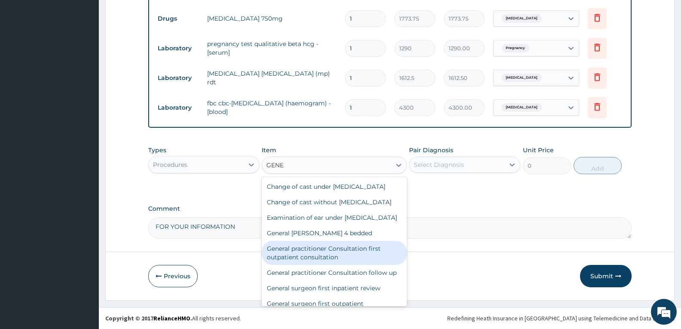
click at [310, 265] on div "General practitioner Consultation first outpatient consultation" at bounding box center [334, 253] width 145 height 24
type input "3547.5"
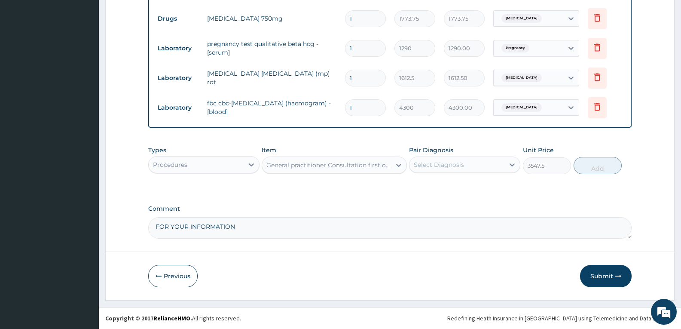
click at [448, 172] on div "Select Diagnosis" at bounding box center [464, 164] width 111 height 16
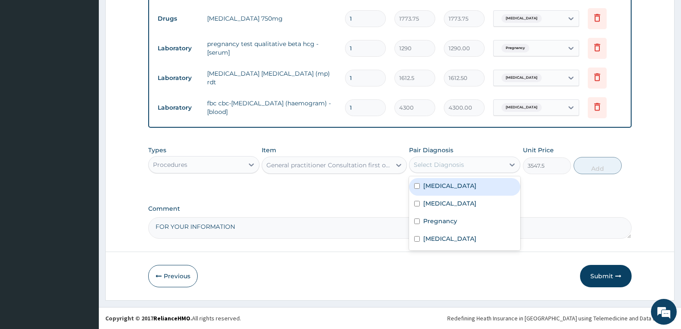
click at [427, 187] on label "[MEDICAL_DATA]" at bounding box center [449, 185] width 53 height 9
checkbox input "true"
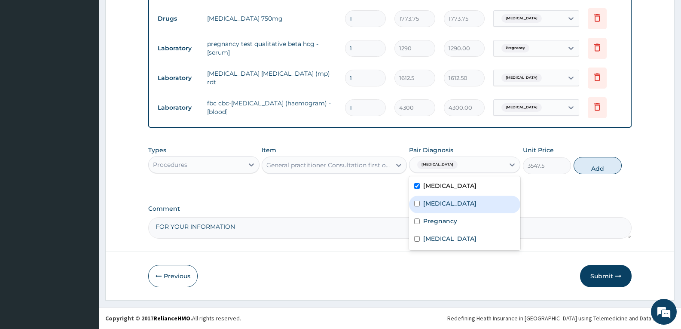
click at [420, 202] on div "[MEDICAL_DATA]" at bounding box center [464, 205] width 111 height 18
checkbox input "true"
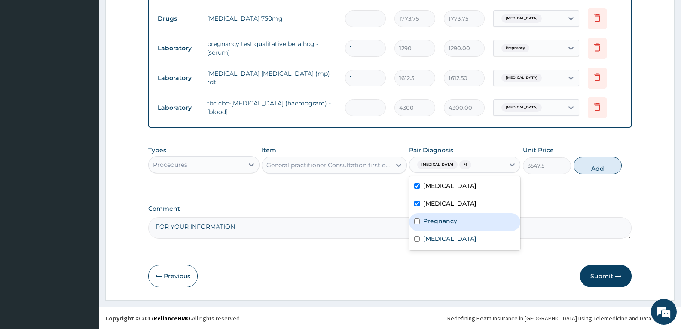
click at [422, 219] on div "Pregnancy" at bounding box center [464, 222] width 111 height 18
checkbox input "true"
click at [591, 165] on button "Add" at bounding box center [598, 165] width 48 height 17
type input "0"
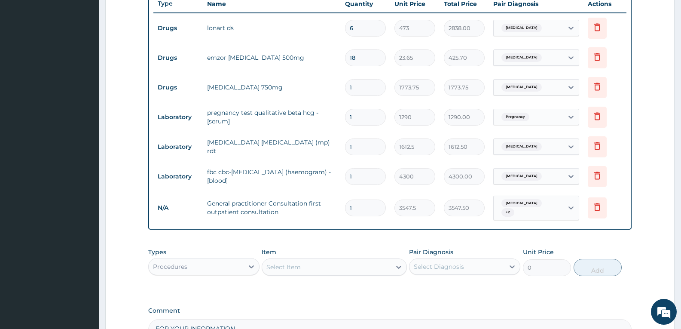
scroll to position [428, 0]
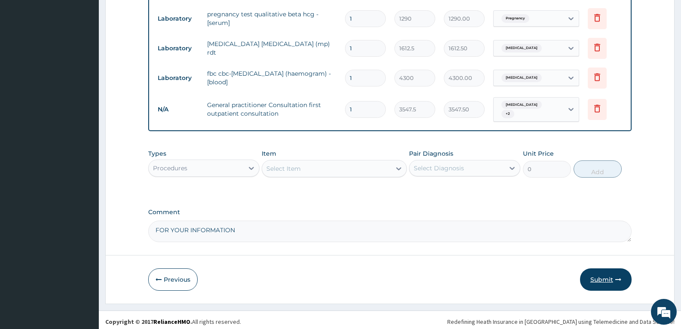
click at [619, 276] on icon "button" at bounding box center [619, 279] width 6 height 6
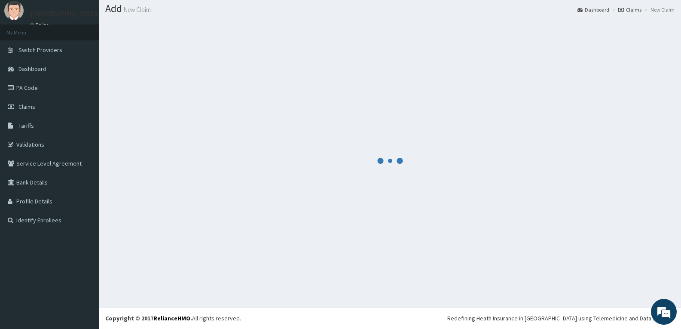
scroll to position [25, 0]
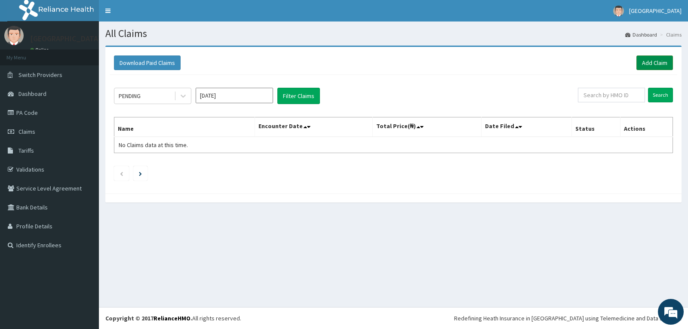
click at [655, 61] on link "Add Claim" at bounding box center [654, 62] width 37 height 15
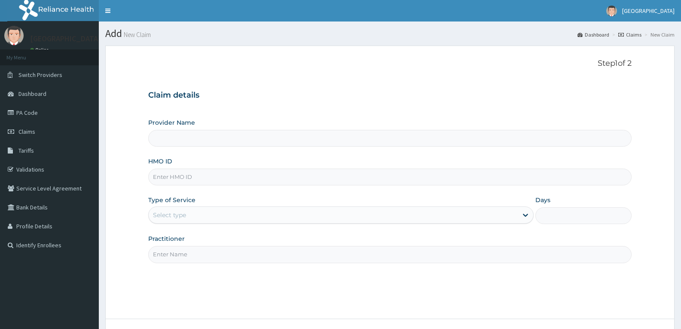
drag, startPoint x: 0, startPoint y: 0, endPoint x: 178, endPoint y: 175, distance: 250.2
click at [178, 175] on input "HMO ID" at bounding box center [390, 177] width 484 height 17
paste input "SCL/10050/A"
type input "SCL/10050/A"
type input "[GEOGRAPHIC_DATA]"
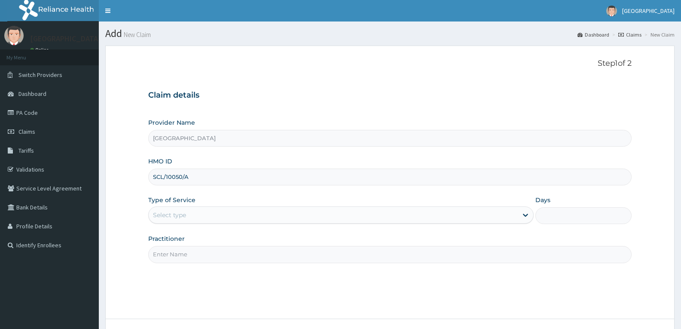
type input "SCL/10050/A"
click at [181, 214] on div "Select type" at bounding box center [169, 215] width 33 height 9
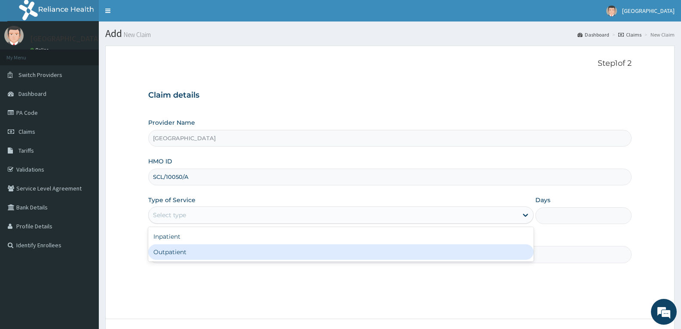
click at [177, 249] on div "Outpatient" at bounding box center [340, 251] width 385 height 15
type input "1"
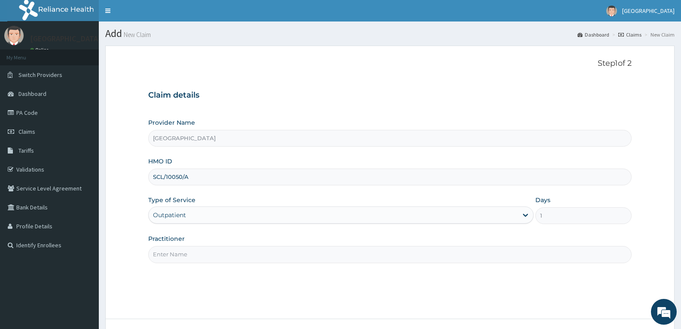
click at [177, 249] on input "Practitioner" at bounding box center [390, 254] width 484 height 17
type input "DR TROPHY"
click at [204, 276] on div "Step 1 of 2 Claim details Provider Name Adefemi Hospital HMO ID SCL/10050/A Typ…" at bounding box center [390, 182] width 484 height 247
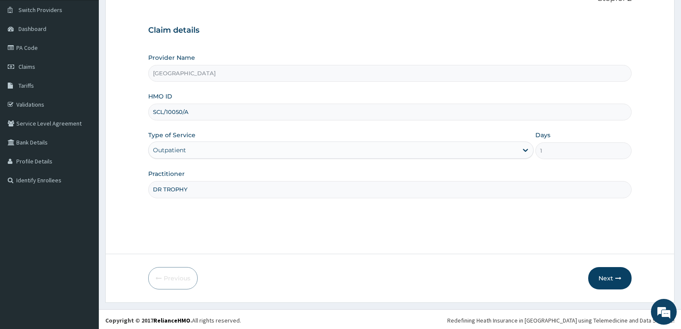
scroll to position [67, 0]
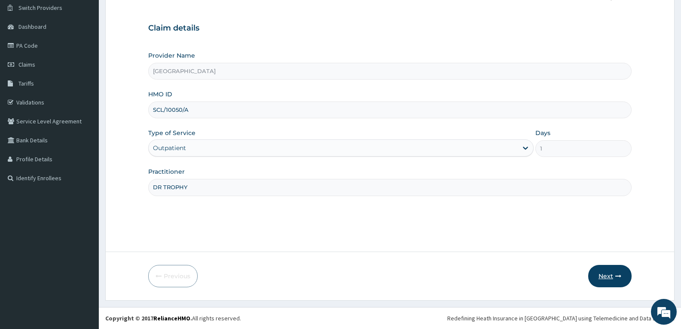
click at [604, 273] on button "Next" at bounding box center [609, 276] width 43 height 22
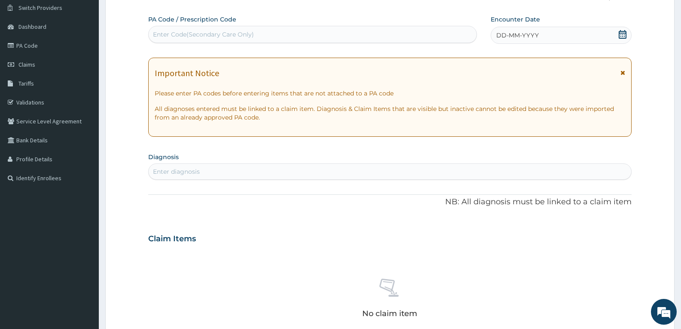
scroll to position [0, 0]
click at [196, 34] on div "Enter Code(Secondary Care Only)" at bounding box center [203, 34] width 101 height 9
paste input "PA/91ECF9"
type input "PA/91ECF9"
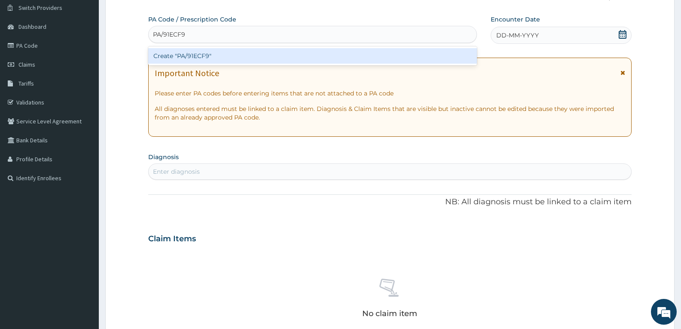
click at [193, 58] on div "Create "PA/91ECF9"" at bounding box center [312, 55] width 329 height 15
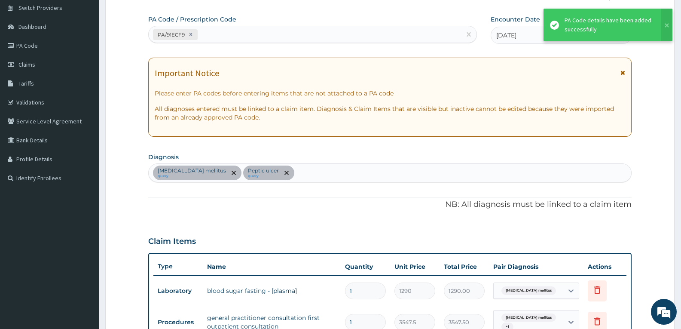
scroll to position [253, 0]
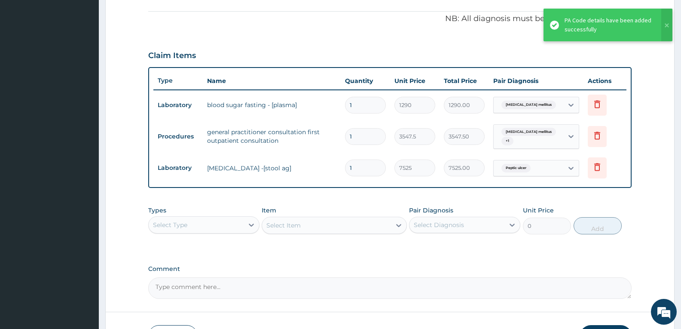
click at [299, 31] on div "PA Code / Prescription Code PA/91ECF9 Encounter Date 29-07-2025 Important Notic…" at bounding box center [390, 63] width 484 height 469
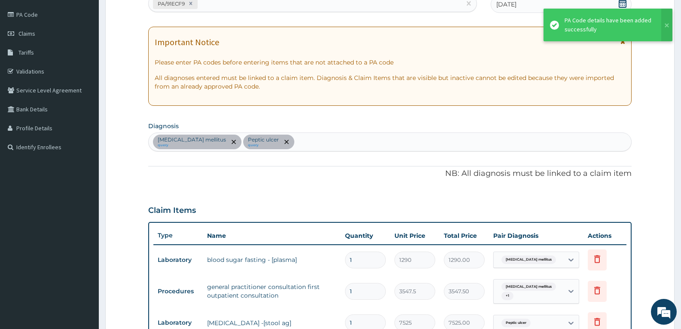
scroll to position [81, 0]
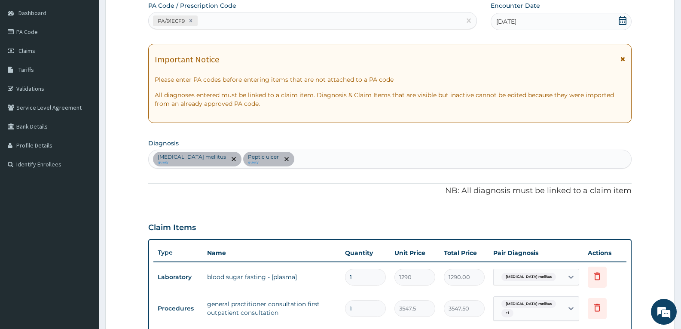
click at [340, 191] on p "NB: All diagnosis must be linked to a claim item" at bounding box center [390, 190] width 484 height 11
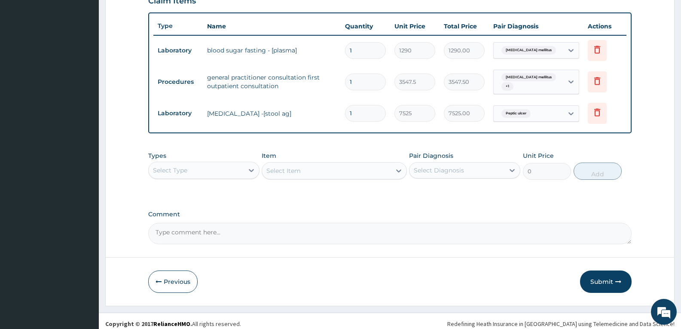
scroll to position [309, 0]
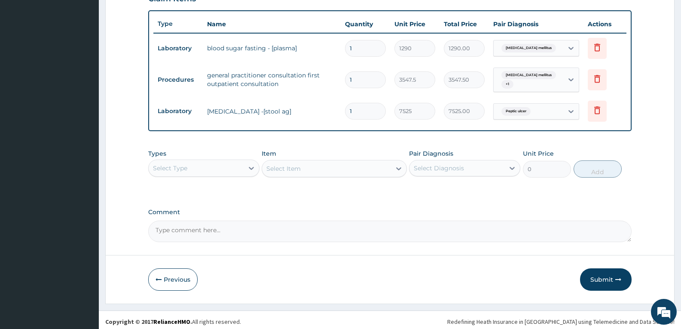
click at [278, 233] on textarea "Comment" at bounding box center [390, 231] width 484 height 21
type textarea "FOR YOUR INFORMATION"
click at [596, 271] on button "Submit" at bounding box center [606, 279] width 52 height 22
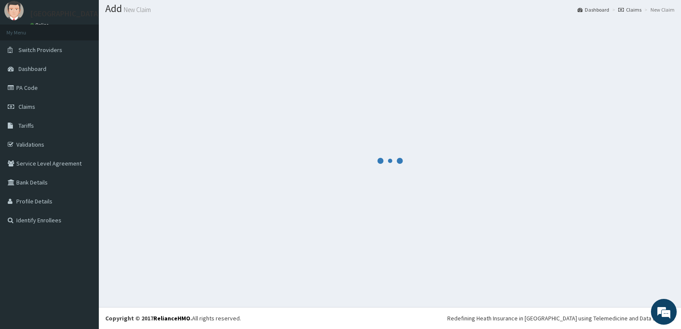
scroll to position [25, 0]
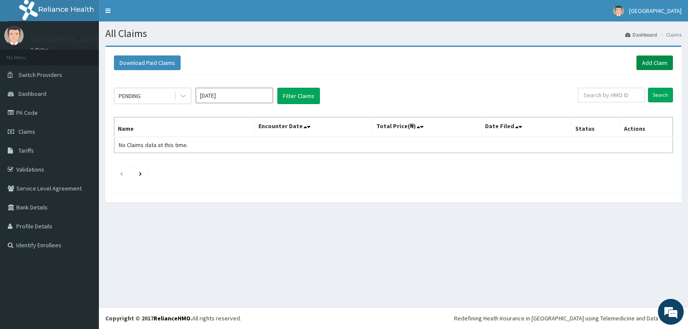
click at [646, 66] on link "Add Claim" at bounding box center [654, 62] width 37 height 15
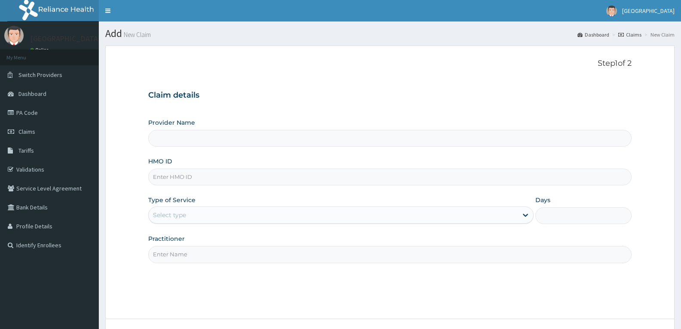
drag, startPoint x: 0, startPoint y: 0, endPoint x: 254, endPoint y: 177, distance: 309.8
click at [254, 177] on input "HMO ID" at bounding box center [390, 177] width 484 height 17
paste input "KMB/10052/E"
type input "KMB/10052/E"
type input "[GEOGRAPHIC_DATA]"
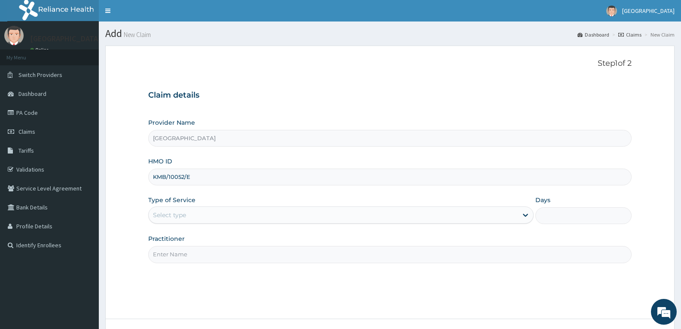
click at [169, 177] on input "KMB/10052/E" at bounding box center [390, 177] width 484 height 17
type input "KMB/10052/E"
click at [172, 212] on div "Select type" at bounding box center [169, 215] width 33 height 9
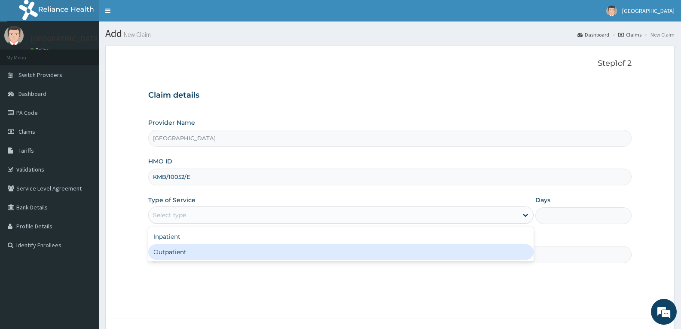
click at [173, 251] on div "Outpatient" at bounding box center [340, 251] width 385 height 15
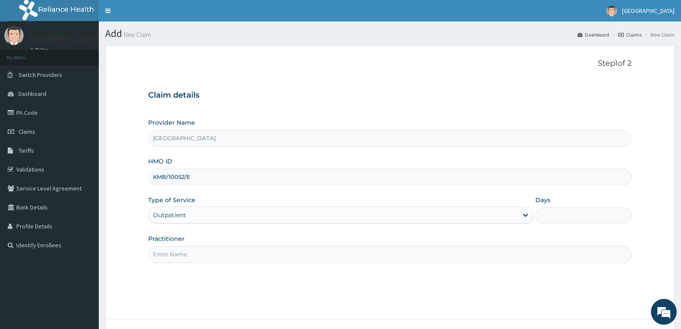
type input "1"
click at [173, 251] on input "Practitioner" at bounding box center [390, 254] width 484 height 17
type input "DR TROPHY"
click at [204, 271] on div "Step 1 of 2 Claim details Provider Name Adefemi Hospital HMO ID KMB/10052/E Typ…" at bounding box center [390, 182] width 484 height 247
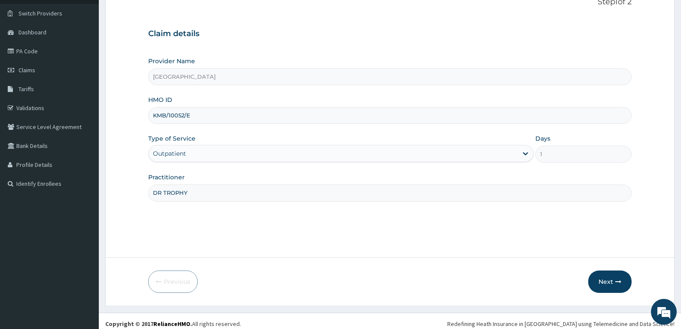
scroll to position [67, 0]
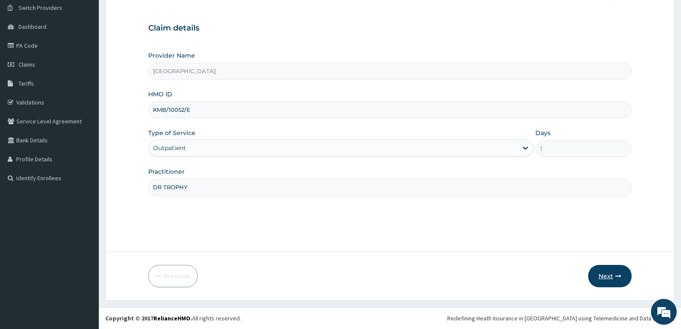
click at [604, 272] on button "Next" at bounding box center [609, 276] width 43 height 22
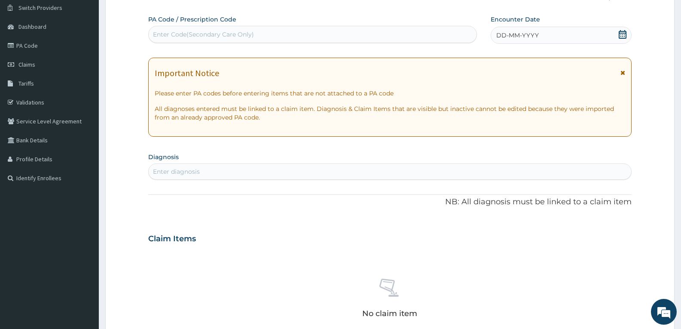
click at [186, 31] on div "Enter Code(Secondary Care Only)" at bounding box center [203, 34] width 101 height 9
paste input "PA/426AB0"
type input "PA/426AB0"
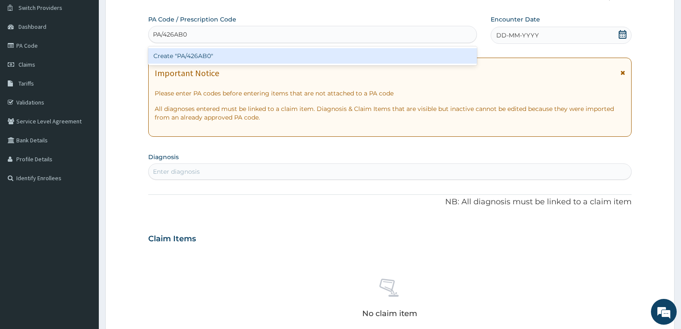
click at [189, 58] on div "Create "PA/426AB0"" at bounding box center [312, 55] width 329 height 15
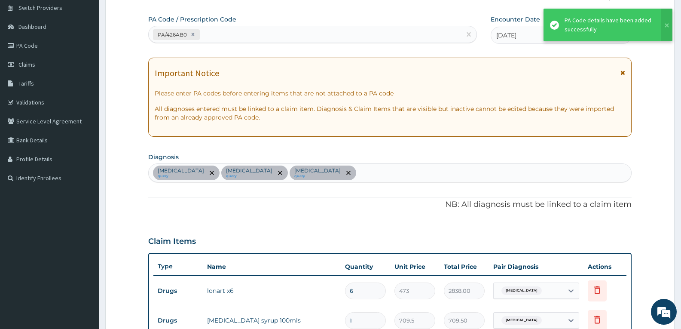
scroll to position [342, 0]
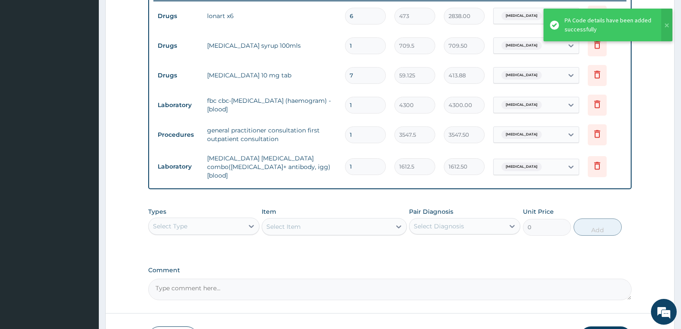
click at [176, 193] on div "PA Code / Prescription Code PA/426AB0 Encounter Date 29-07-2025 Important Notic…" at bounding box center [390, 20] width 484 height 560
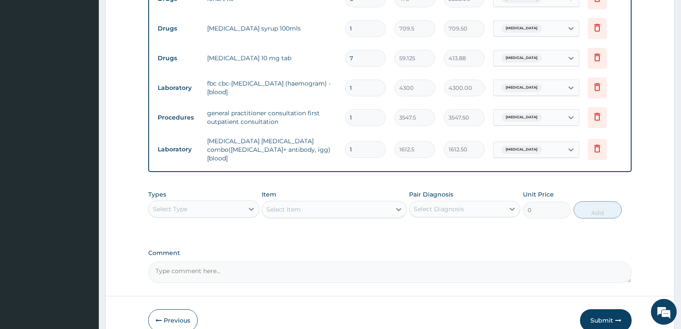
scroll to position [398, 0]
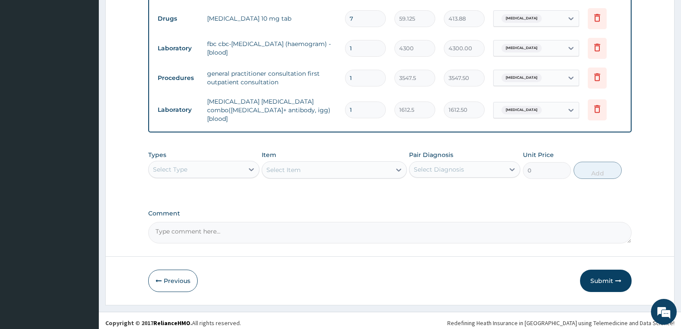
click at [207, 227] on textarea "Comment" at bounding box center [390, 232] width 484 height 21
type textarea "FOR YOUR INFORMATION"
click at [601, 280] on button "Submit" at bounding box center [606, 281] width 52 height 22
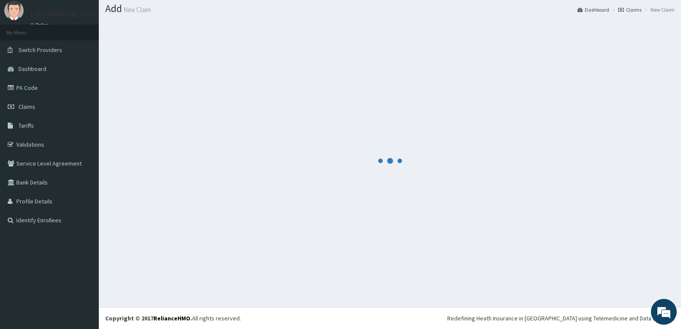
scroll to position [25, 0]
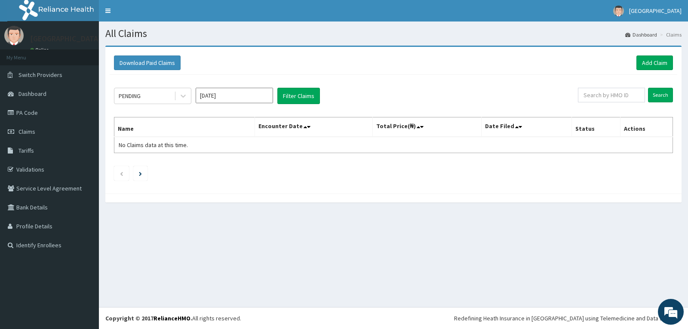
click at [652, 55] on div "Download Paid Claims Add Claim" at bounding box center [393, 63] width 567 height 24
click at [652, 61] on link "Add Claim" at bounding box center [654, 62] width 37 height 15
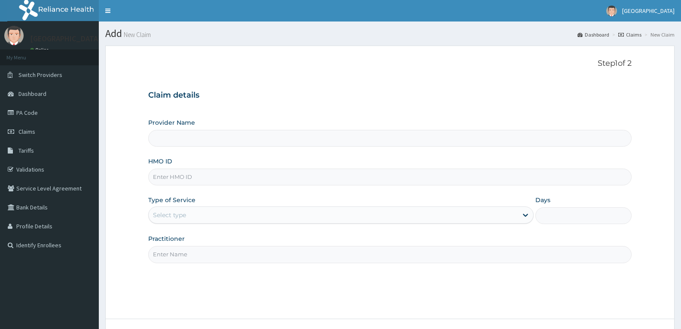
drag, startPoint x: 0, startPoint y: 0, endPoint x: 167, endPoint y: 179, distance: 244.8
click at [167, 179] on input "HMO ID" at bounding box center [390, 177] width 484 height 17
paste input "KMB/10052/A"
type input "KMB/10052/A"
type input "[GEOGRAPHIC_DATA]"
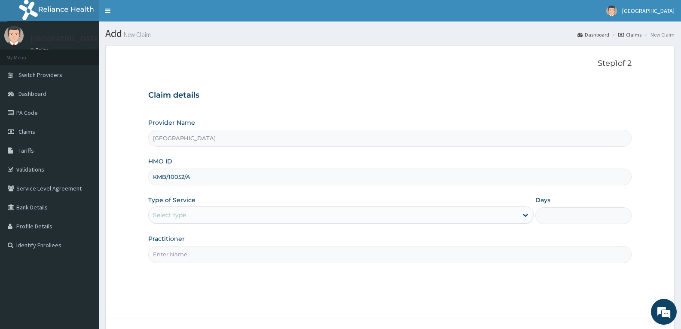
type input "KMB/10052/A"
click at [172, 212] on div "Select type" at bounding box center [169, 215] width 33 height 9
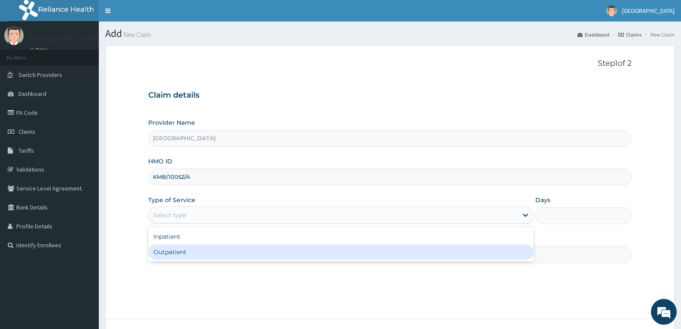
click at [171, 253] on div "Outpatient" at bounding box center [340, 251] width 385 height 15
type input "1"
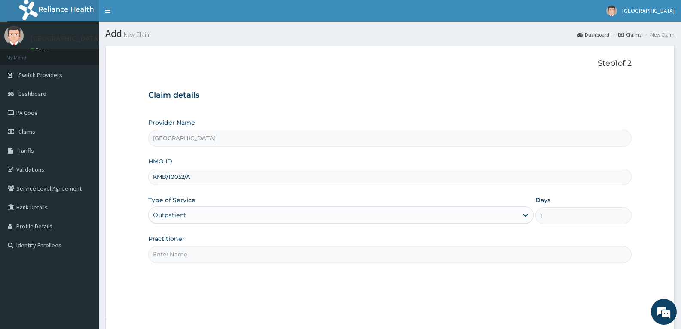
click at [171, 253] on input "Practitioner" at bounding box center [390, 254] width 484 height 17
type input "DR TROPHY"
click at [209, 275] on div "Step 1 of 2 Claim details Provider Name Adefemi Hospital HMO ID KMB/10052/A Typ…" at bounding box center [390, 182] width 484 height 247
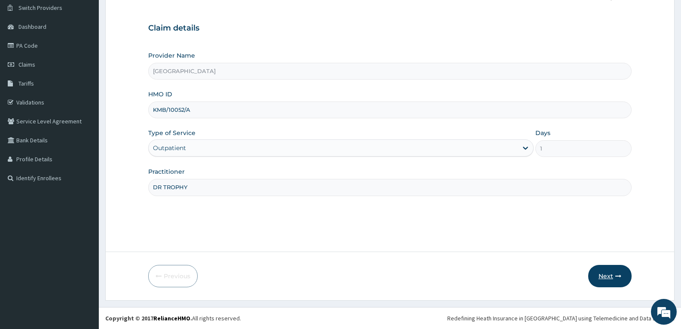
click at [603, 276] on button "Next" at bounding box center [609, 276] width 43 height 22
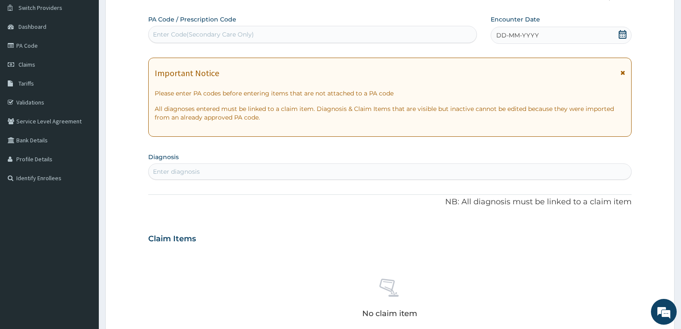
click at [172, 31] on div "Enter Code(Secondary Care Only)" at bounding box center [203, 34] width 101 height 9
paste input "PA/B9D5C2"
type input "PA/B9D5C2"
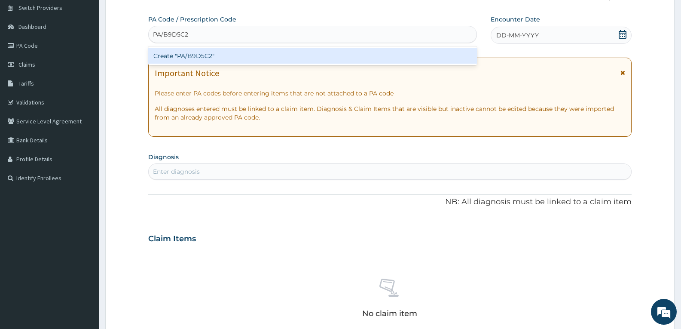
click at [177, 55] on div "Create "PA/B9D5C2"" at bounding box center [312, 55] width 329 height 15
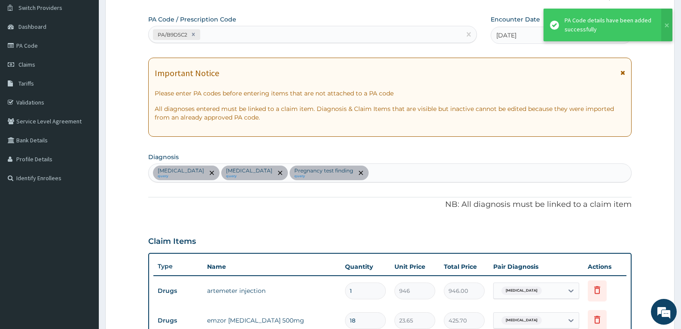
scroll to position [371, 0]
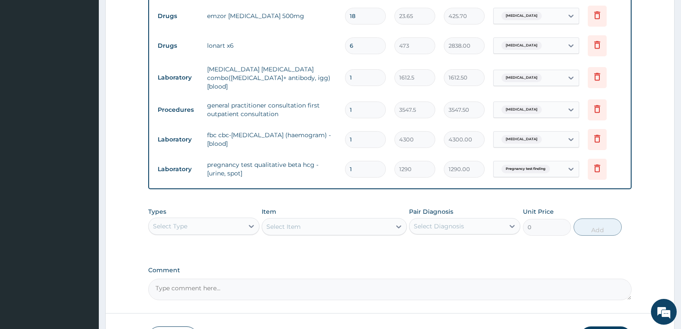
click at [306, 193] on div "PA Code / Prescription Code PA/B9D5C2 Encounter Date 29-07-2025 Important Notic…" at bounding box center [390, 5] width 484 height 589
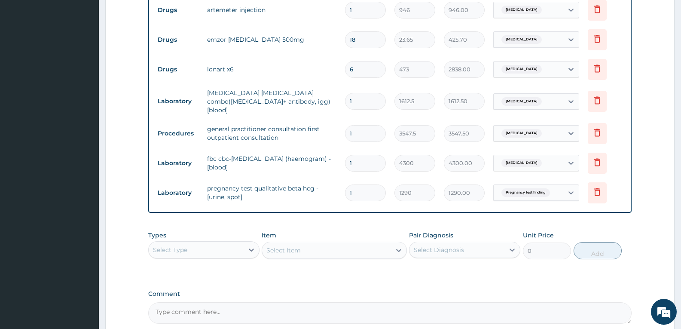
scroll to position [428, 0]
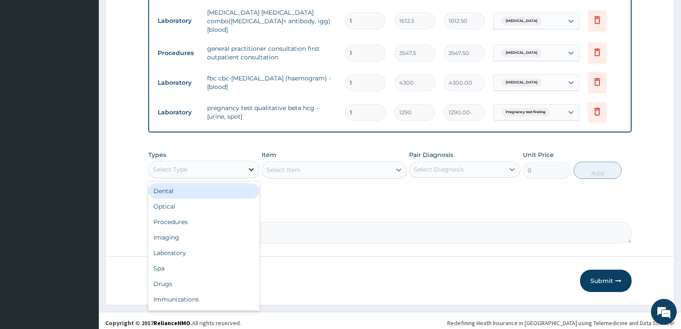
click at [247, 165] on icon at bounding box center [251, 169] width 9 height 9
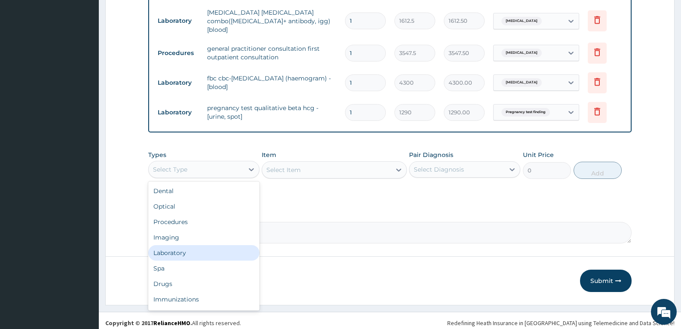
click at [214, 246] on div "Laboratory" at bounding box center [203, 252] width 111 height 15
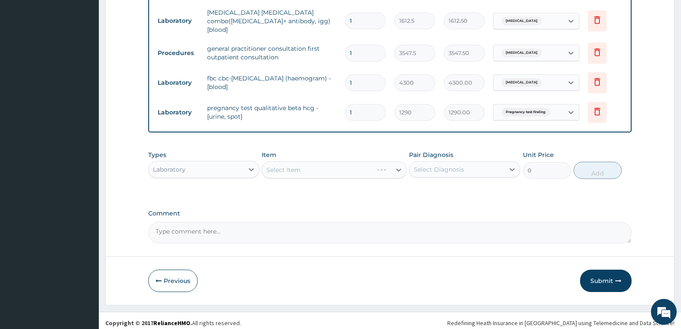
click at [232, 230] on textarea "Comment" at bounding box center [390, 232] width 484 height 21
type textarea "FOR YOUR INFORMATION"
click at [324, 169] on div "Select Item" at bounding box center [326, 170] width 129 height 14
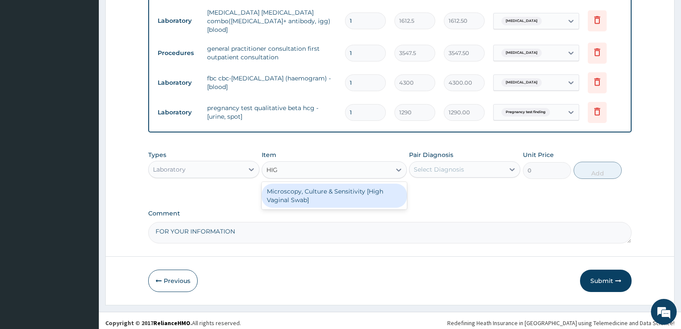
type input "HIGH"
click at [325, 186] on div "Microscopy, Culture & Sensitivity [High Vaginal Swab]" at bounding box center [334, 196] width 145 height 24
type input "4837.5"
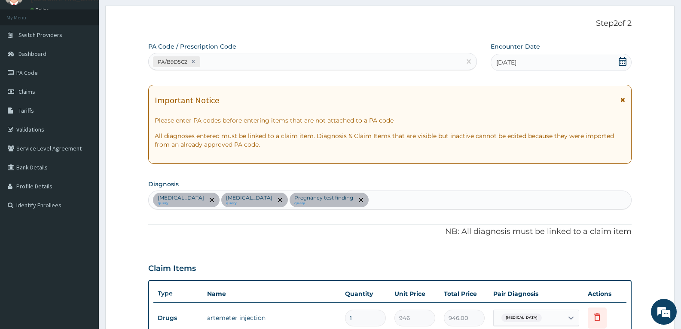
scroll to position [15, 0]
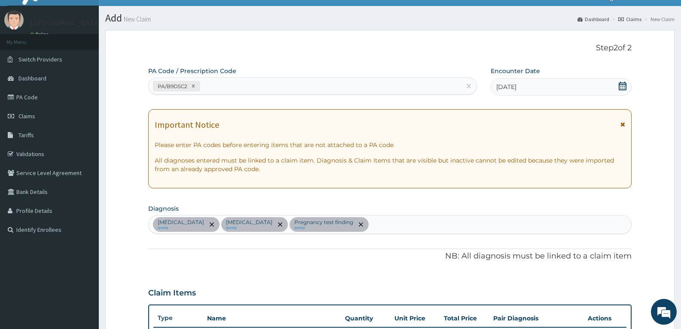
click at [351, 228] on div "Malaria query Iron deficiency query Pregnancy test finding query" at bounding box center [390, 224] width 483 height 18
type input "PELVIC INFL"
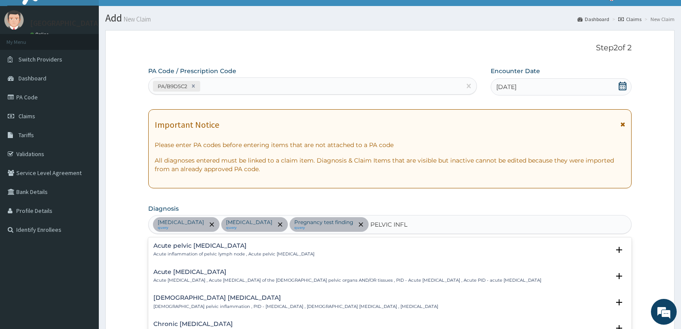
click at [269, 300] on h4 "Female pelvic inflammatory disease" at bounding box center [295, 297] width 285 height 6
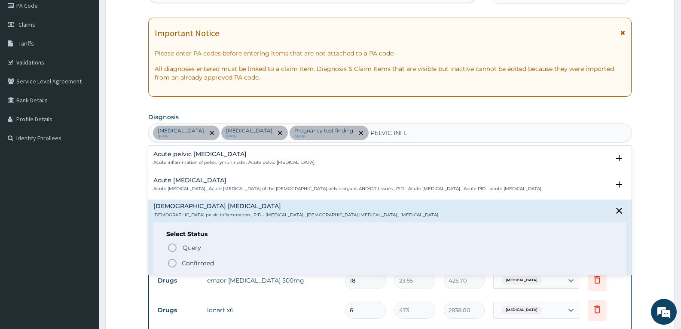
scroll to position [122, 0]
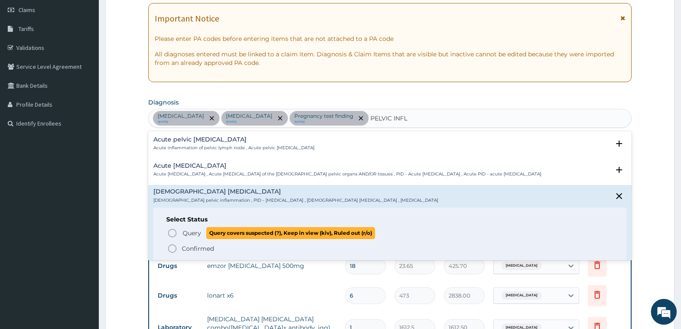
click at [170, 233] on icon "status option query" at bounding box center [172, 233] width 10 height 10
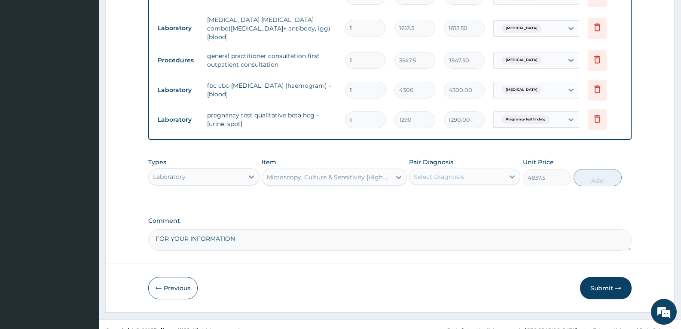
scroll to position [425, 0]
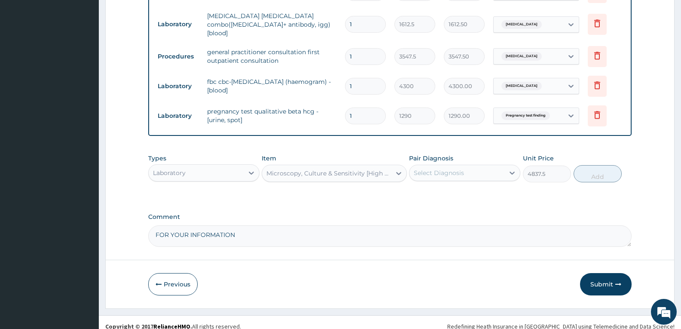
click at [464, 166] on div "Select Diagnosis" at bounding box center [457, 173] width 95 height 14
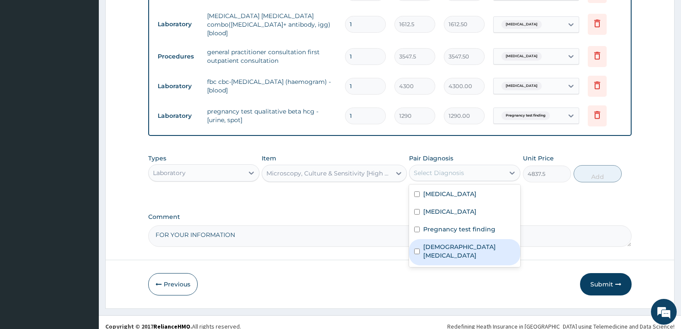
click at [429, 245] on label "Female pelvic inflammatory disease" at bounding box center [469, 250] width 92 height 17
checkbox input "true"
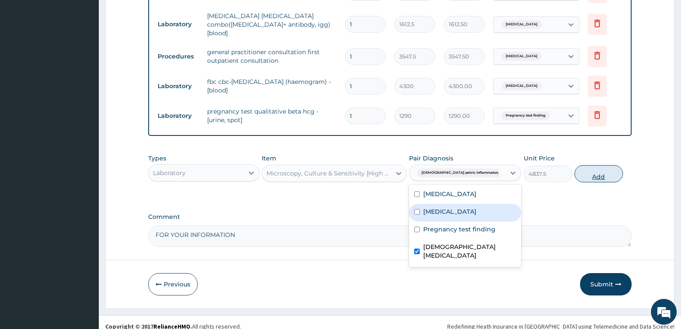
click at [588, 173] on button "Add" at bounding box center [599, 173] width 48 height 17
type input "0"
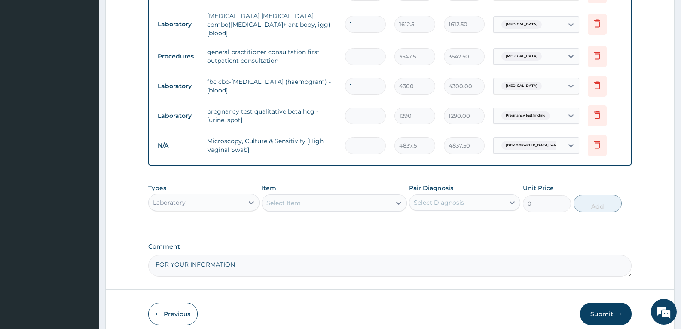
click at [597, 309] on button "Submit" at bounding box center [606, 314] width 52 height 22
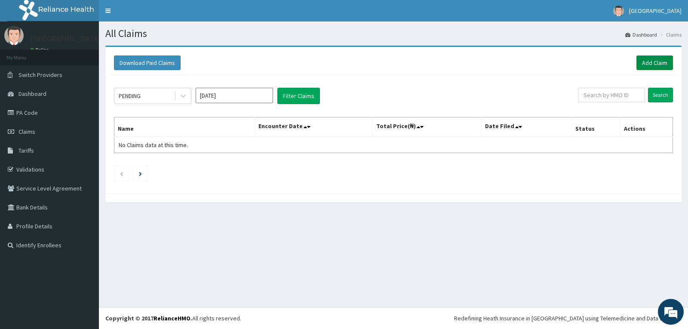
click at [659, 58] on link "Add Claim" at bounding box center [654, 62] width 37 height 15
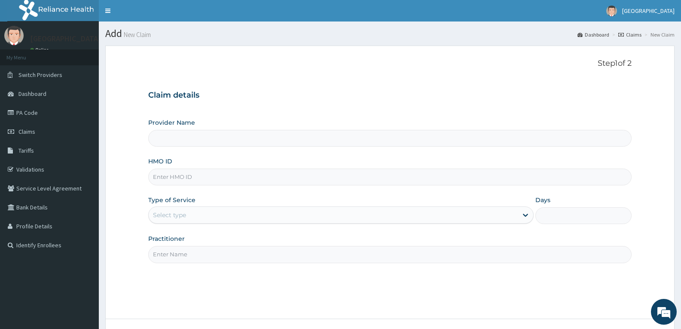
click at [180, 182] on input "HMO ID" at bounding box center [390, 177] width 484 height 17
paste input "KMB/10052/E"
type input "KMB/10052/E"
type input "[GEOGRAPHIC_DATA]"
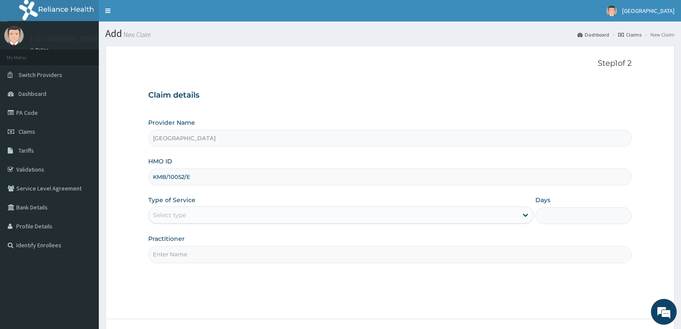
type input "KMB/10052/E"
click at [177, 216] on div "Select type" at bounding box center [169, 215] width 33 height 9
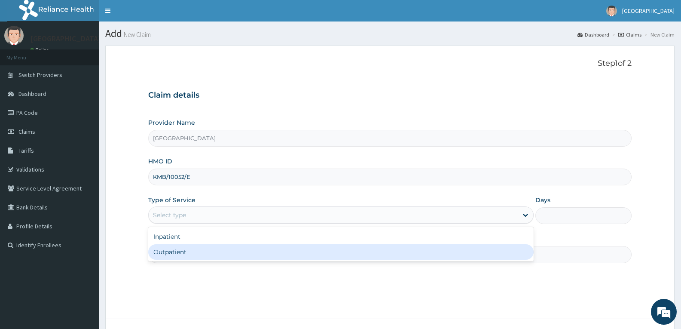
click at [173, 252] on div "Outpatient" at bounding box center [340, 251] width 385 height 15
type input "1"
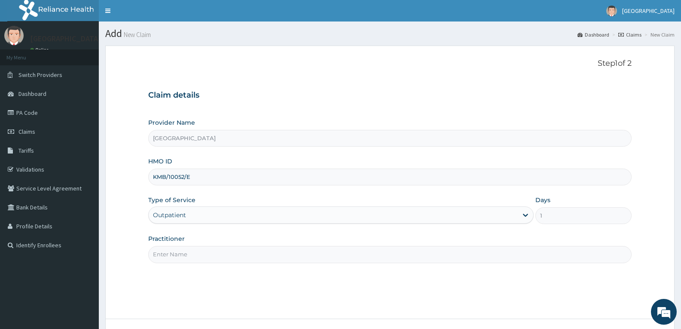
click at [173, 252] on input "Practitioner" at bounding box center [390, 254] width 484 height 17
type input "DR TROPHY"
click at [217, 279] on div "Step 1 of 2 Claim details Provider Name Adefemi Hospital HMO ID KMB/10052/E Typ…" at bounding box center [390, 182] width 484 height 247
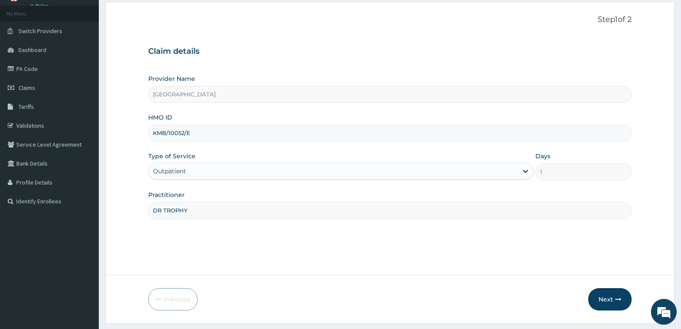
scroll to position [67, 0]
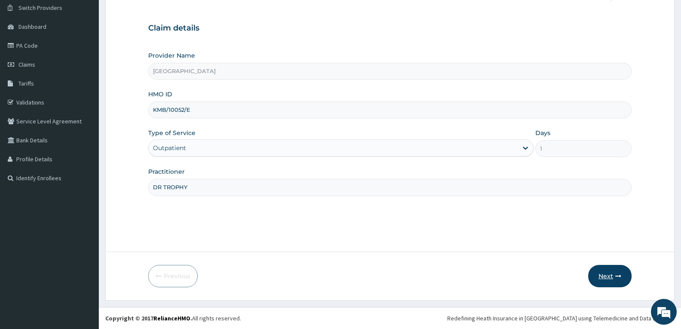
click at [604, 267] on button "Next" at bounding box center [609, 276] width 43 height 22
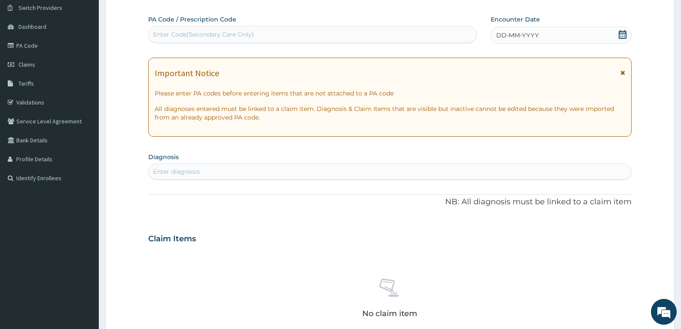
scroll to position [0, 0]
click at [198, 34] on div "Enter Code(Secondary Care Only)" at bounding box center [203, 34] width 101 height 9
paste input "PA/F4B56D"
type input "PA/F4B56D"
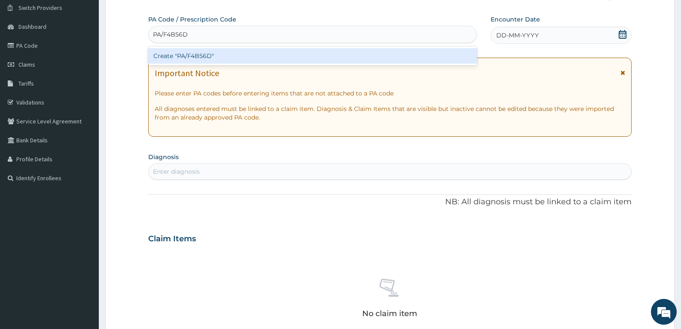
click at [198, 50] on div "Create "PA/F4B56D"" at bounding box center [312, 55] width 329 height 15
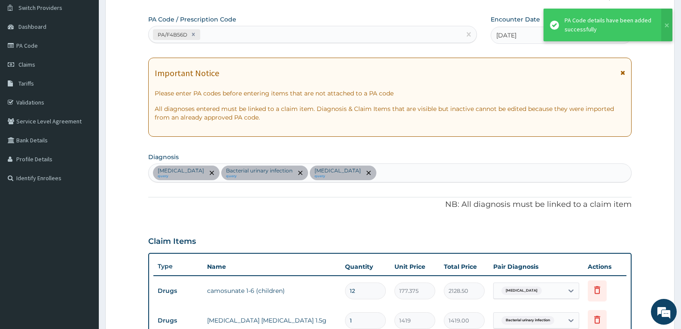
scroll to position [345, 0]
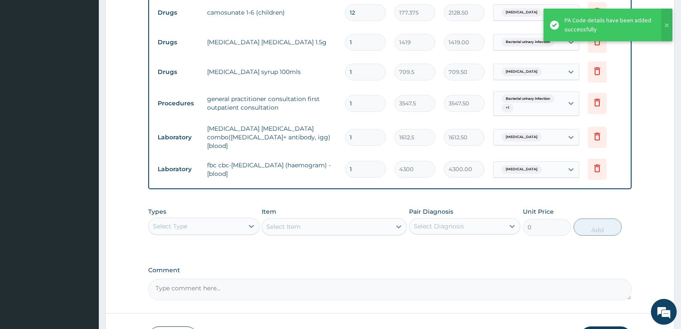
click at [244, 184] on div "Type Name Quantity Unit Price Total Price Pair Diagnosis Actions Drugs camosuna…" at bounding box center [390, 82] width 484 height 215
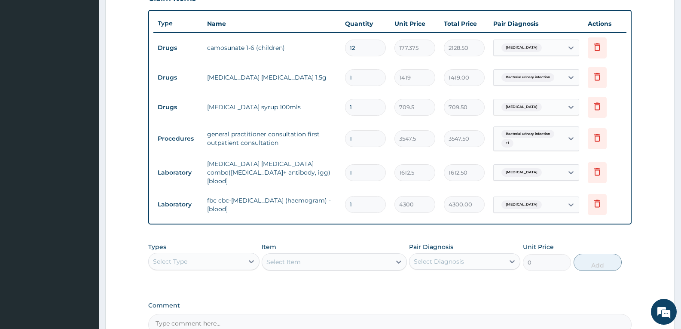
scroll to position [302, 0]
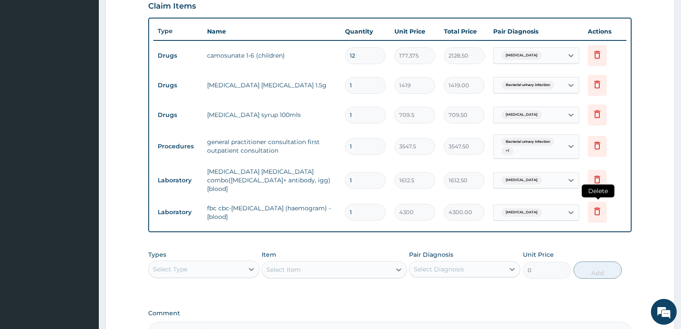
click at [596, 206] on icon at bounding box center [597, 211] width 10 height 10
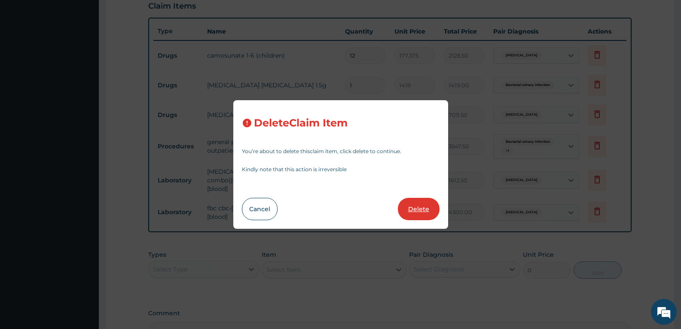
click at [431, 201] on button "Delete" at bounding box center [419, 209] width 42 height 22
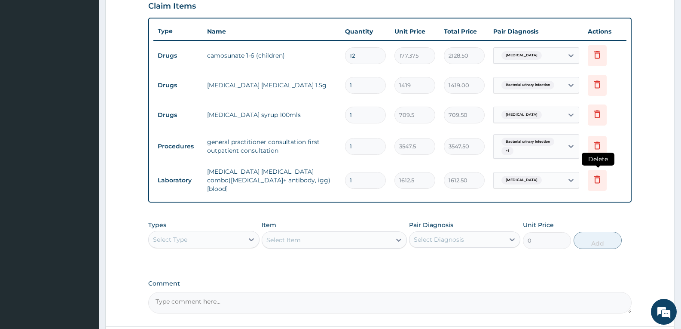
click at [598, 178] on icon at bounding box center [597, 179] width 10 height 10
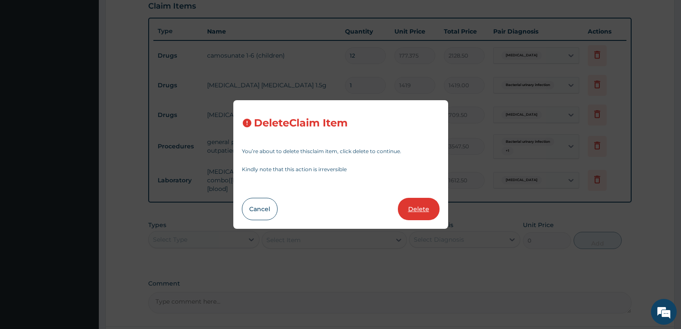
click at [416, 202] on button "Delete" at bounding box center [419, 209] width 42 height 22
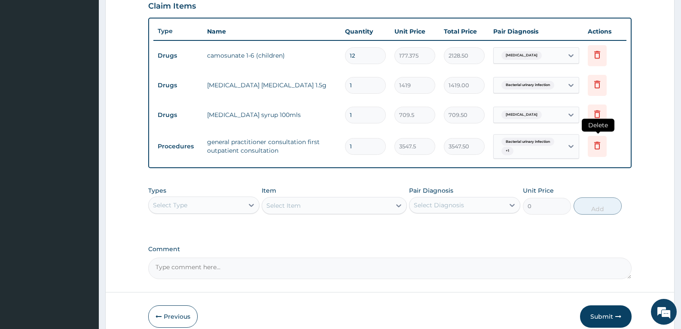
click at [588, 145] on icon at bounding box center [597, 146] width 19 height 21
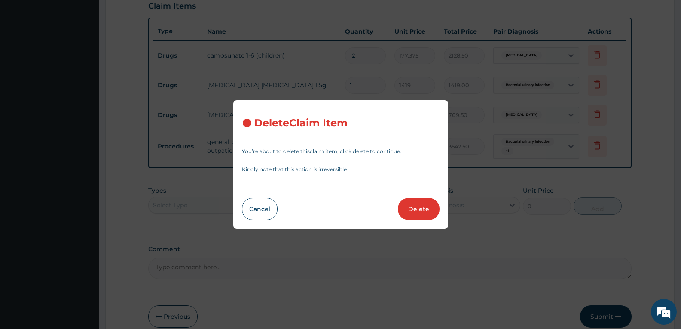
click at [421, 204] on button "Delete" at bounding box center [419, 209] width 42 height 22
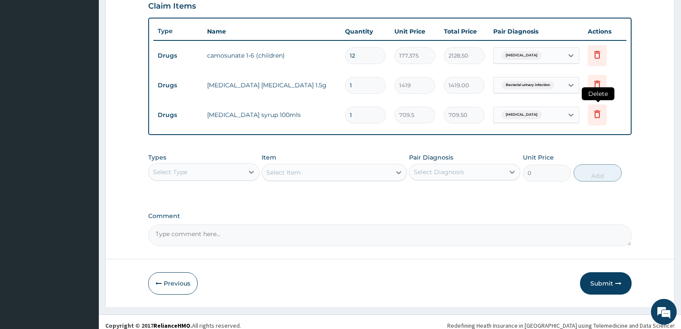
click at [595, 113] on icon at bounding box center [597, 114] width 6 height 8
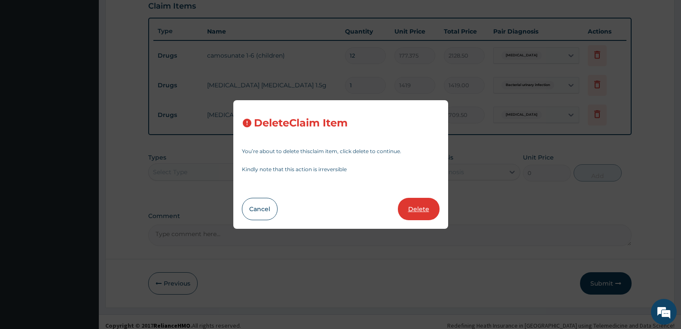
click at [426, 205] on button "Delete" at bounding box center [419, 209] width 42 height 22
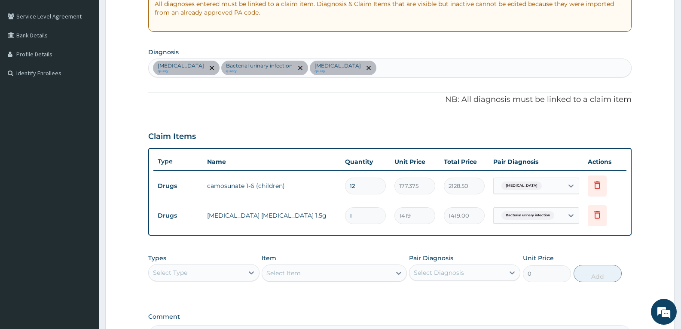
scroll to position [0, 0]
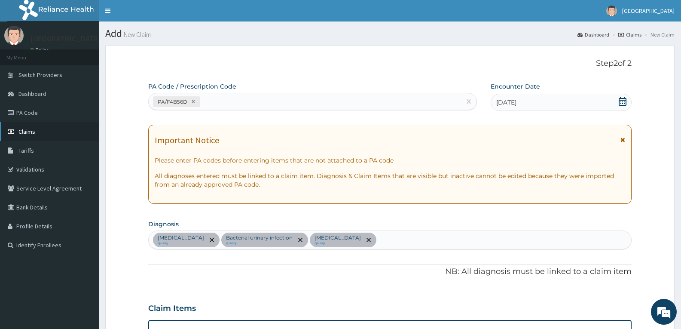
click at [56, 136] on link "Claims" at bounding box center [49, 131] width 99 height 19
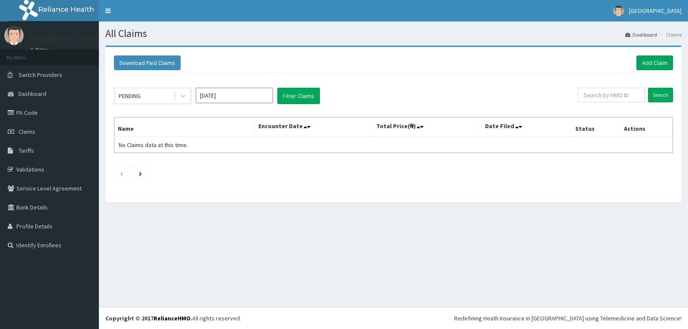
click at [250, 100] on input "[DATE]" at bounding box center [234, 95] width 77 height 15
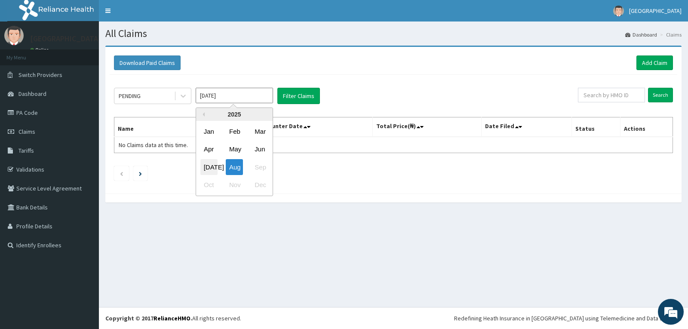
click at [213, 168] on div "[DATE]" at bounding box center [208, 167] width 17 height 16
type input "[DATE]"
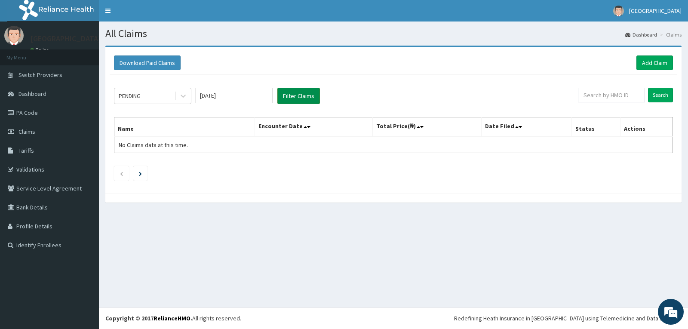
click at [290, 96] on button "Filter Claims" at bounding box center [298, 96] width 43 height 16
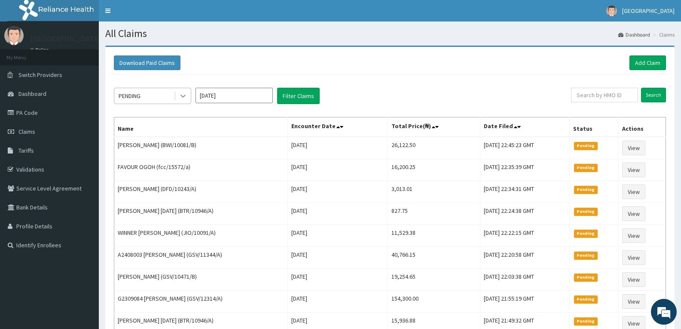
click at [181, 95] on icon at bounding box center [183, 96] width 9 height 9
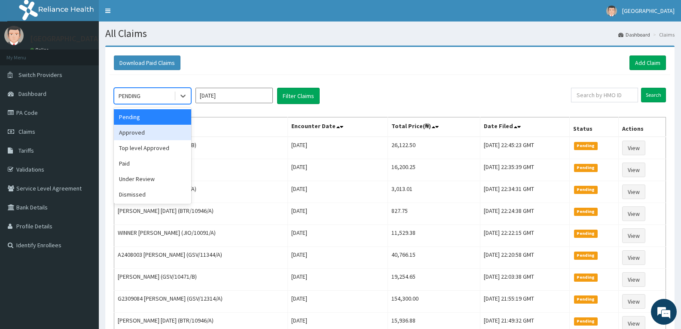
click at [163, 131] on div "Approved" at bounding box center [152, 132] width 77 height 15
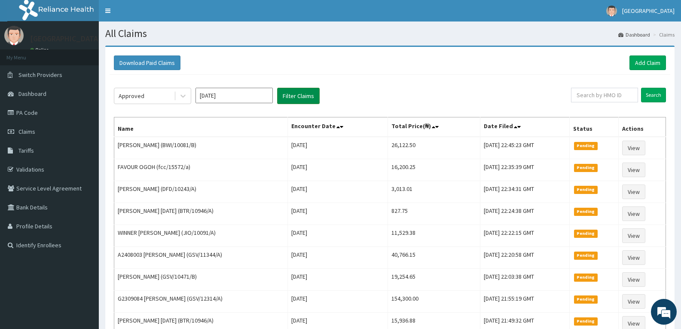
click at [294, 90] on button "Filter Claims" at bounding box center [298, 96] width 43 height 16
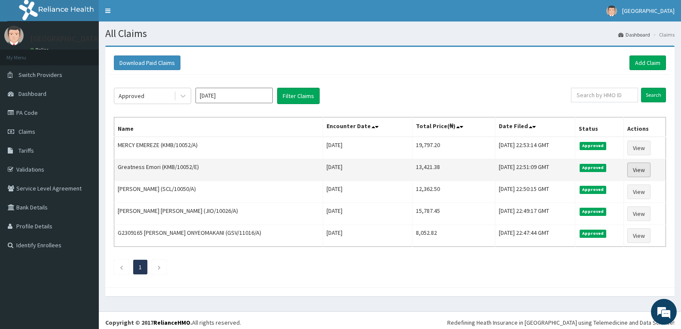
click at [640, 169] on link "View" at bounding box center [639, 169] width 23 height 15
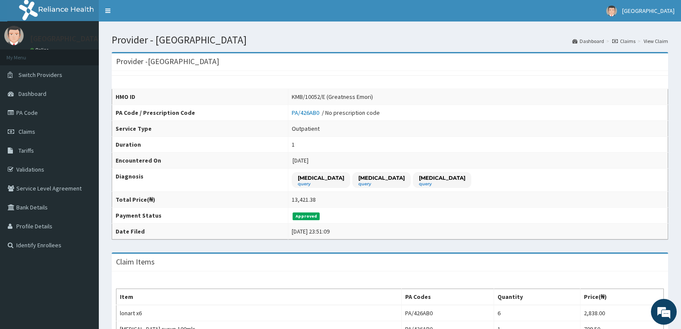
click at [671, 156] on div "Provider - Adefemi Hospital HMO ID KMB/10052/E (Greatness Emori) PA Code / Pres…" at bounding box center [390, 309] width 570 height 514
click at [33, 131] on span "Claims" at bounding box center [26, 132] width 17 height 8
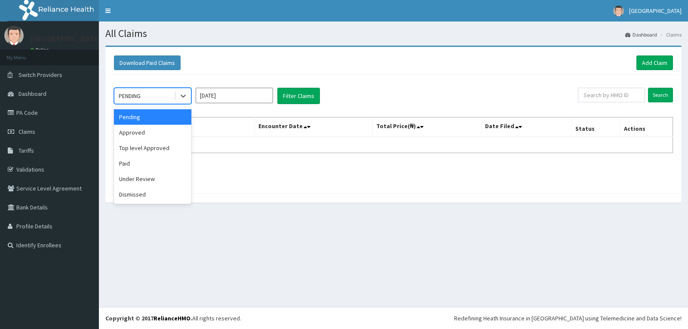
click at [173, 98] on div "PENDING" at bounding box center [144, 96] width 60 height 14
click at [155, 128] on div "Approved" at bounding box center [152, 132] width 77 height 15
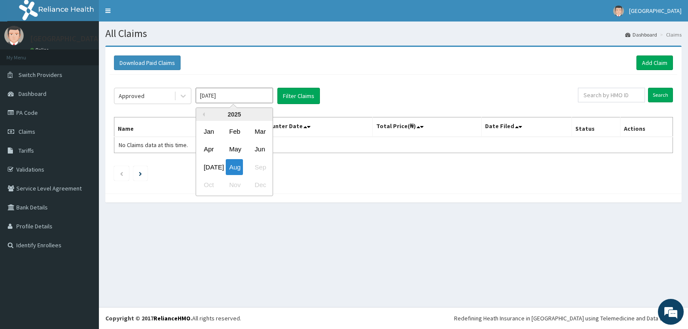
click at [265, 92] on input "[DATE]" at bounding box center [234, 95] width 77 height 15
click at [216, 168] on div "Jul" at bounding box center [208, 167] width 17 height 16
type input "Jul 2025"
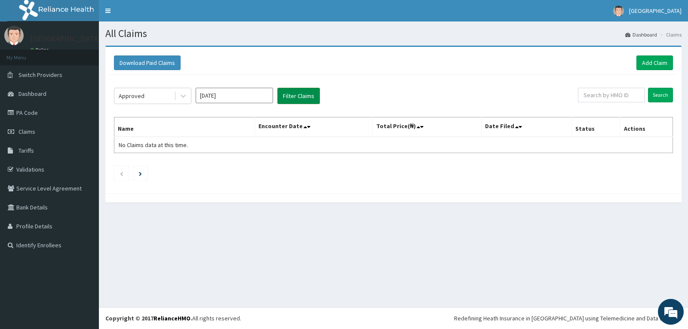
click at [291, 93] on button "Filter Claims" at bounding box center [298, 96] width 43 height 16
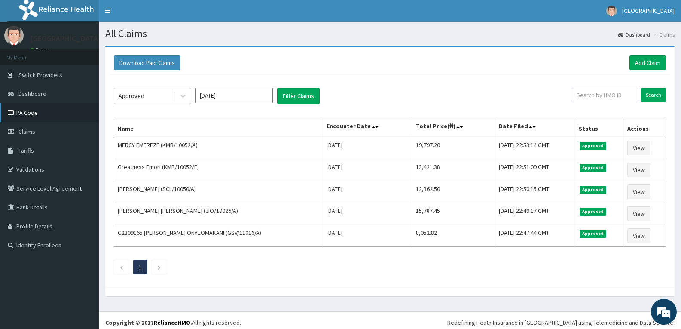
click at [51, 119] on link "PA Code" at bounding box center [49, 112] width 99 height 19
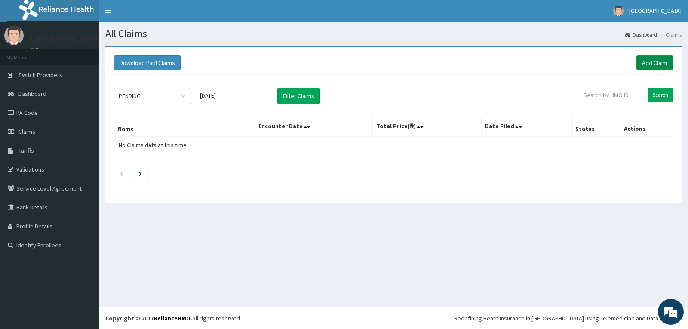
click at [655, 60] on link "Add Claim" at bounding box center [654, 62] width 37 height 15
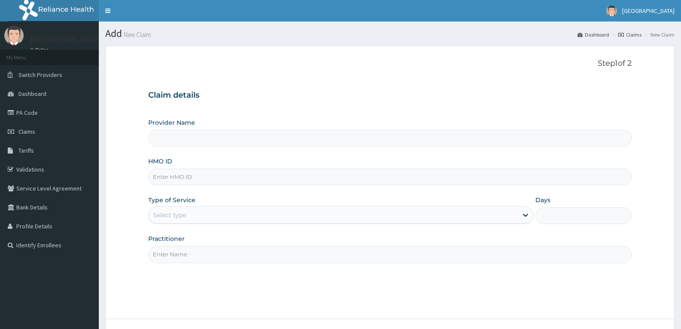
drag, startPoint x: 0, startPoint y: 0, endPoint x: 206, endPoint y: 179, distance: 273.0
click at [206, 179] on input "HMO ID" at bounding box center [390, 177] width 484 height 17
paste input "SCL/10050/A"
type input "SCL/10050/A"
type input "[GEOGRAPHIC_DATA]"
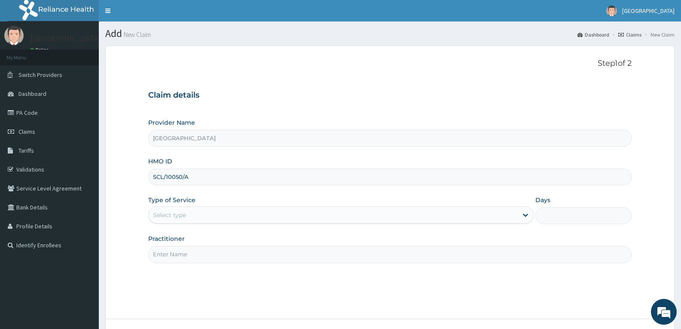
type input "SCL/10050/A"
click at [187, 222] on div "Select type" at bounding box center [333, 215] width 369 height 14
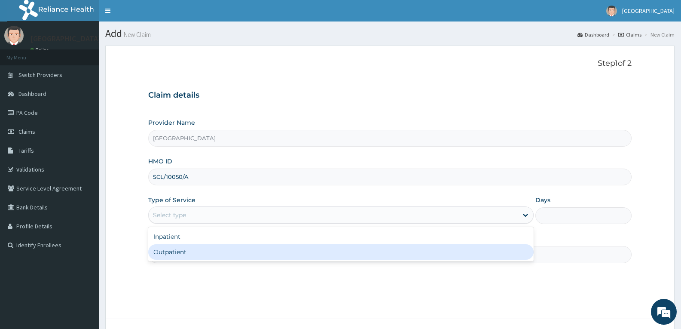
click at [179, 247] on div "Outpatient" at bounding box center [340, 251] width 385 height 15
type input "1"
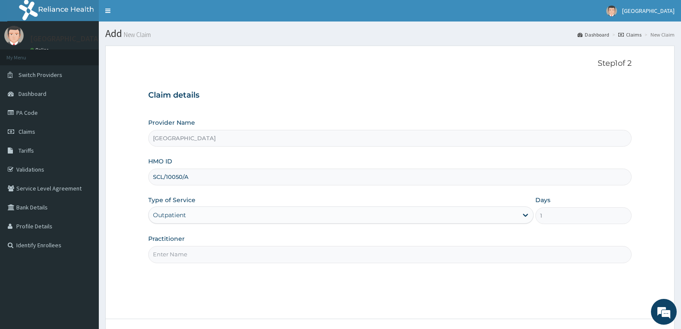
click at [179, 247] on input "Practitioner" at bounding box center [390, 254] width 484 height 17
type input "DR TROPHY"
click at [214, 282] on div "Step 1 of 2 Claim details Provider Name Adefemi Hospital HMO ID SCL/10050/A Typ…" at bounding box center [390, 182] width 484 height 247
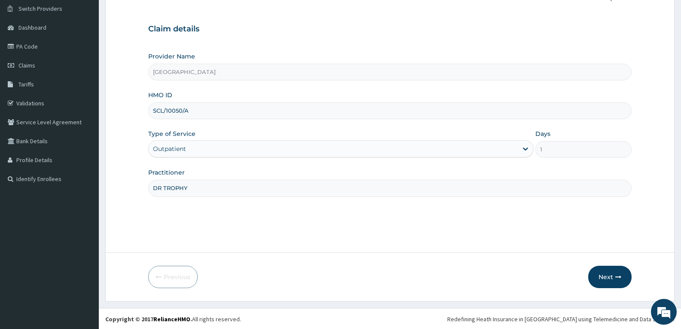
scroll to position [67, 0]
click at [614, 270] on button "Next" at bounding box center [609, 276] width 43 height 22
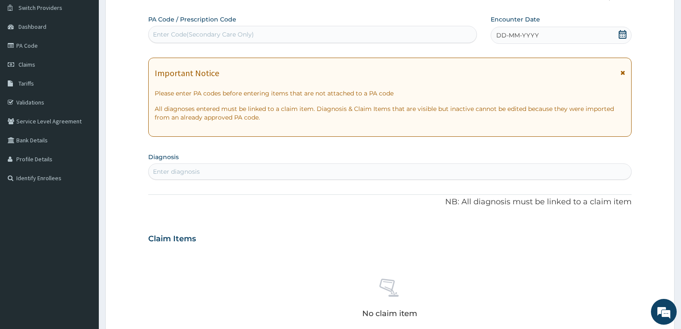
scroll to position [0, 0]
click at [299, 32] on div "Enter Code(Secondary Care Only)" at bounding box center [313, 35] width 328 height 14
paste input "PA/A102B2"
type input "PA/A102B2"
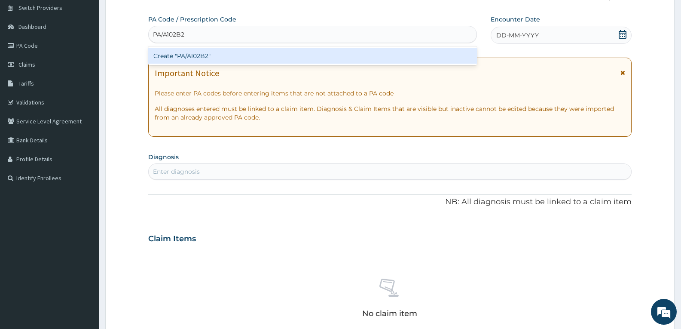
click at [249, 61] on div "Create "PA/A102B2"" at bounding box center [312, 55] width 329 height 15
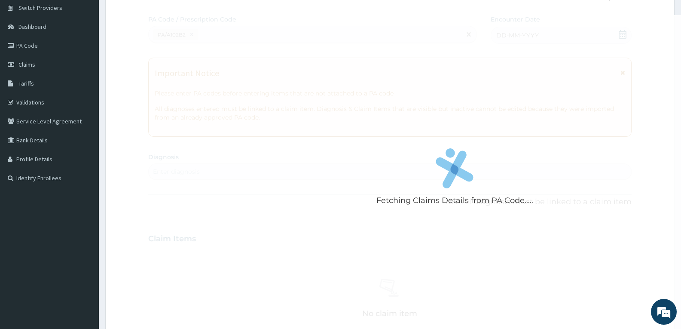
scroll to position [342, 0]
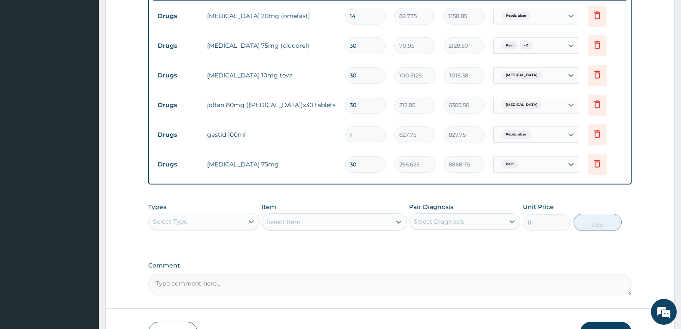
click at [316, 196] on div "PA Code / Prescription Code PA/A102B2 Encounter Date 30-07-2025 Important Notic…" at bounding box center [390, 17] width 484 height 555
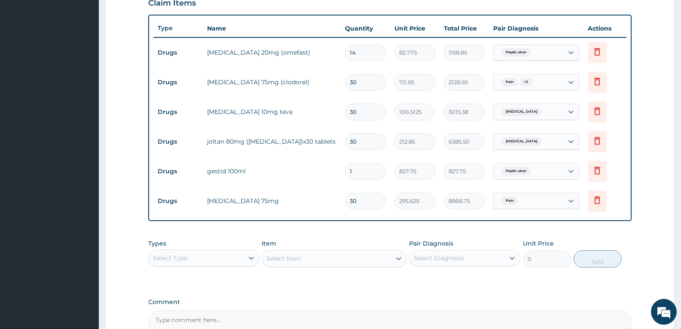
scroll to position [307, 0]
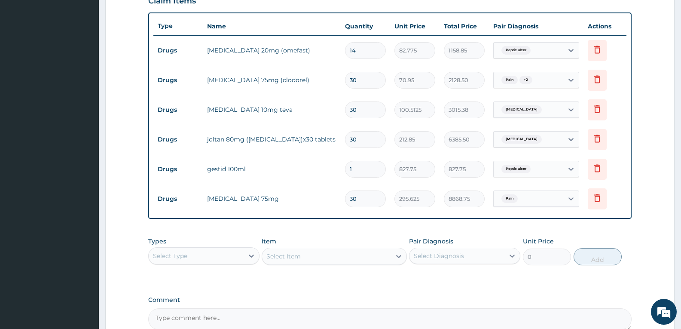
click at [376, 109] on input "30" at bounding box center [365, 109] width 41 height 17
type input "3"
type input "301.54"
type input "0.00"
type input "1"
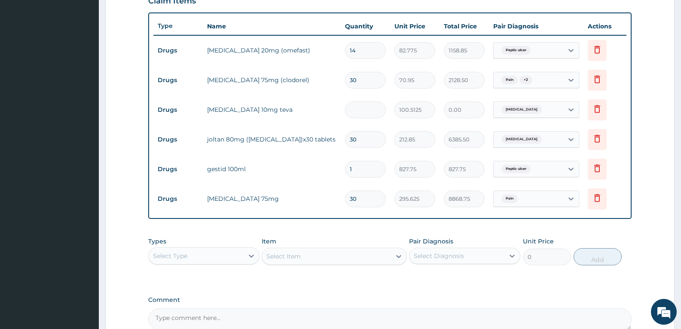
type input "100.51"
type input "14"
type input "1407.17"
type input "14"
click at [369, 134] on input "30" at bounding box center [365, 139] width 41 height 17
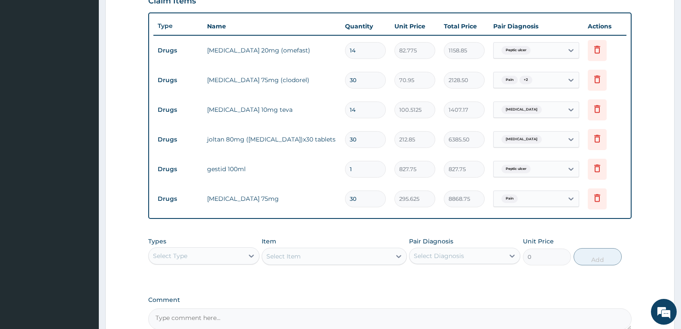
type input "3"
type input "638.55"
type input "0.00"
type input "1"
type input "212.85"
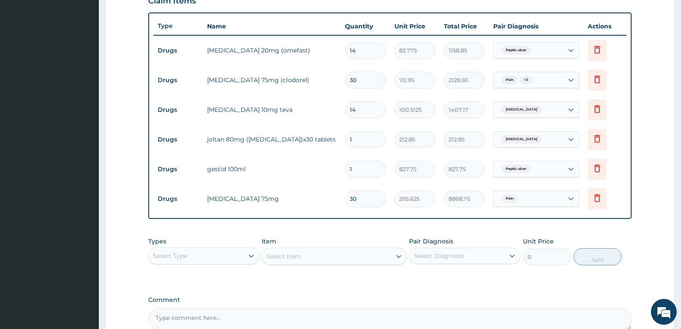
type input "14"
type input "2979.90"
type input "14"
click at [369, 83] on input "30" at bounding box center [365, 80] width 41 height 17
type input "3"
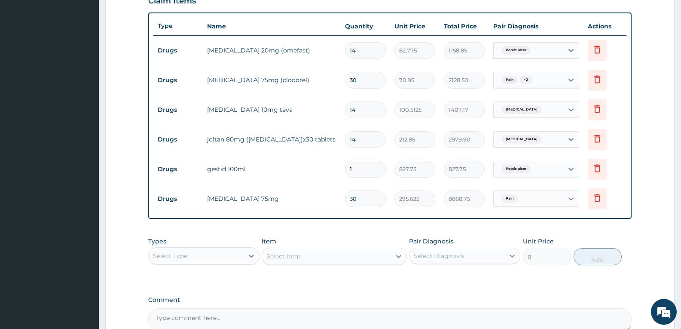
type input "212.85"
type input "0.00"
type input "1"
type input "70.95"
type input "14"
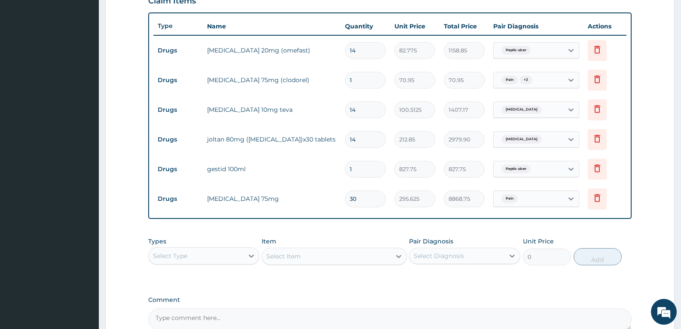
type input "993.30"
type input "14"
click at [344, 233] on div "Types Select Type Item Select Item Pair Diagnosis Select Diagnosis Unit Price 0…" at bounding box center [390, 251] width 484 height 37
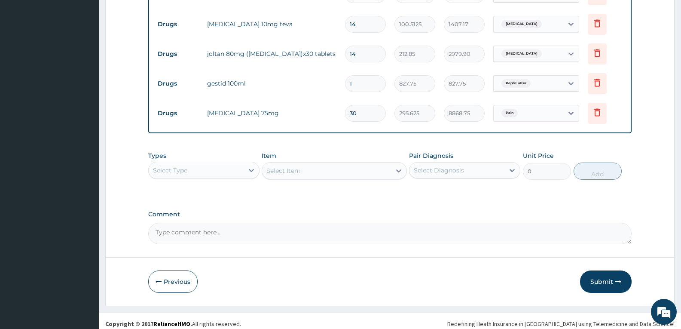
scroll to position [398, 0]
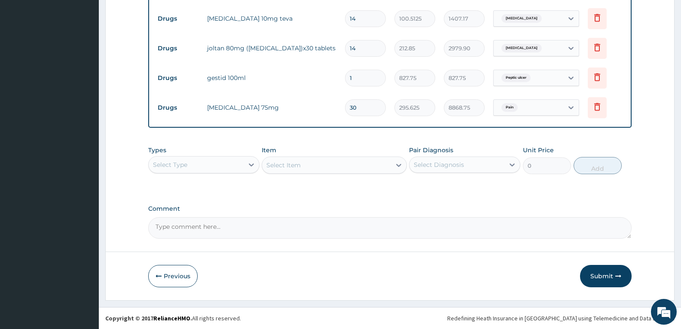
click at [344, 233] on textarea "Comment" at bounding box center [390, 227] width 484 height 21
type textarea "FOR YOUR INFORMATION"
click at [601, 273] on button "Submit" at bounding box center [606, 276] width 52 height 22
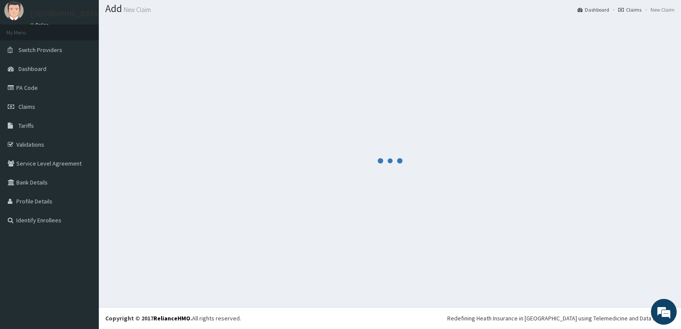
scroll to position [25, 0]
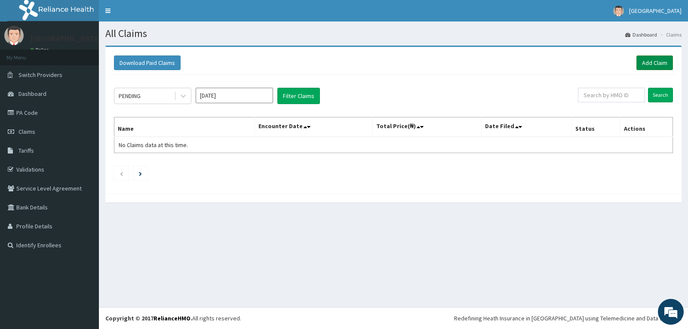
click at [654, 64] on link "Add Claim" at bounding box center [654, 62] width 37 height 15
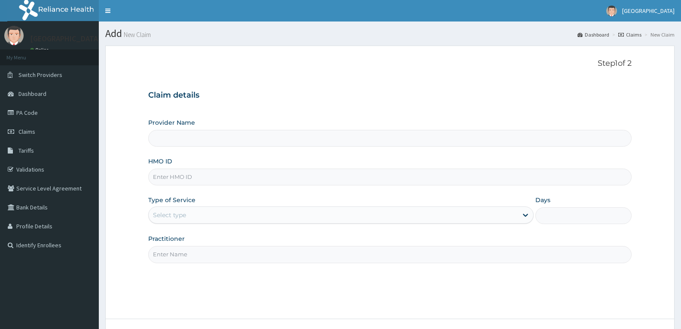
drag, startPoint x: 0, startPoint y: 0, endPoint x: 163, endPoint y: 172, distance: 236.6
click at [163, 172] on input "HMO ID" at bounding box center [390, 177] width 484 height 17
paste input "KMB/10052/A"
type input "KMB/10052/A"
type input "[GEOGRAPHIC_DATA]"
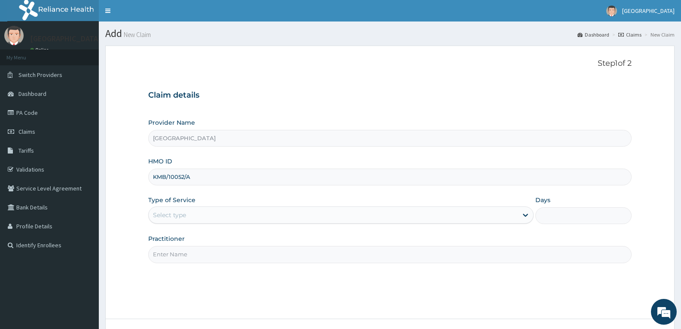
type input "KMB/10052/A"
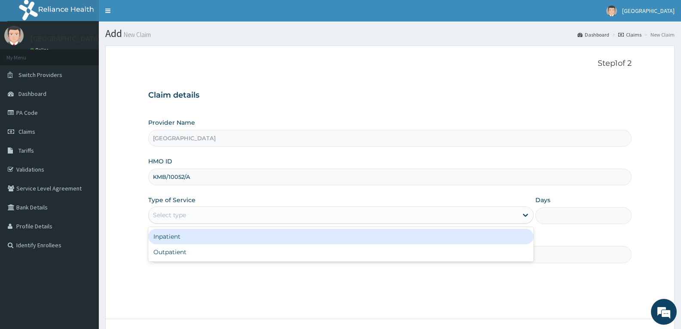
click at [166, 209] on div "Select type" at bounding box center [333, 215] width 369 height 14
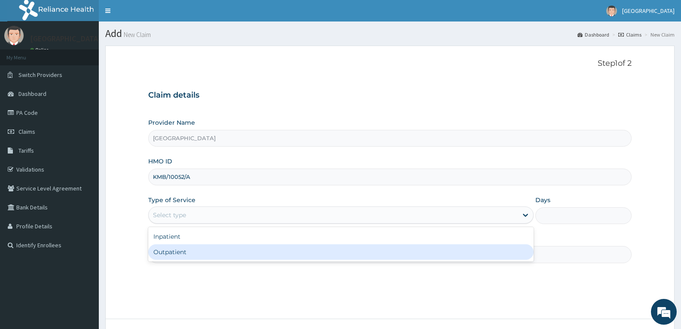
click at [172, 251] on div "Outpatient" at bounding box center [340, 251] width 385 height 15
type input "1"
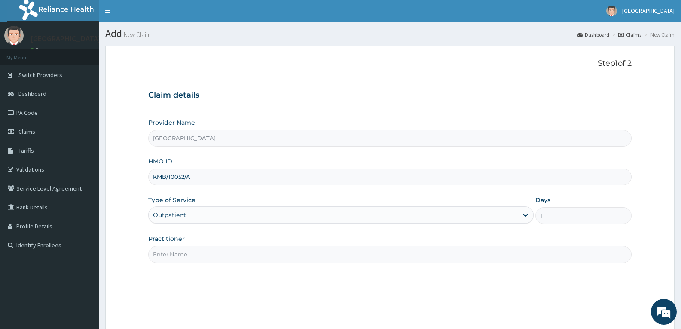
click at [172, 251] on input "Practitioner" at bounding box center [390, 254] width 484 height 17
type input "DR TROPHY"
click at [199, 277] on div "Step 1 of 2 Claim details Provider Name Adefemi Hospital HMO ID KMB/10052/A Typ…" at bounding box center [390, 182] width 484 height 247
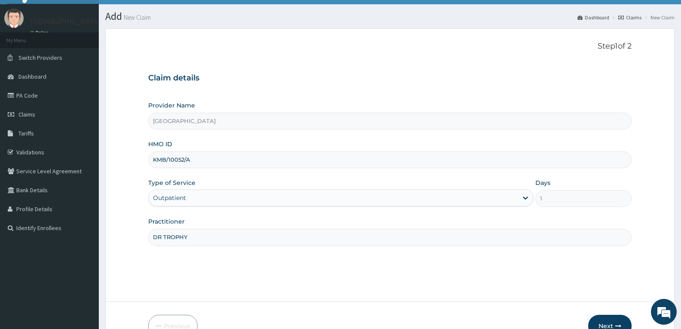
scroll to position [67, 0]
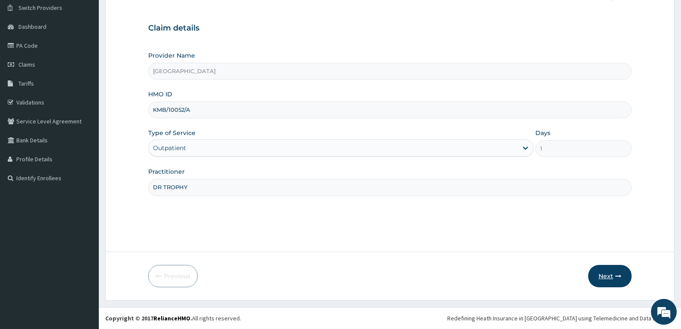
click at [614, 271] on button "Next" at bounding box center [609, 276] width 43 height 22
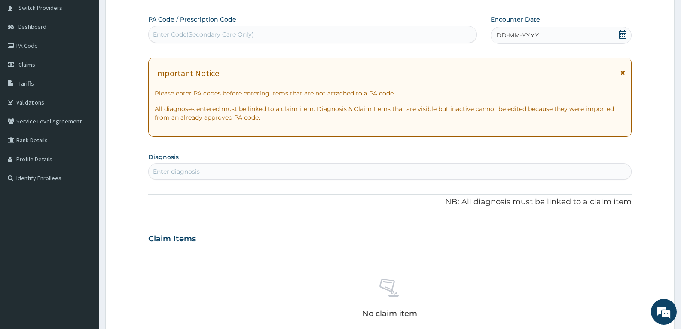
scroll to position [0, 0]
click at [177, 28] on div "Enter Code(Secondary Care Only)" at bounding box center [313, 35] width 328 height 14
paste input "PA/E27337"
type input "PA/E27337"
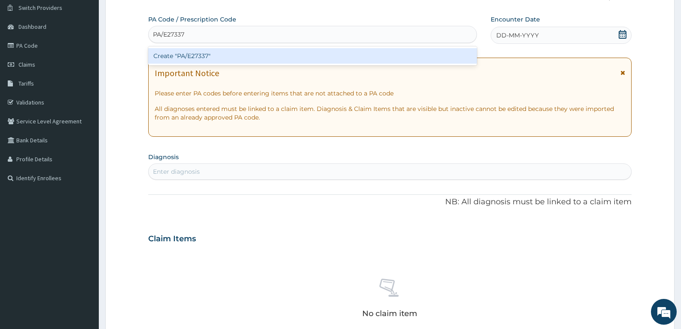
click at [179, 57] on div "Create "PA/E27337"" at bounding box center [312, 55] width 329 height 15
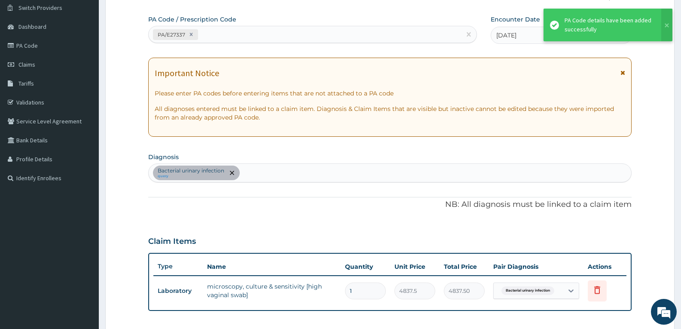
click at [277, 208] on p "NB: All diagnosis must be linked to a claim item" at bounding box center [390, 204] width 484 height 11
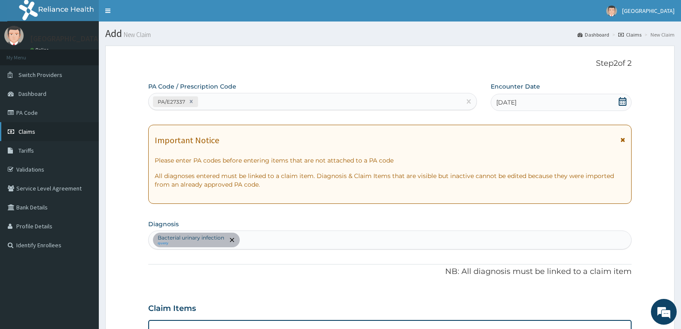
click at [39, 133] on link "Claims" at bounding box center [49, 131] width 99 height 19
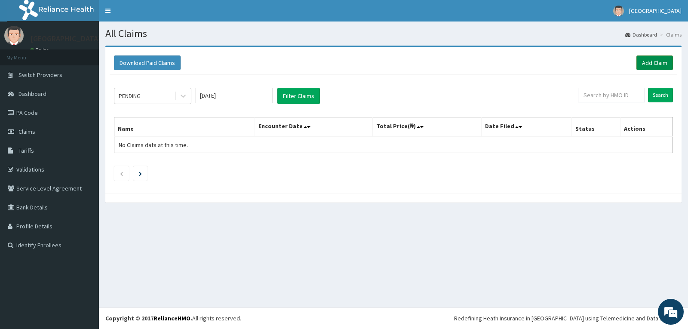
click at [647, 59] on link "Add Claim" at bounding box center [654, 62] width 37 height 15
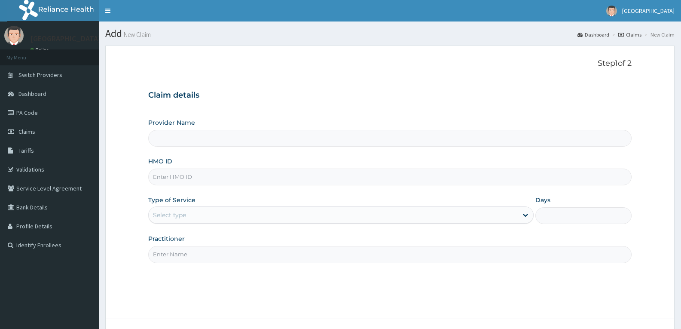
drag, startPoint x: 0, startPoint y: 0, endPoint x: 182, endPoint y: 181, distance: 256.5
click at [182, 181] on input "HMO ID" at bounding box center [390, 177] width 484 height 17
paste input "GSV/10884/A"
type input "GSV/10884/A"
type input "[GEOGRAPHIC_DATA]"
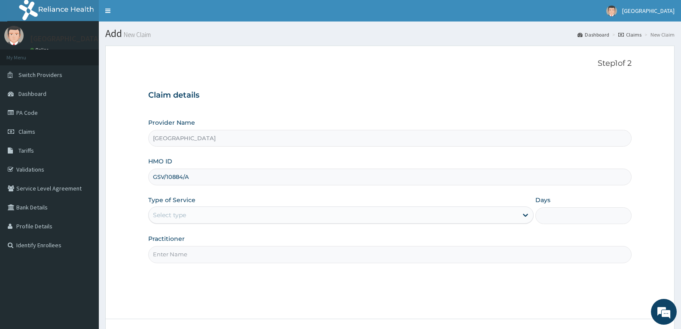
type input "GSV/10884/A"
click at [178, 212] on div "Select type" at bounding box center [169, 215] width 33 height 9
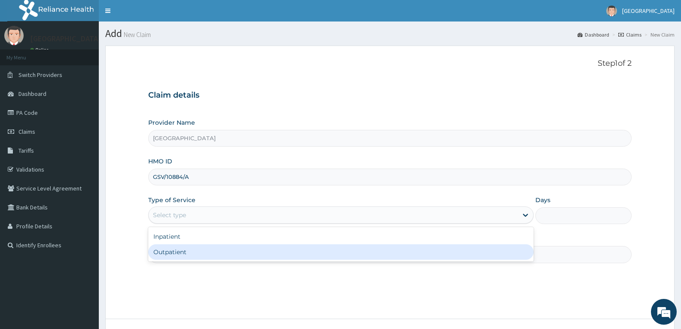
click at [176, 248] on div "Outpatient" at bounding box center [340, 251] width 385 height 15
type input "1"
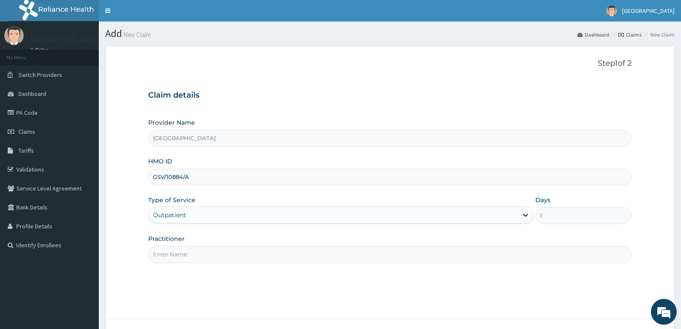
click at [178, 257] on input "Practitioner" at bounding box center [390, 254] width 484 height 17
type input "DR TROPHY"
click at [214, 276] on div "Step 1 of 2 Claim details Provider Name Adefemi Hospital HMO ID GSV/10884/A Typ…" at bounding box center [390, 182] width 484 height 247
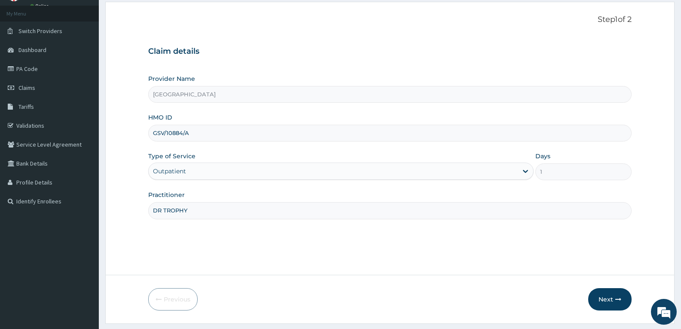
scroll to position [67, 0]
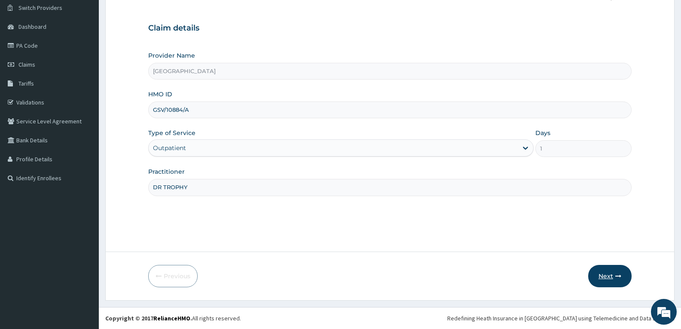
click at [597, 274] on button "Next" at bounding box center [609, 276] width 43 height 22
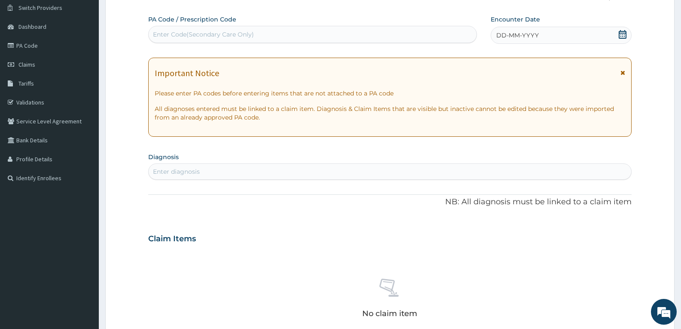
scroll to position [0, 0]
click at [185, 39] on div "Enter Code(Secondary Care Only)" at bounding box center [313, 35] width 328 height 14
paste input "PA/CD6902"
type input "PA/CD6902"
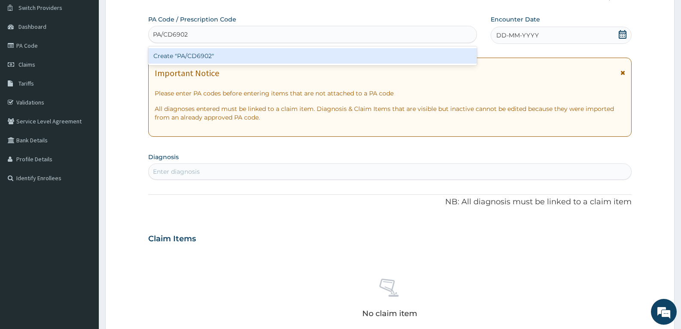
click at [185, 61] on div "Create "PA/CD6902"" at bounding box center [312, 55] width 329 height 15
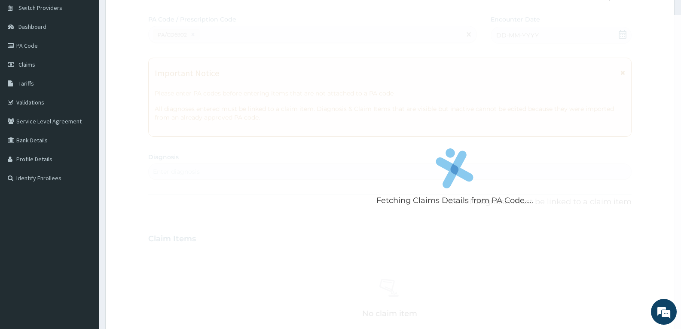
scroll to position [253, 0]
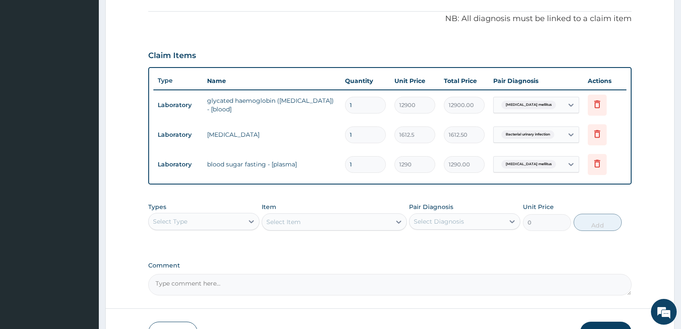
click at [267, 41] on div "PA Code / Prescription Code PA/CD6902 Encounter Date 31-07-2025 Important Notic…" at bounding box center [390, 62] width 484 height 466
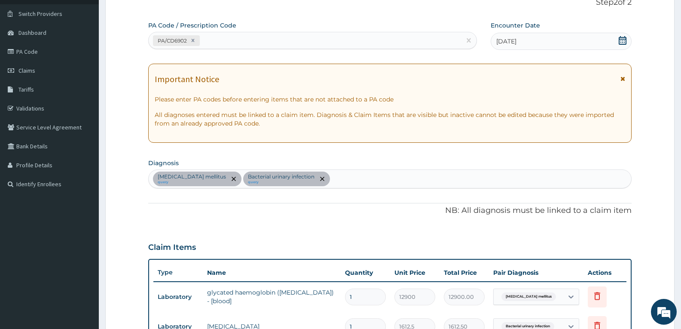
scroll to position [46, 0]
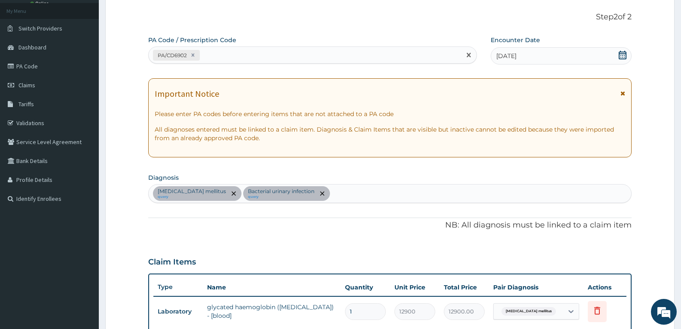
click at [257, 56] on div "PA/CD6902" at bounding box center [305, 55] width 313 height 14
paste input "PA/632F22"
type input "PA/632F22"
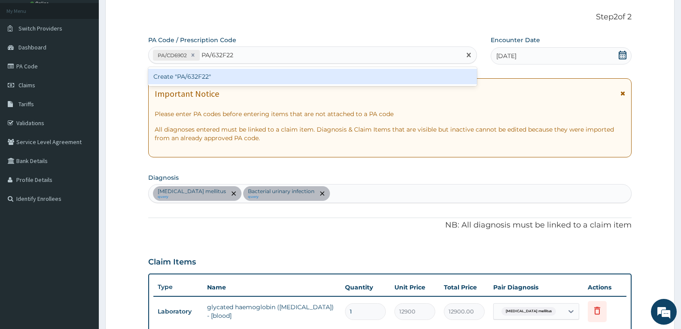
click at [240, 74] on div "Create "PA/632F22"" at bounding box center [312, 76] width 329 height 15
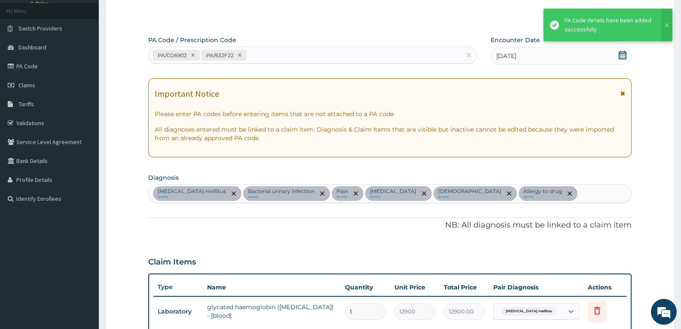
scroll to position [521, 0]
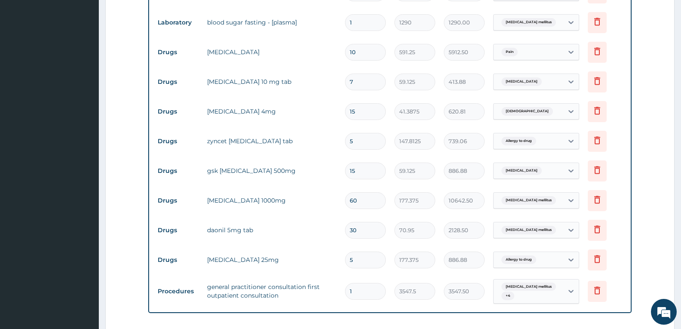
scroll to position [367, 0]
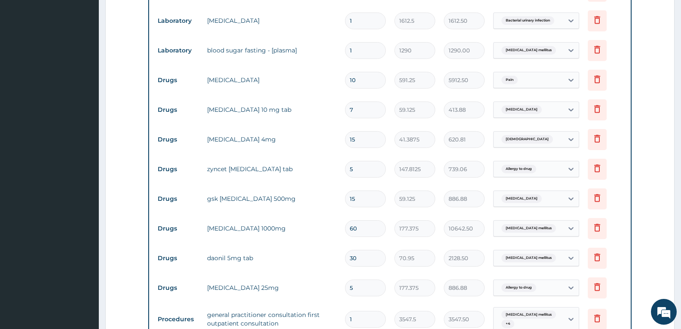
click at [363, 232] on input "60" at bounding box center [365, 228] width 41 height 17
type input "6"
type input "1064.25"
type input "0.00"
type input "1"
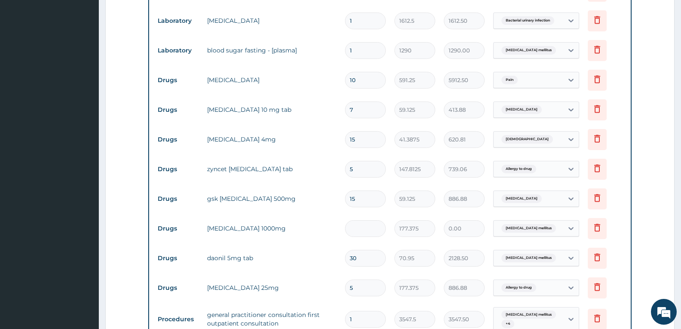
type input "177.38"
type input "14"
type input "2483.25"
type input "14"
click at [363, 257] on input "30" at bounding box center [365, 258] width 41 height 17
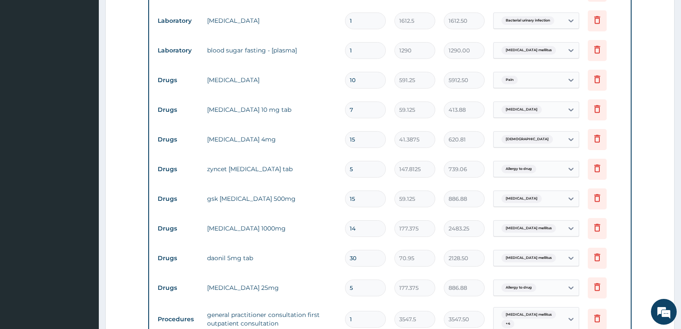
type input "3"
type input "212.85"
type input "0.00"
type input "1"
type input "70.95"
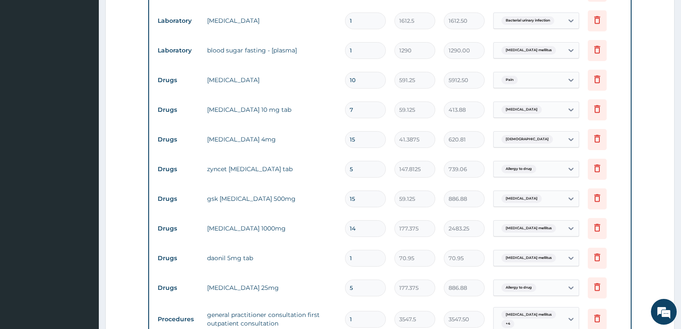
type input "14"
type input "993.30"
type input "14"
click at [598, 80] on icon at bounding box center [597, 79] width 10 height 10
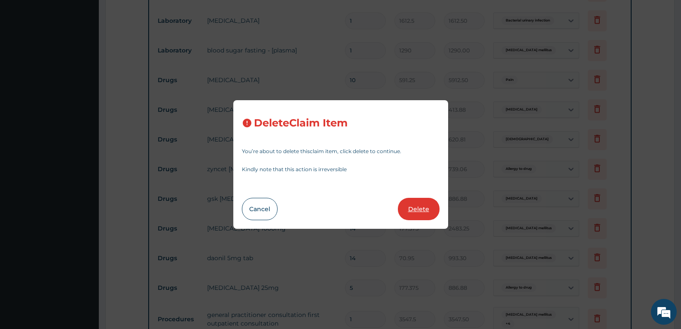
click at [410, 211] on button "Delete" at bounding box center [419, 209] width 42 height 22
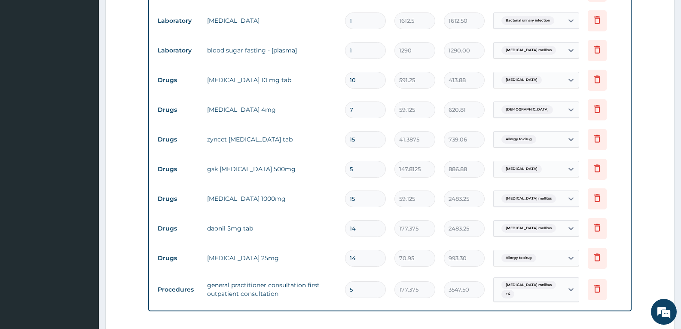
type input "7"
type input "59.125"
type input "413.88"
type input "15"
type input "41.3875"
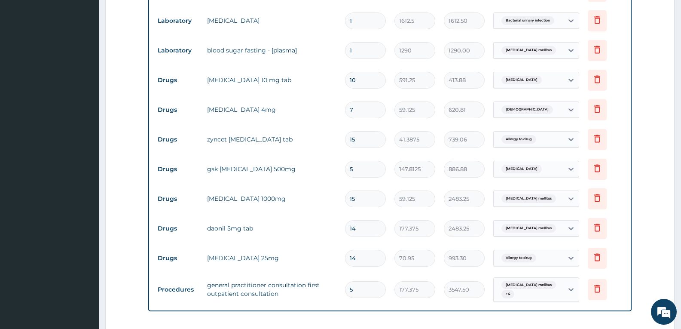
type input "620.81"
type input "5"
type input "147.8125"
type input "739.06"
type input "15"
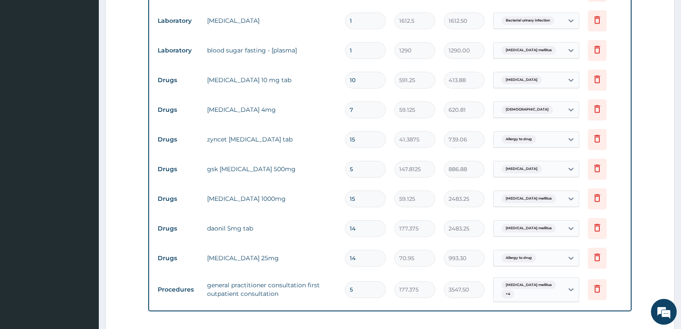
type input "59.125"
type input "886.88"
type input "14"
type input "177.375"
type input "2483.25"
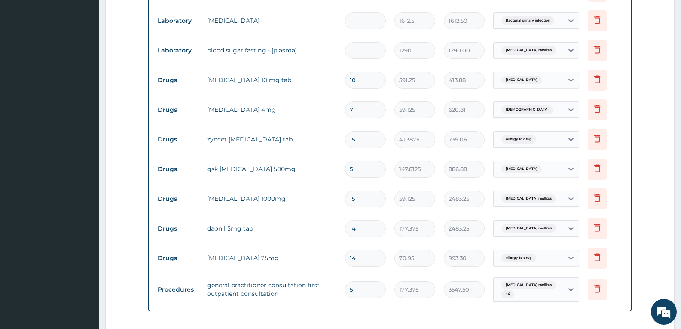
type input "70.95"
type input "993.30"
type input "5"
type input "177.375"
type input "886.88"
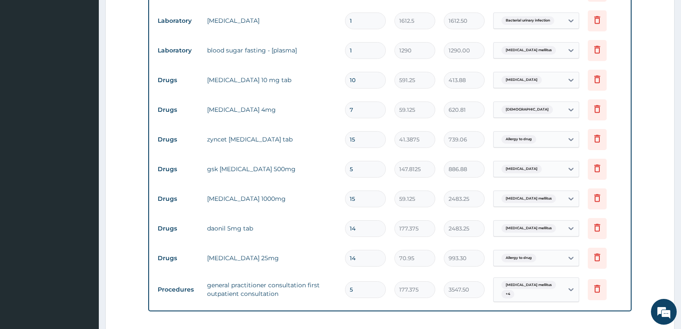
type input "1"
type input "3547.5"
type input "3547.50"
click at [181, 129] on tr "Drugs zyncet cetirizine hydrochloride tab 5 147.8125 739.06 Allergy to drug Del…" at bounding box center [389, 140] width 473 height 30
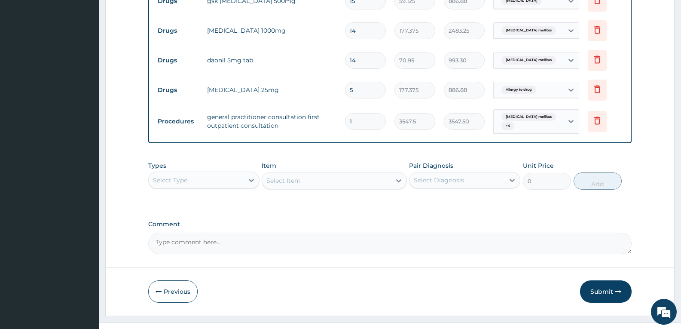
scroll to position [550, 0]
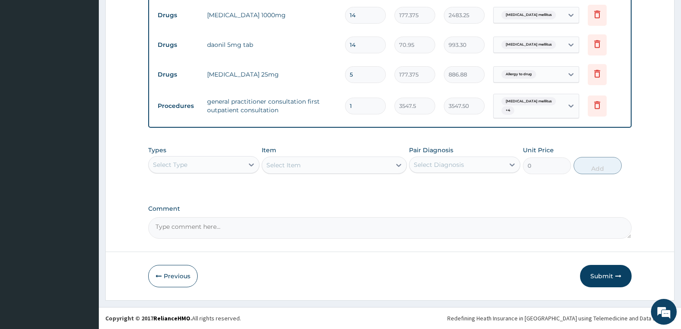
click at [241, 165] on div "Select Type" at bounding box center [196, 165] width 95 height 14
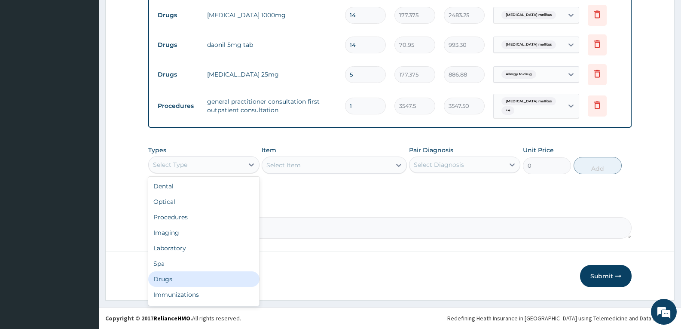
click at [196, 276] on div "Drugs" at bounding box center [203, 278] width 111 height 15
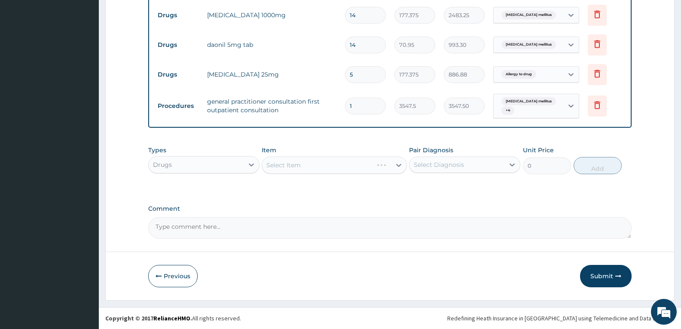
click at [218, 229] on textarea "Comment" at bounding box center [390, 227] width 484 height 21
type textarea "FOR YOUR INFORMATION"
click at [338, 160] on div "Select Item" at bounding box center [326, 165] width 129 height 14
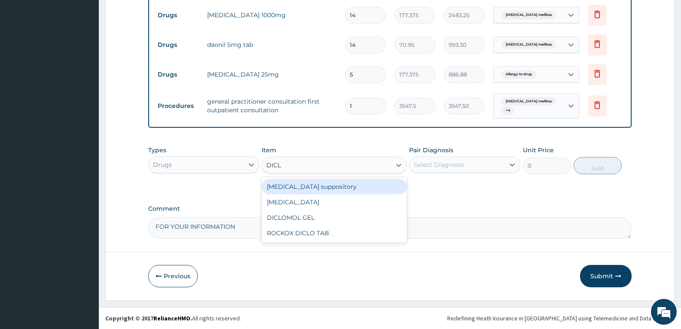
type input "DICLO"
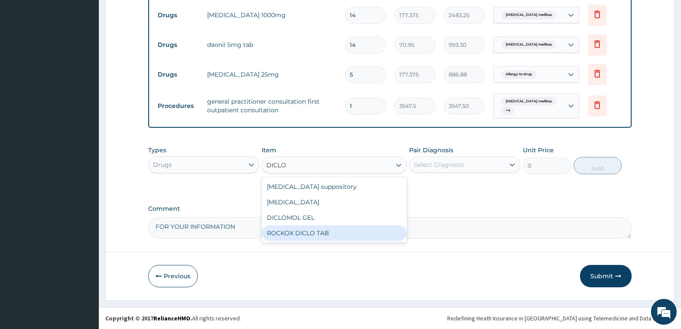
click at [312, 231] on div "ROCKOX DICLO TAB" at bounding box center [334, 232] width 145 height 15
type input "82.775"
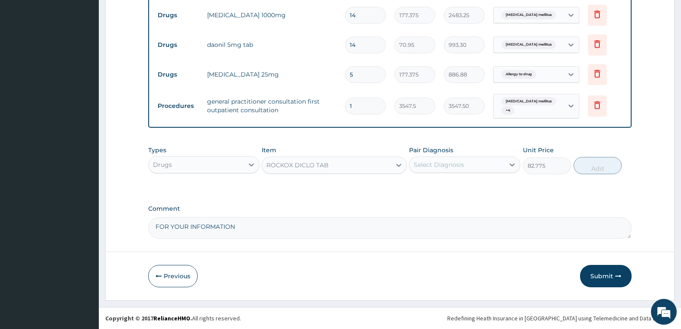
click at [444, 168] on div "Select Diagnosis" at bounding box center [439, 164] width 50 height 9
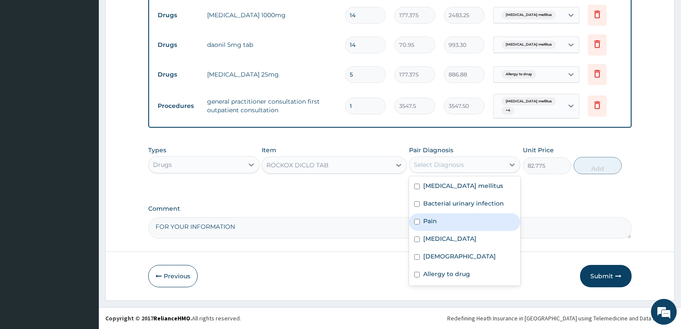
click at [435, 218] on label "Pain" at bounding box center [430, 221] width 14 height 9
checkbox input "true"
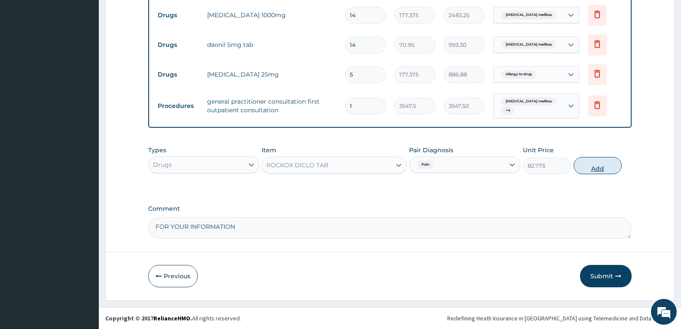
click at [581, 169] on button "Add" at bounding box center [598, 165] width 48 height 17
type input "0"
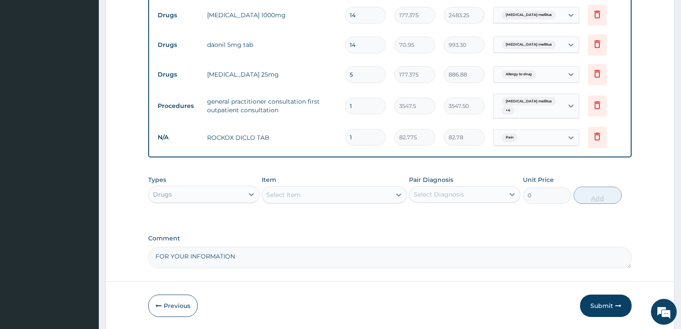
type input "10"
type input "827.75"
type input "10"
click at [598, 306] on button "Submit" at bounding box center [606, 305] width 52 height 22
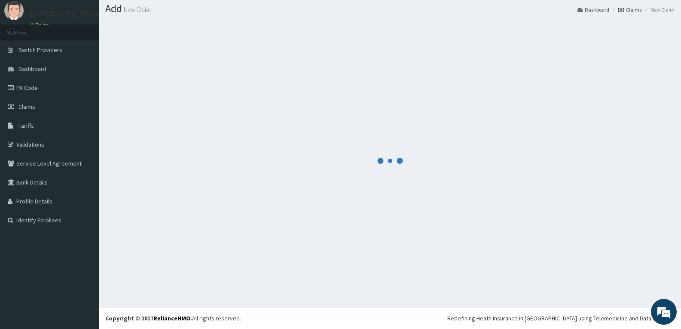
scroll to position [25, 0]
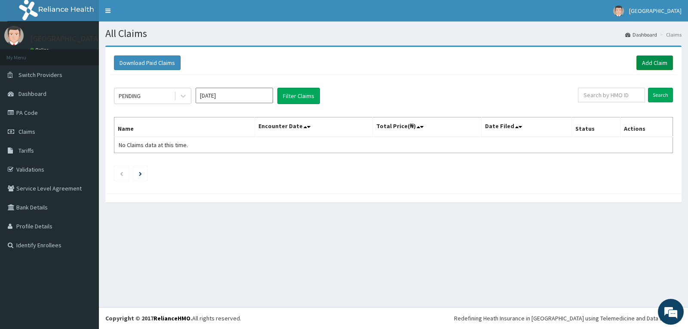
click at [651, 66] on link "Add Claim" at bounding box center [654, 62] width 37 height 15
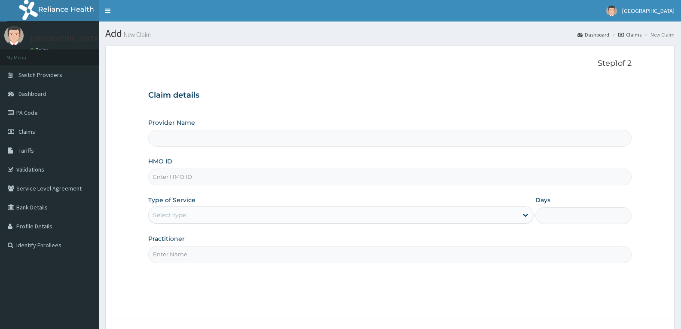
click at [165, 174] on input "HMO ID" at bounding box center [390, 177] width 484 height 17
paste input "gsv/11547/a"
type input "gsv/11547/a"
type input "[GEOGRAPHIC_DATA]"
type input "gsv/11547/a"
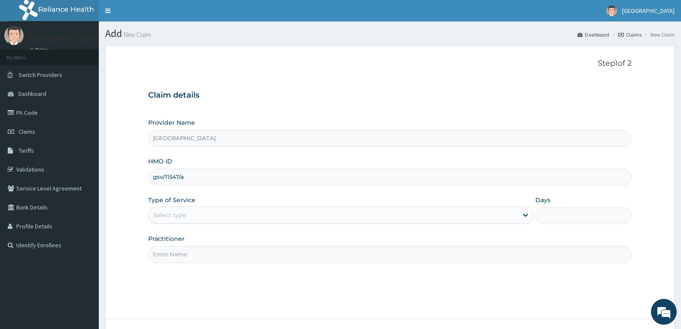
click at [183, 216] on div "Select type" at bounding box center [169, 215] width 33 height 9
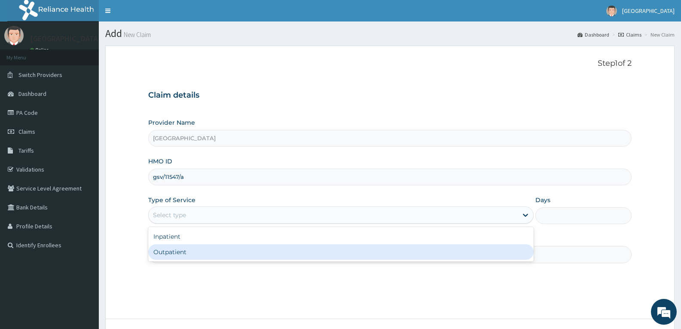
click at [187, 254] on div "Outpatient" at bounding box center [340, 251] width 385 height 15
type input "1"
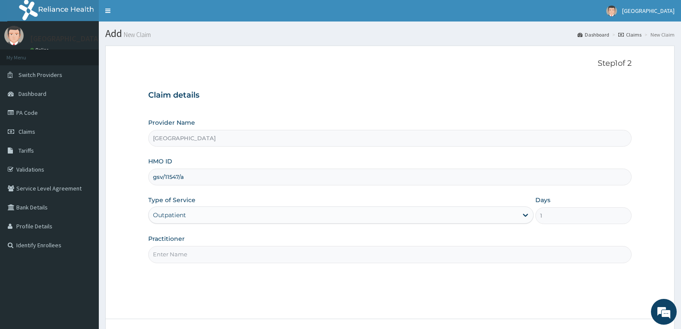
click at [187, 254] on input "Practitioner" at bounding box center [390, 254] width 484 height 17
type input "DR TROPHY"
click at [211, 280] on div "Step 1 of 2 Claim details Provider Name Adefemi Hospital HMO ID gsv/11547/a Typ…" at bounding box center [390, 182] width 484 height 247
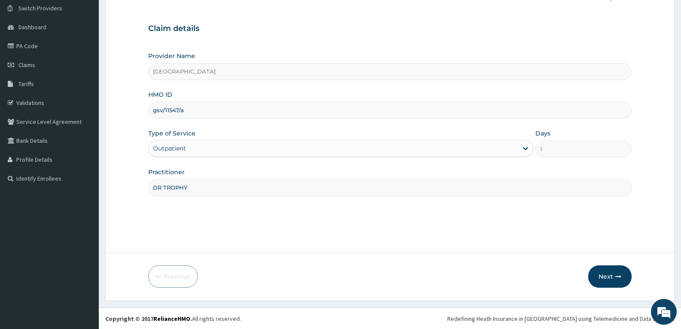
scroll to position [67, 0]
click at [611, 273] on button "Next" at bounding box center [609, 276] width 43 height 22
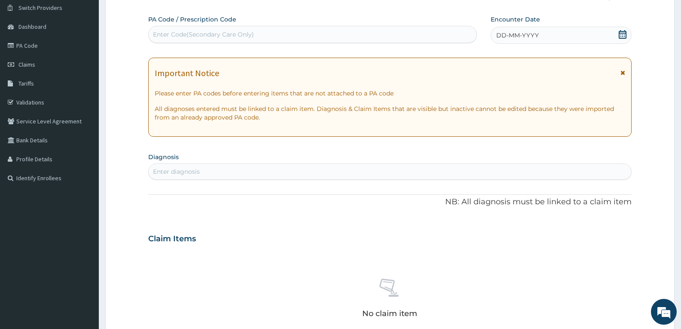
scroll to position [0, 0]
click at [177, 29] on div "Enter Code(Secondary Care Only)" at bounding box center [313, 35] width 328 height 14
paste input "PA/414E7E"
type input "PA/414E7E"
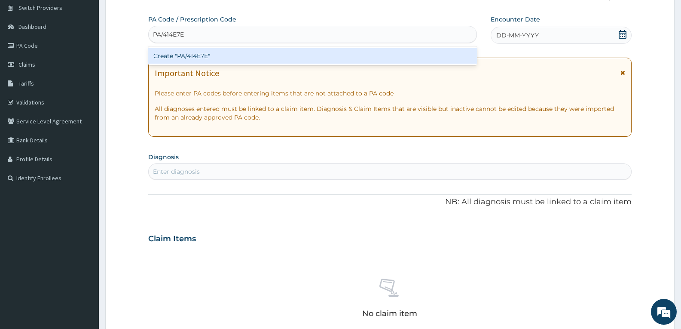
click at [181, 53] on div "Create "PA/414E7E"" at bounding box center [312, 55] width 329 height 15
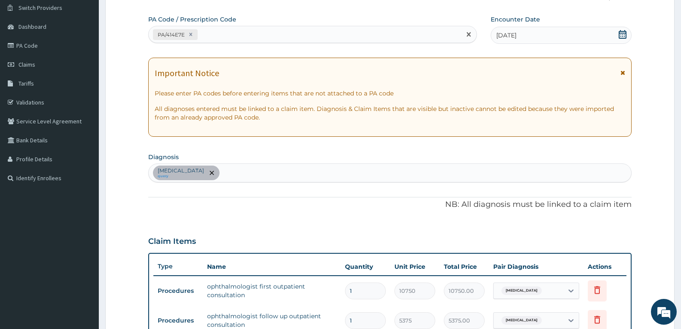
click at [215, 30] on div "PA/414E7E" at bounding box center [305, 35] width 313 height 14
paste input "PA/4E922D"
type input "PA/4E922D"
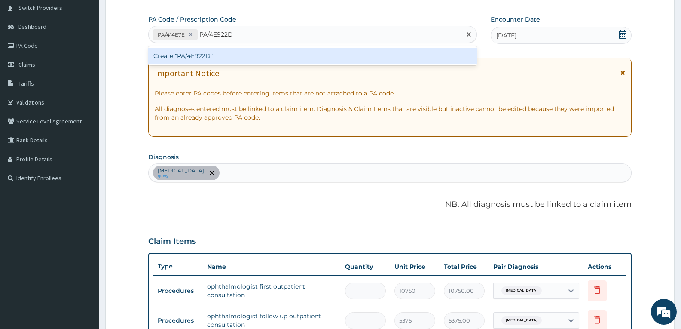
click at [217, 54] on div "Create "PA/4E922D"" at bounding box center [312, 55] width 329 height 15
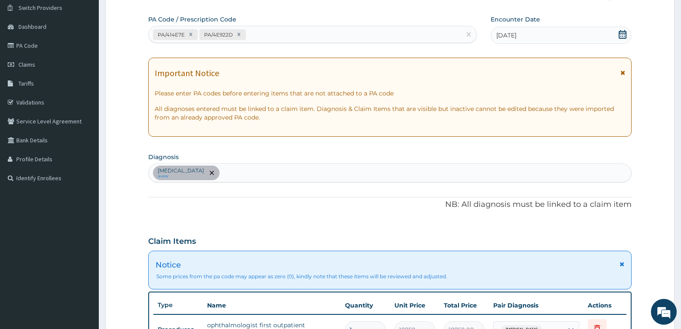
scroll to position [312, 0]
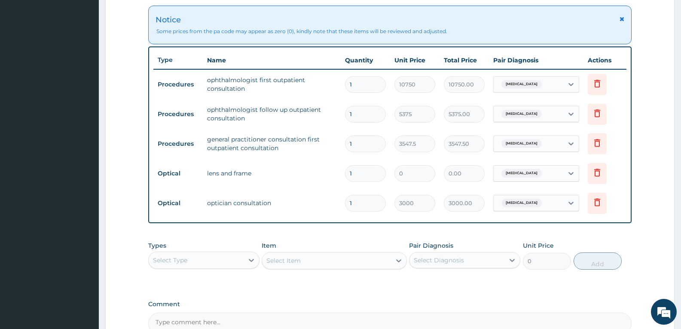
click at [111, 58] on form "Step 2 of 2 PA Code / Prescription Code PA/414E7E PA/4E922D Encounter Date [DAT…" at bounding box center [390, 64] width 570 height 662
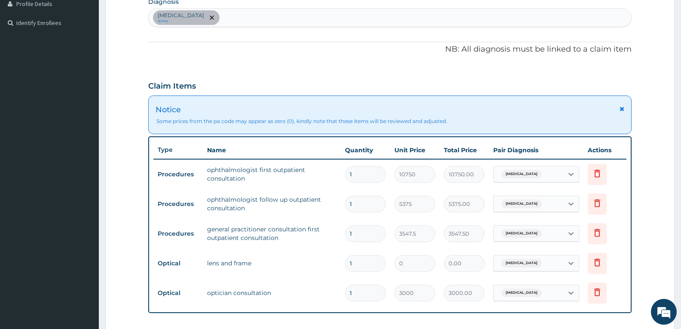
scroll to position [224, 0]
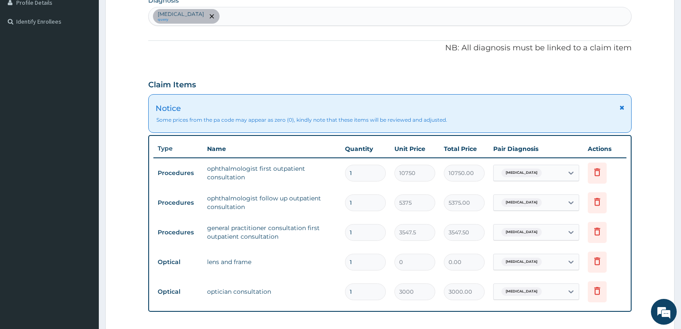
click at [289, 75] on div "Claim Items" at bounding box center [390, 83] width 484 height 22
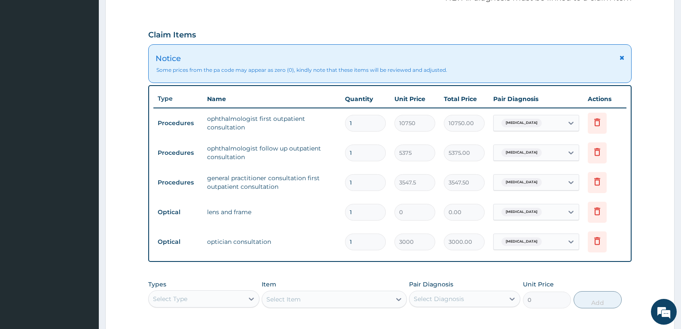
scroll to position [275, 0]
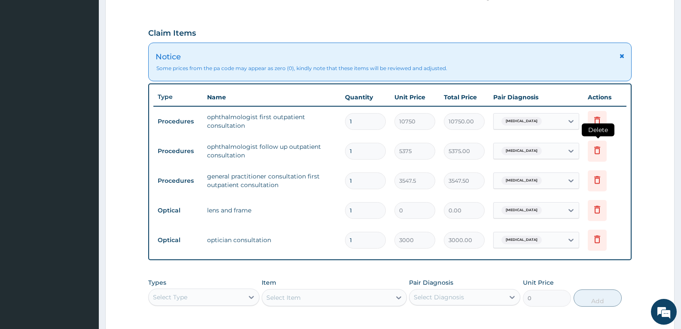
click at [594, 151] on icon at bounding box center [597, 150] width 10 height 10
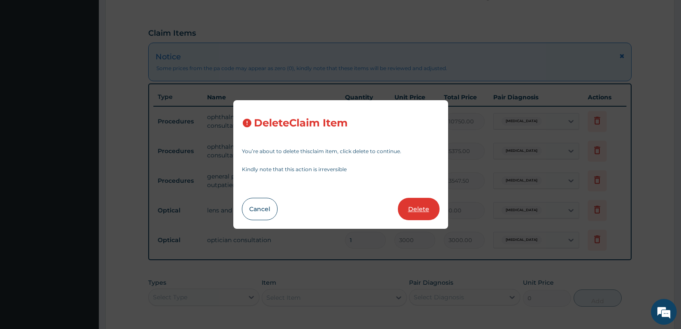
click at [411, 207] on button "Delete" at bounding box center [419, 209] width 42 height 22
type input "3547.5"
type input "3547.50"
type input "0"
type input "0.00"
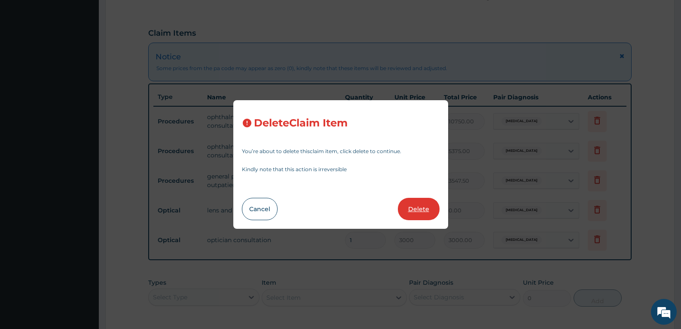
type input "3000"
type input "3000.00"
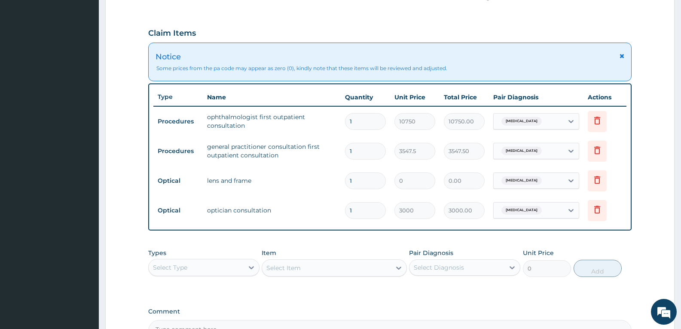
click at [623, 55] on icon at bounding box center [622, 56] width 5 height 6
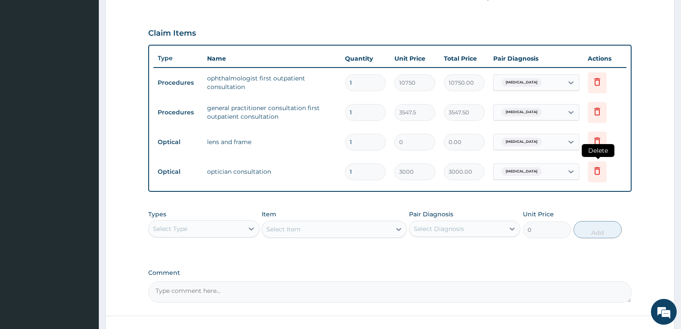
click at [594, 170] on icon at bounding box center [597, 170] width 10 height 10
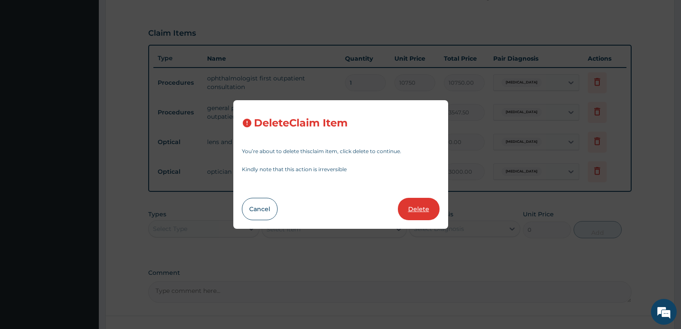
click at [423, 210] on button "Delete" at bounding box center [419, 209] width 42 height 22
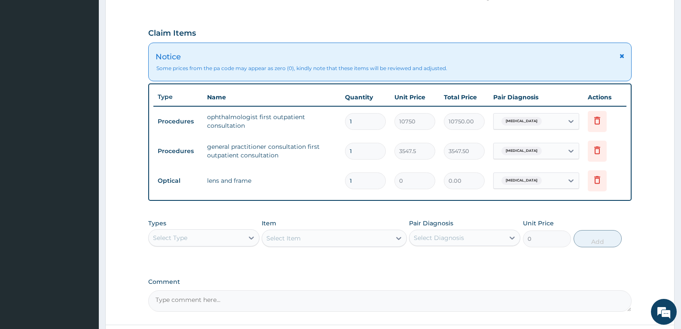
click at [374, 179] on input "1" at bounding box center [365, 180] width 41 height 17
click at [395, 179] on div "0" at bounding box center [415, 180] width 41 height 17
click at [246, 237] on div at bounding box center [251, 237] width 15 height 15
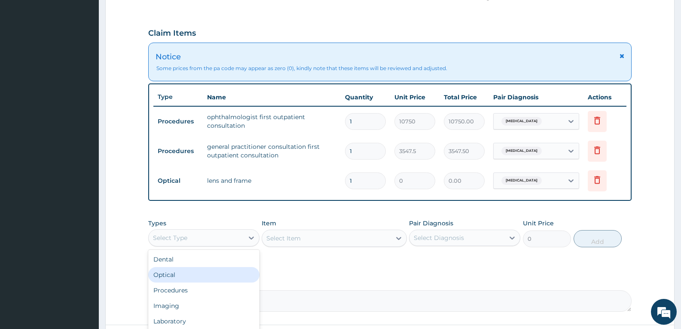
click at [225, 268] on div "Optical" at bounding box center [203, 274] width 111 height 15
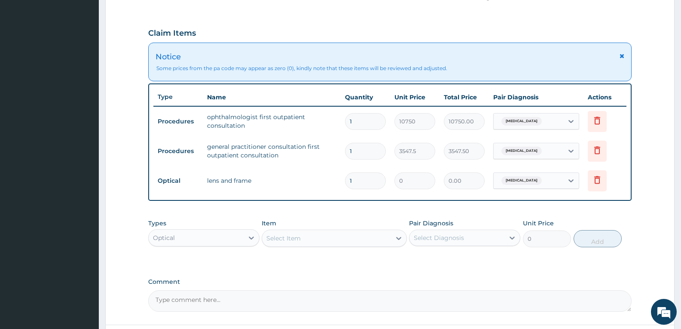
click at [316, 240] on div "Select Item" at bounding box center [326, 238] width 129 height 14
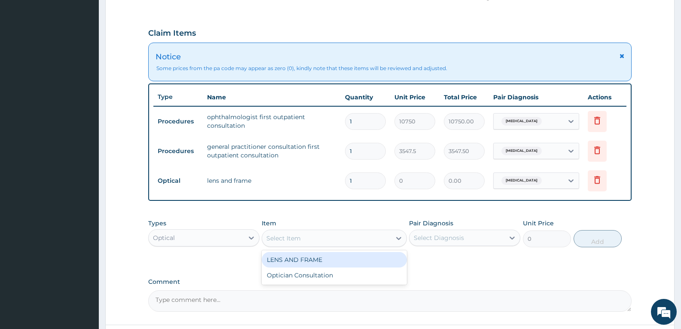
click at [302, 259] on div "LENS AND FRAME" at bounding box center [334, 259] width 145 height 15
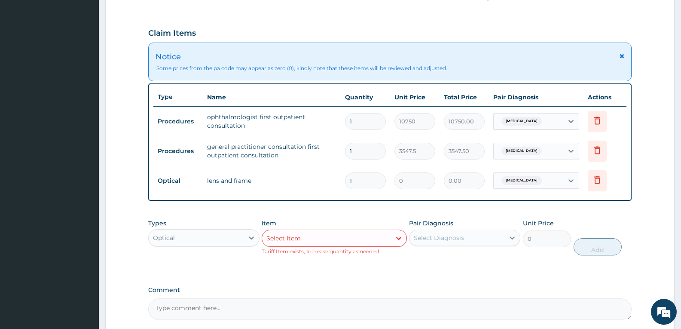
click at [358, 239] on div "Select Item" at bounding box center [326, 238] width 129 height 14
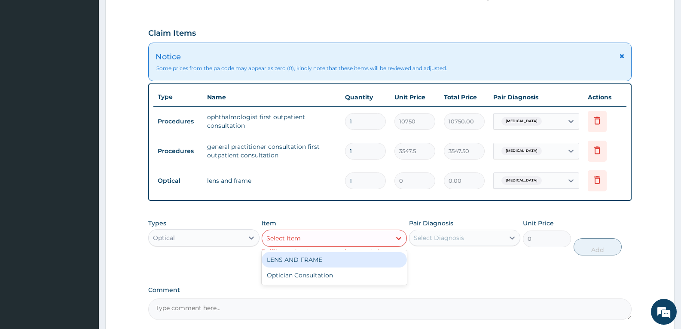
click at [337, 258] on div "LENS AND FRAME" at bounding box center [334, 259] width 145 height 15
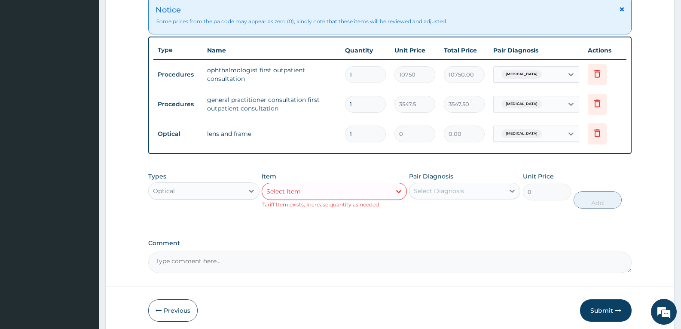
scroll to position [356, 0]
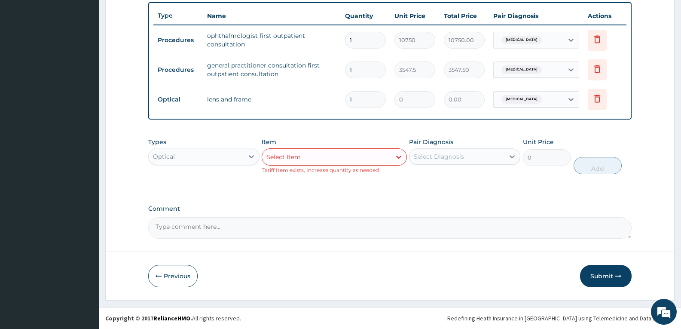
click at [381, 220] on textarea "Comment" at bounding box center [390, 227] width 484 height 21
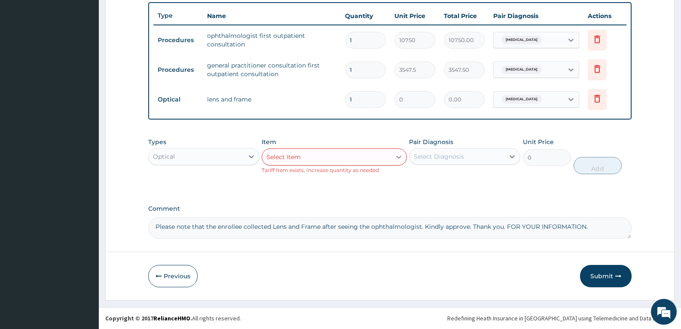
type textarea "Please note that the enrollee collected Lens and Frame after seeing the ophthal…"
click at [395, 156] on icon at bounding box center [399, 157] width 9 height 9
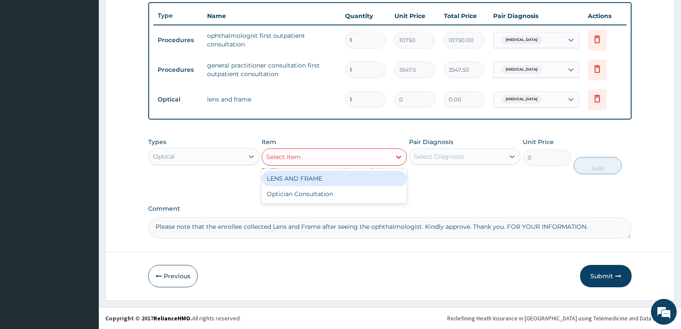
click at [417, 188] on div "Types Optical Item option LENS AND FRAME, selected. option LENS AND FRAME focus…" at bounding box center [390, 162] width 484 height 58
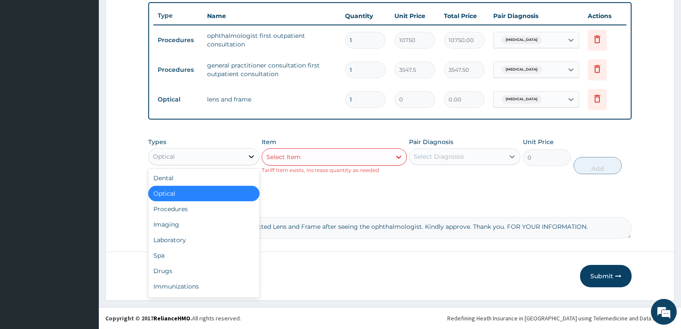
click at [246, 159] on div at bounding box center [251, 156] width 15 height 15
click at [227, 173] on div "Dental" at bounding box center [203, 177] width 111 height 15
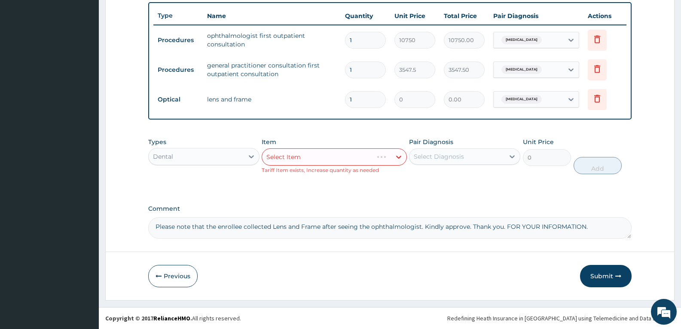
click at [297, 170] on small "Tariff Item exists, Increase quantity as needed" at bounding box center [320, 170] width 117 height 6
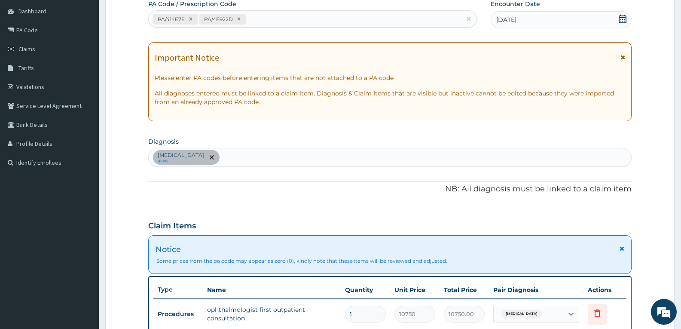
scroll to position [16, 0]
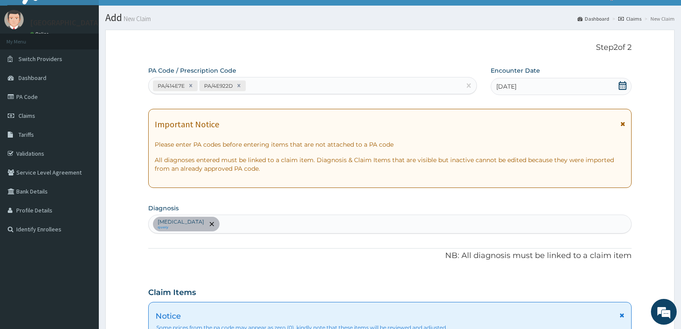
click at [243, 218] on div "Eye infection query" at bounding box center [390, 224] width 483 height 18
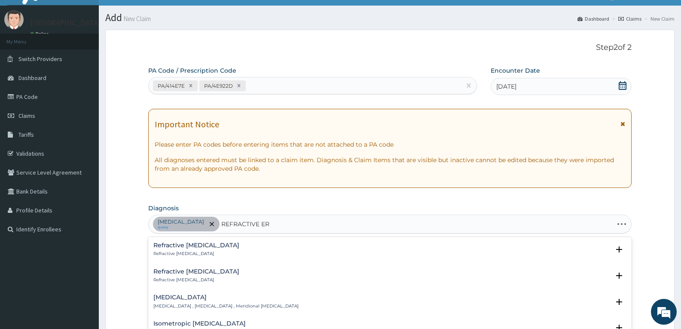
type input "REFRACTIVE ERR"
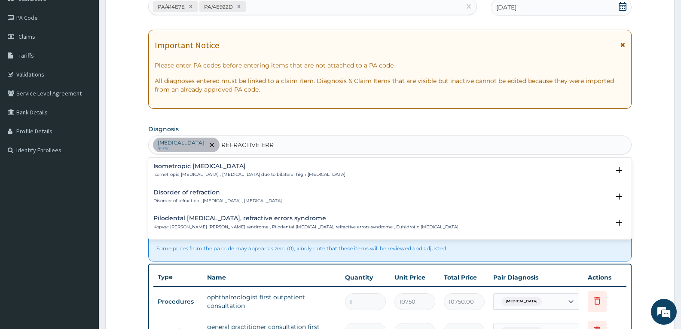
scroll to position [99, 0]
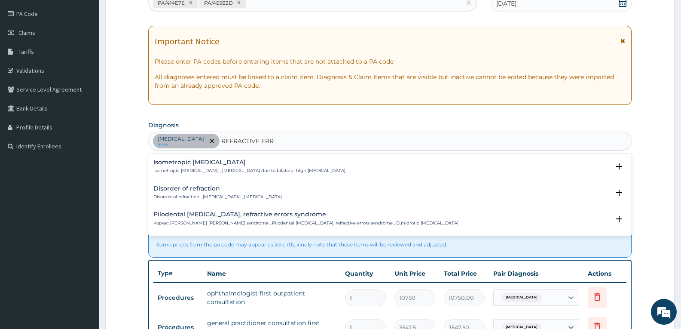
click at [195, 196] on p "Disorder of refraction , Refractive error , Ametropia" at bounding box center [217, 197] width 129 height 6
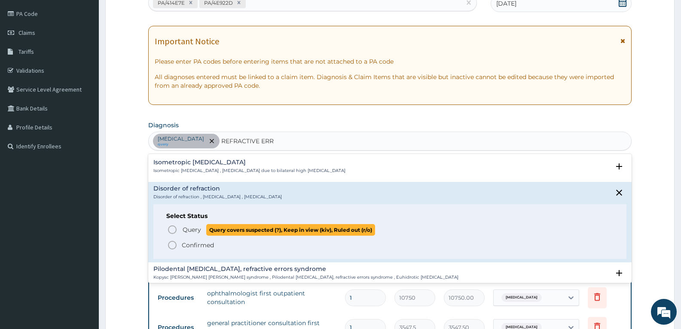
click at [176, 228] on circle "status option query" at bounding box center [173, 230] width 8 height 8
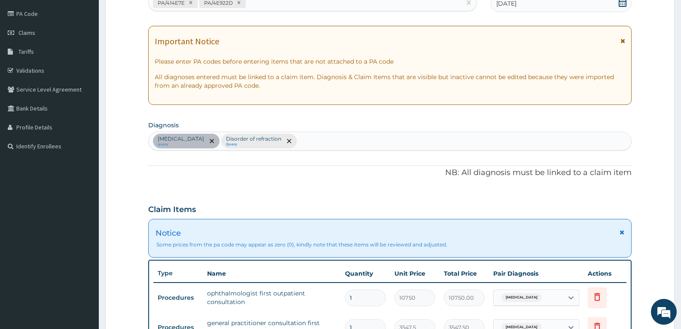
click at [372, 211] on div "Claim Items" at bounding box center [390, 207] width 484 height 22
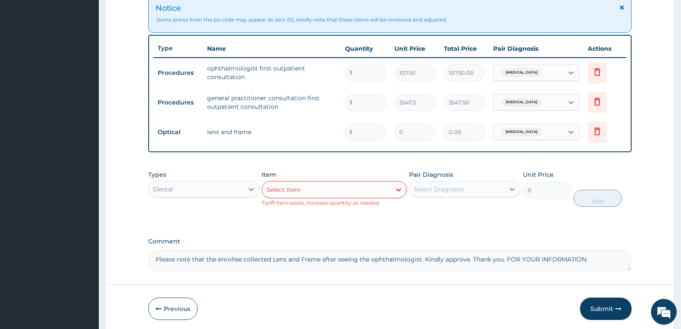
scroll to position [340, 0]
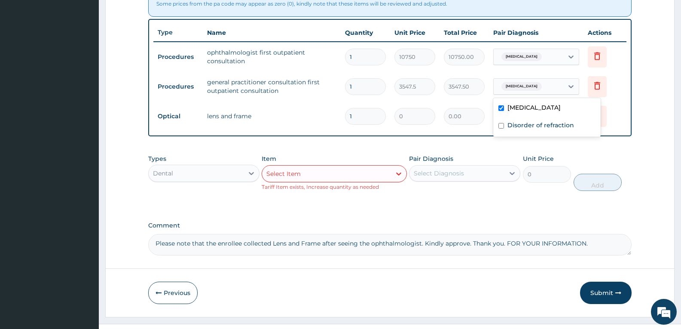
click at [542, 86] on div "Eye infection" at bounding box center [529, 86] width 70 height 15
click at [510, 120] on div "Disorder of refraction" at bounding box center [546, 126] width 107 height 18
checkbox input "true"
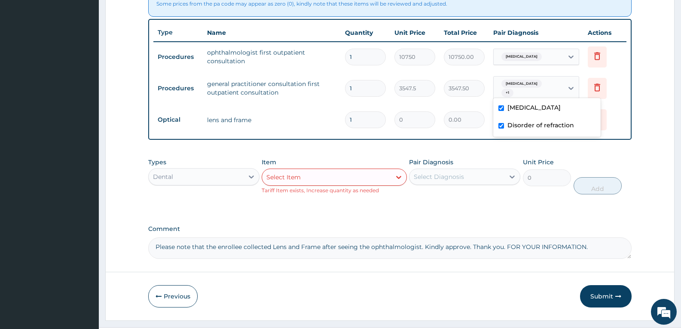
click at [558, 55] on div "Eye infection" at bounding box center [529, 56] width 70 height 15
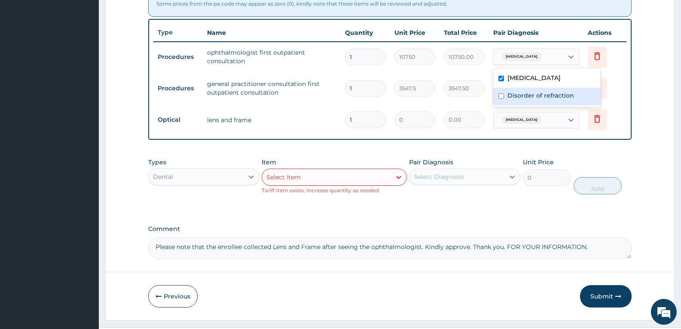
click at [521, 88] on div "Disorder of refraction" at bounding box center [546, 97] width 107 height 18
checkbox input "true"
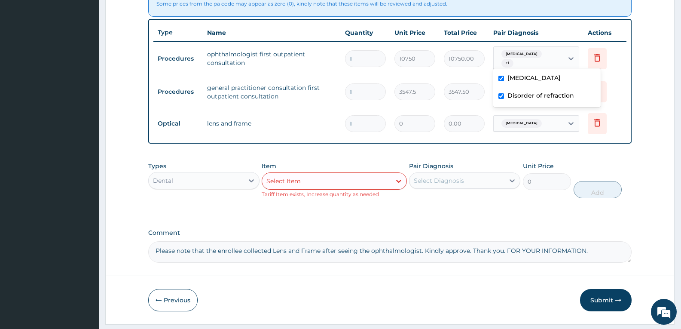
click at [533, 116] on div "Eye infection" at bounding box center [529, 123] width 70 height 15
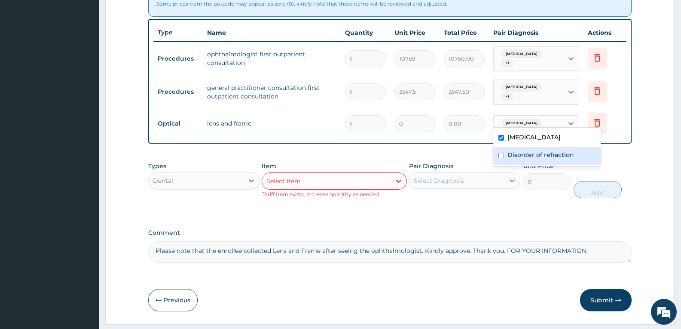
click at [504, 150] on div "Disorder of refraction" at bounding box center [546, 156] width 107 height 18
checkbox input "true"
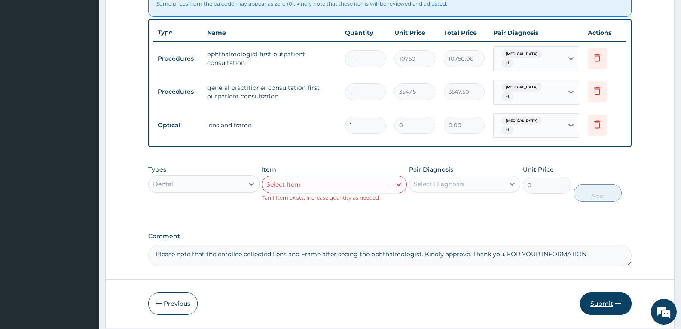
click at [613, 300] on button "Submit" at bounding box center [606, 303] width 52 height 22
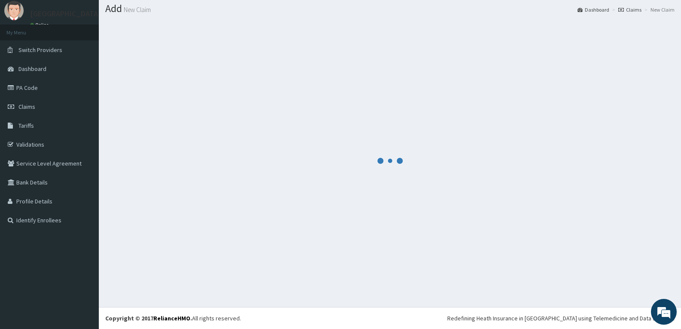
scroll to position [25, 0]
